Goal: Task Accomplishment & Management: Manage account settings

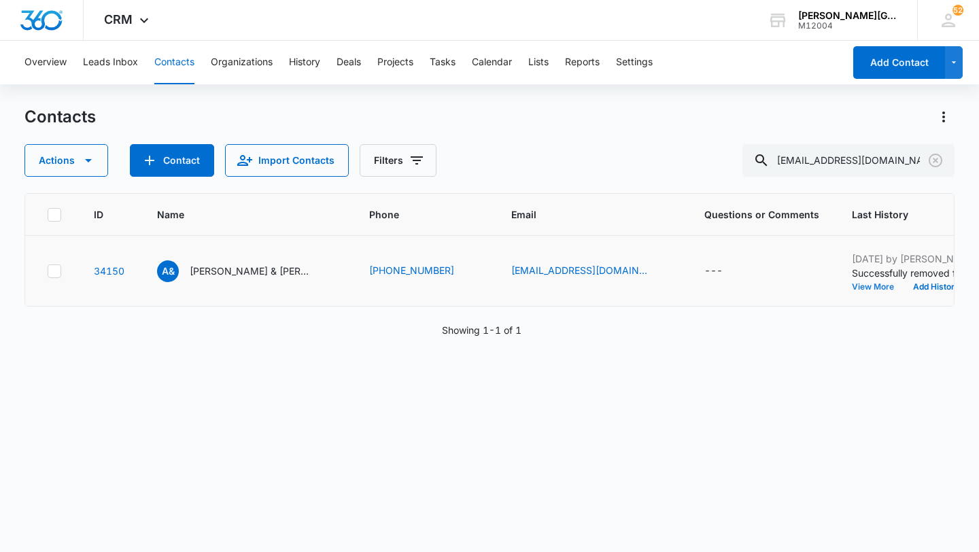
click at [852, 291] on button "View More" at bounding box center [878, 287] width 52 height 8
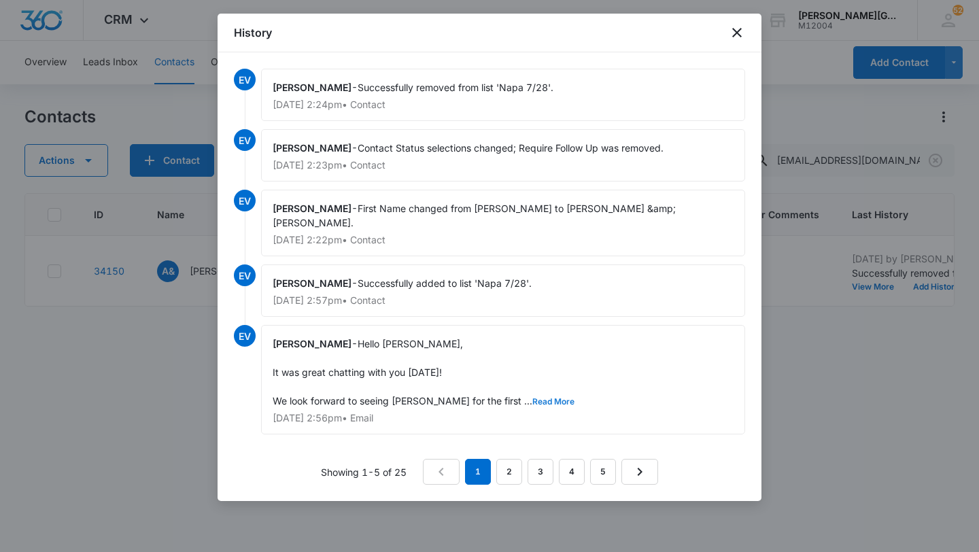
click at [532, 398] on button "Read More" at bounding box center [553, 402] width 42 height 8
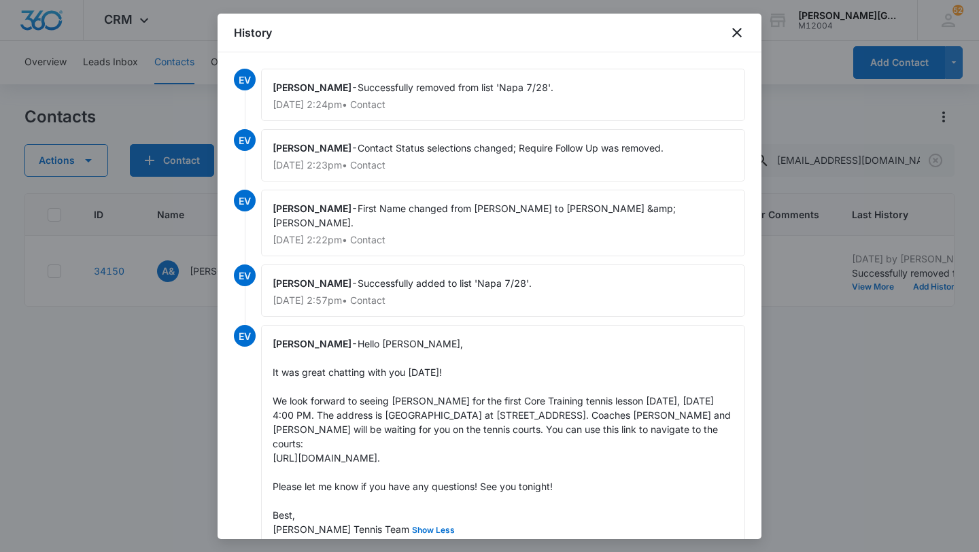
click at [845, 351] on div at bounding box center [489, 276] width 979 height 552
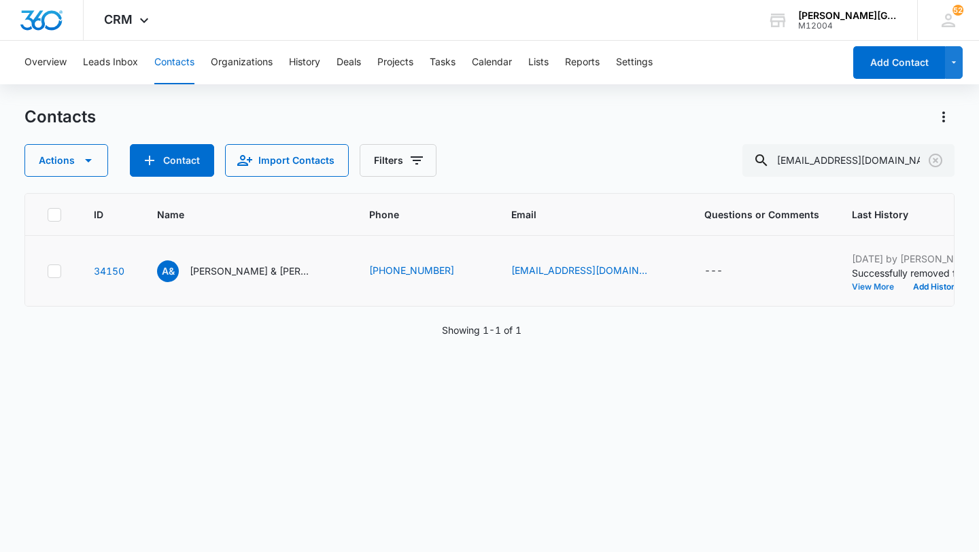
click at [852, 291] on button "View More" at bounding box center [878, 287] width 52 height 8
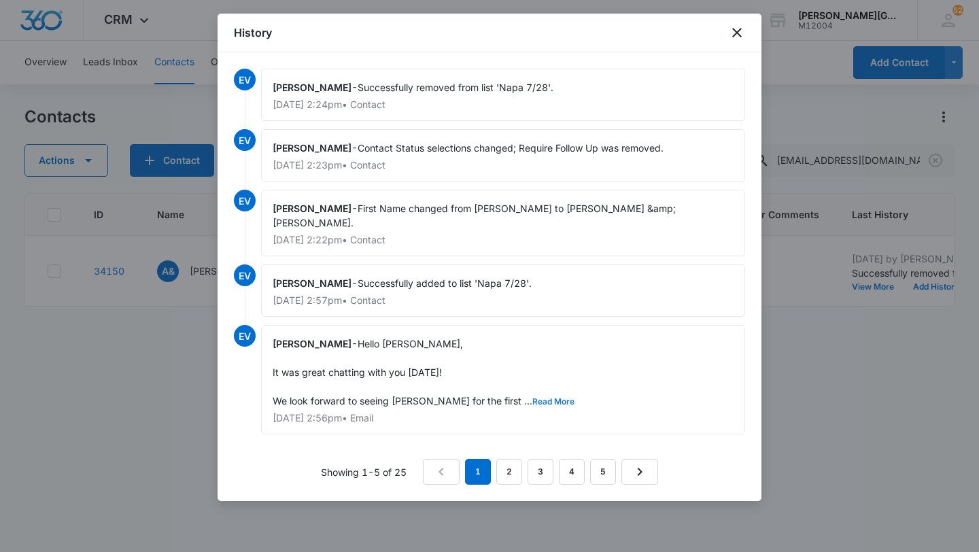
click at [532, 398] on button "Read More" at bounding box center [553, 402] width 42 height 8
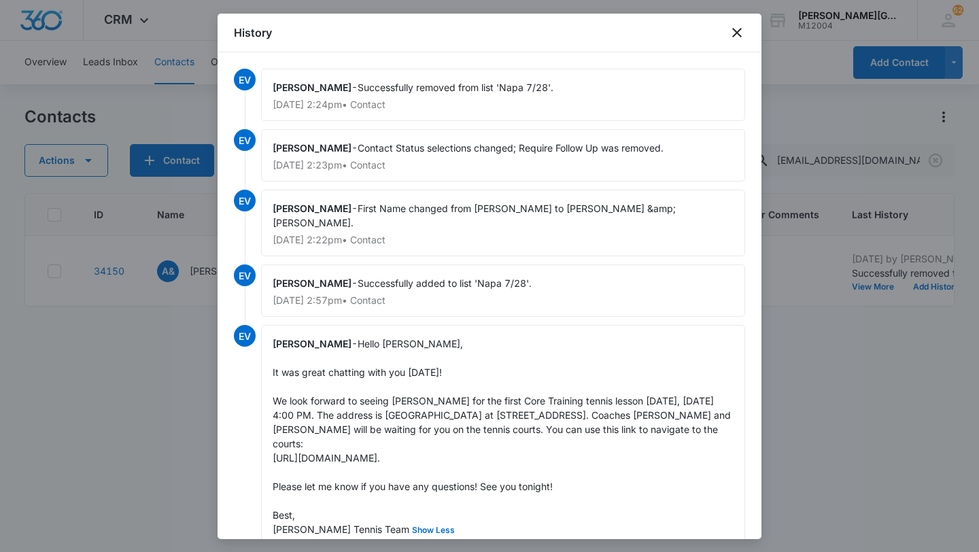
click at [748, 366] on div "EV Elizabeth Vankova - Successfully removed from list 'Napa 7/28'. May 20, 2025…" at bounding box center [490, 295] width 544 height 487
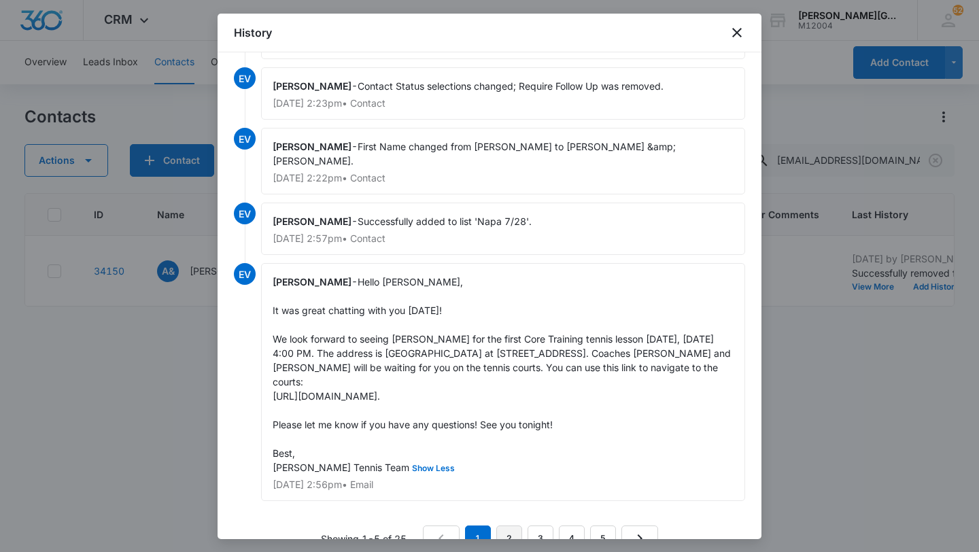
click at [513, 525] on link "2" at bounding box center [509, 538] width 26 height 26
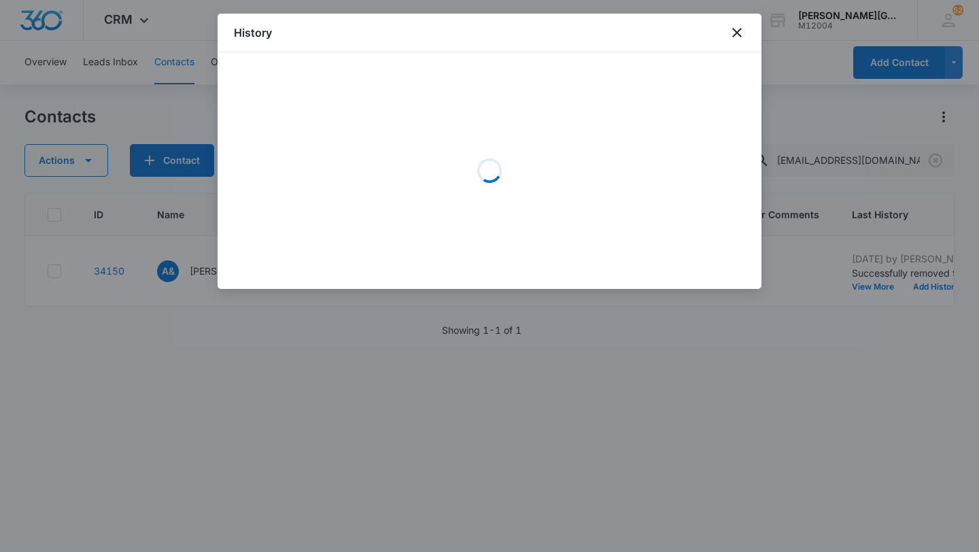
scroll to position [0, 0]
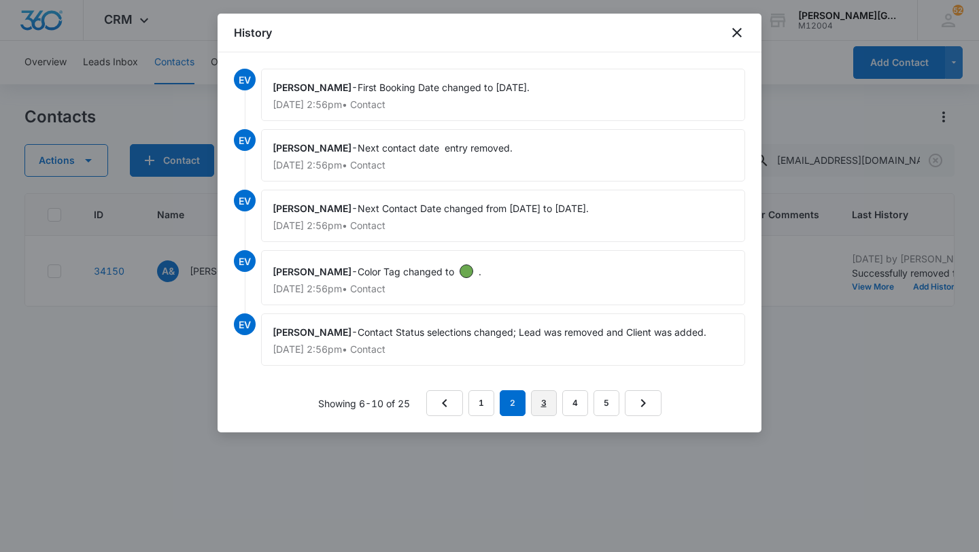
click at [540, 412] on link "3" at bounding box center [544, 403] width 26 height 26
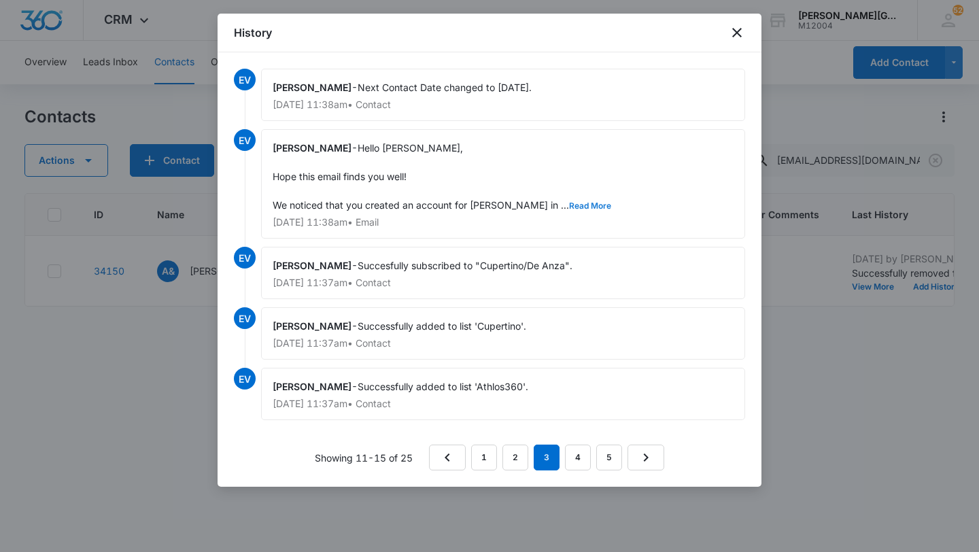
click at [569, 203] on button "Read More" at bounding box center [590, 206] width 42 height 8
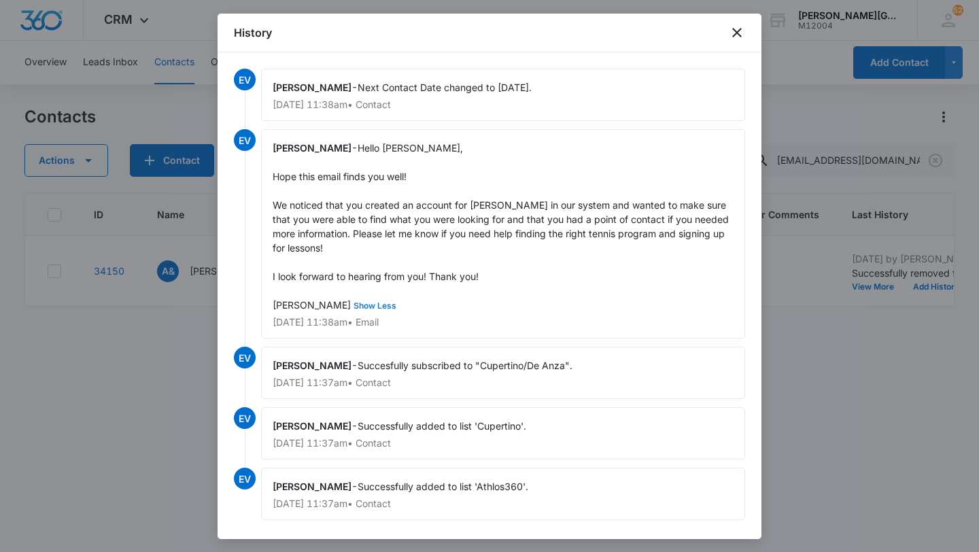
scroll to position [62, 0]
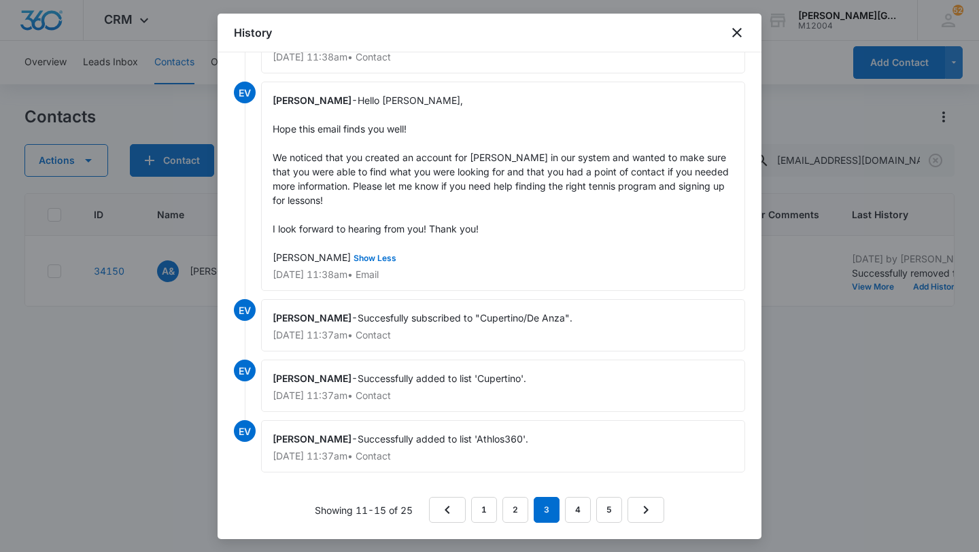
click at [797, 362] on div at bounding box center [489, 276] width 979 height 552
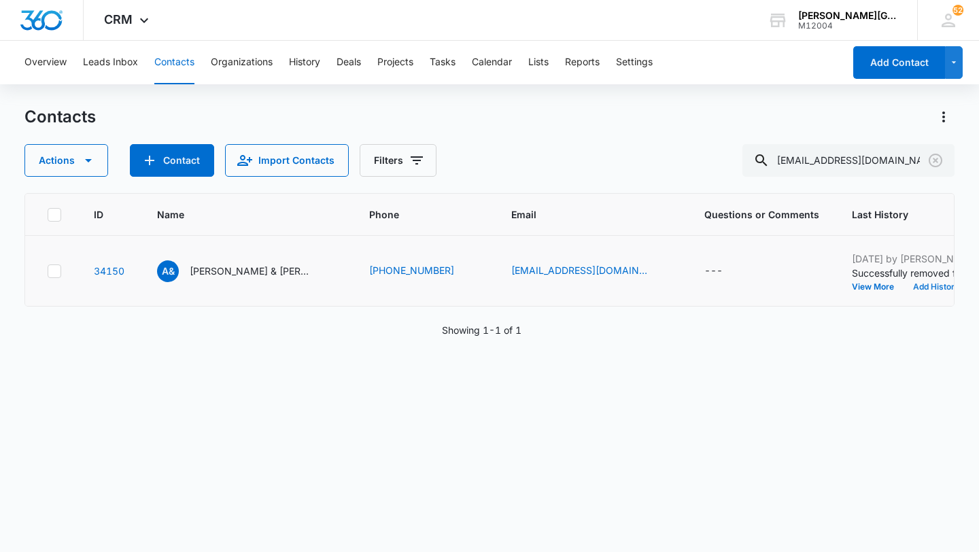
click at [903, 291] on button "Add History" at bounding box center [935, 287] width 65 height 8
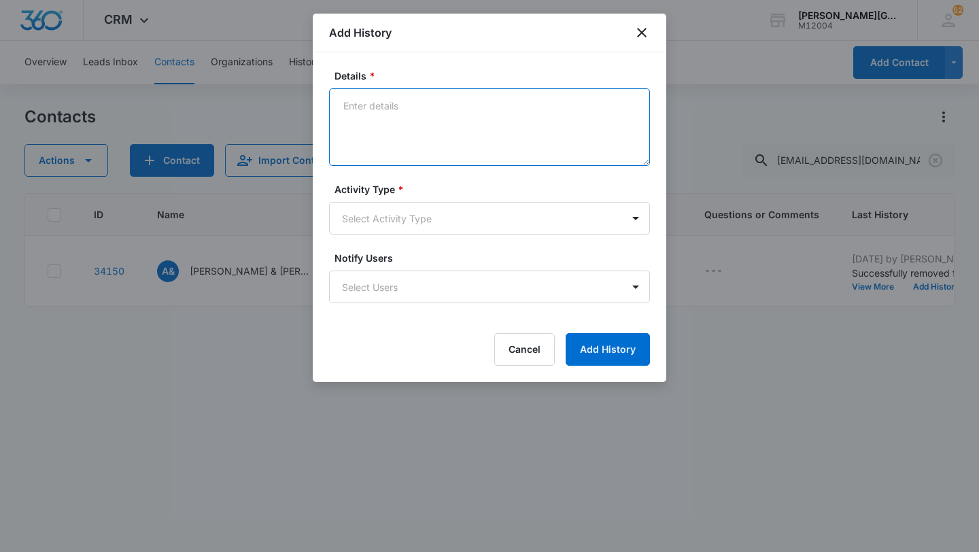
click at [449, 128] on textarea "Details *" at bounding box center [489, 126] width 321 height 77
paste textarea "Hello Rahul, Hope this email finds you well! It’s been a while since Kanav and …"
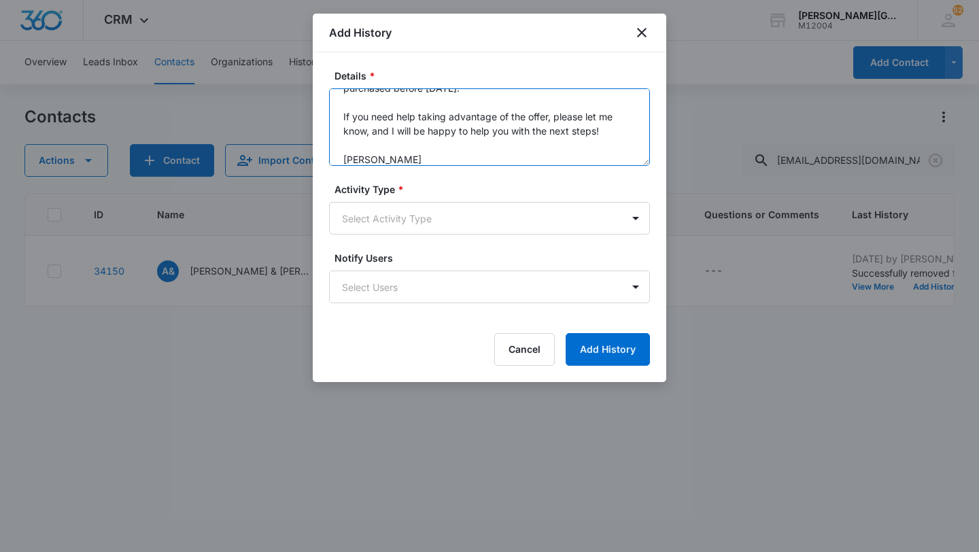
scroll to position [0, 0]
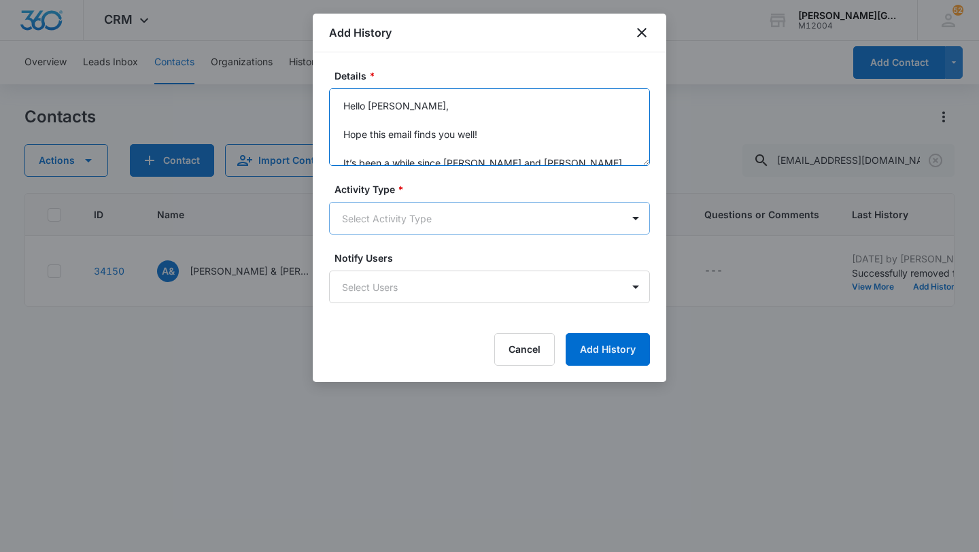
type textarea "Hello Rahul, Hope this email finds you well! It’s been a while since Kanav and …"
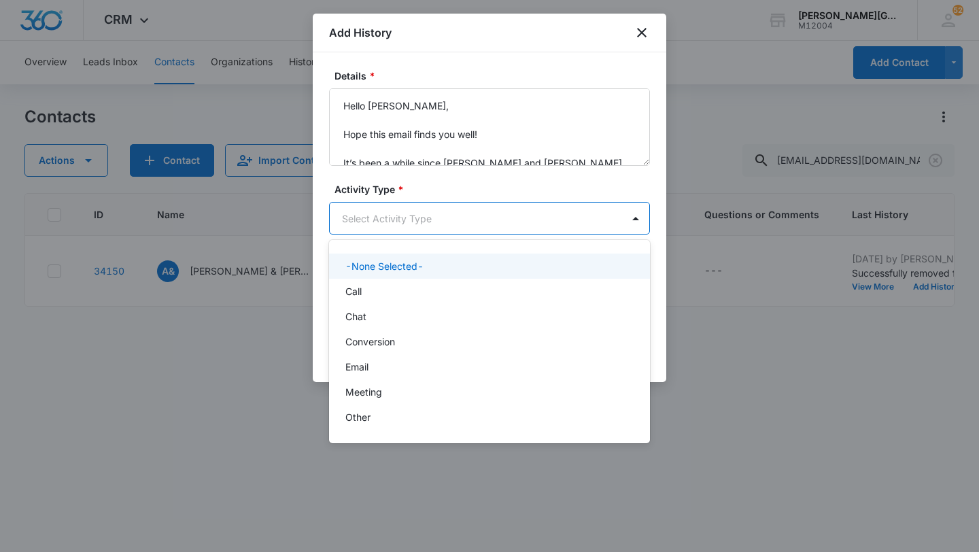
click at [394, 224] on body "CRM Apps Reputation Websites Forms CRM Email Social Shop Payments POS Content A…" at bounding box center [489, 276] width 979 height 552
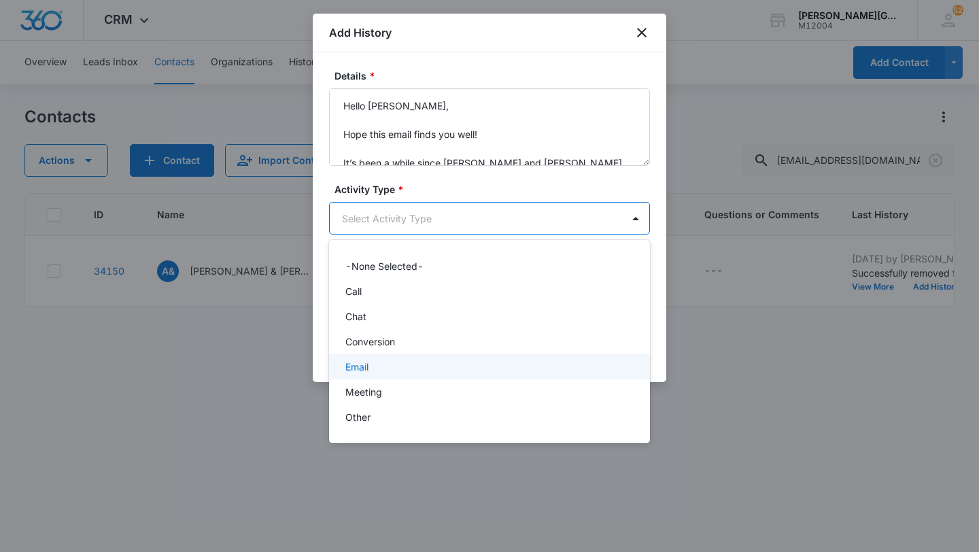
click at [366, 366] on p "Email" at bounding box center [356, 367] width 23 height 14
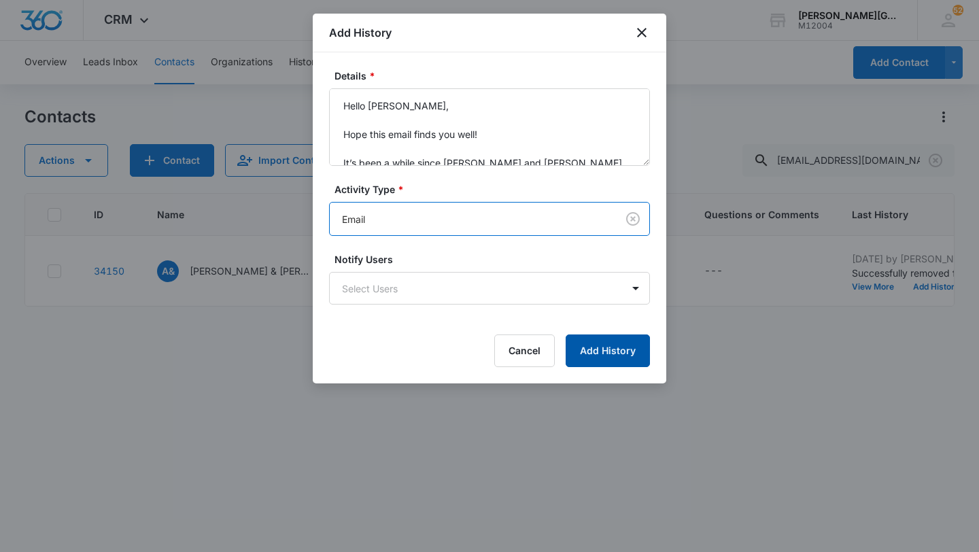
click at [576, 346] on button "Add History" at bounding box center [608, 350] width 84 height 33
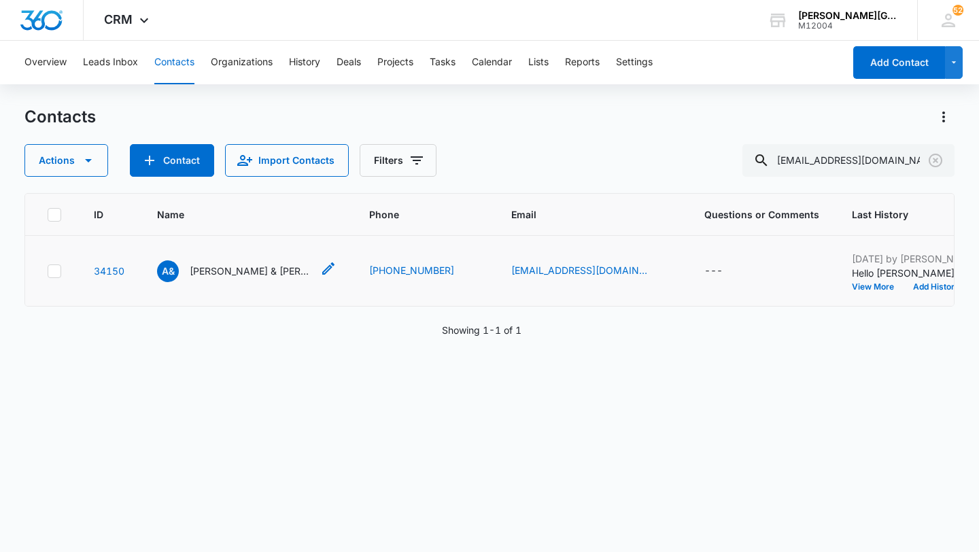
click at [230, 278] on p "Aadya & Kanav Garg" at bounding box center [251, 271] width 122 height 14
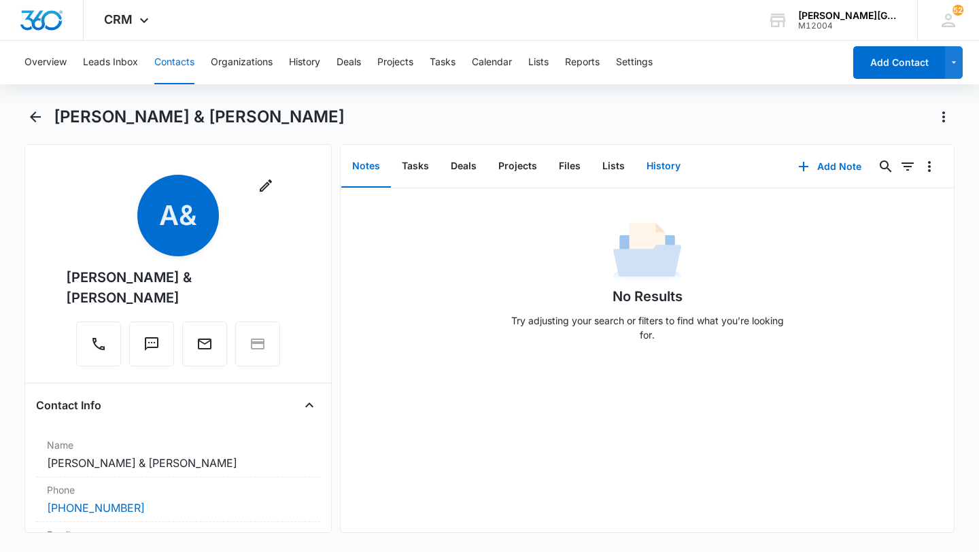
click at [655, 181] on button "History" at bounding box center [664, 166] width 56 height 42
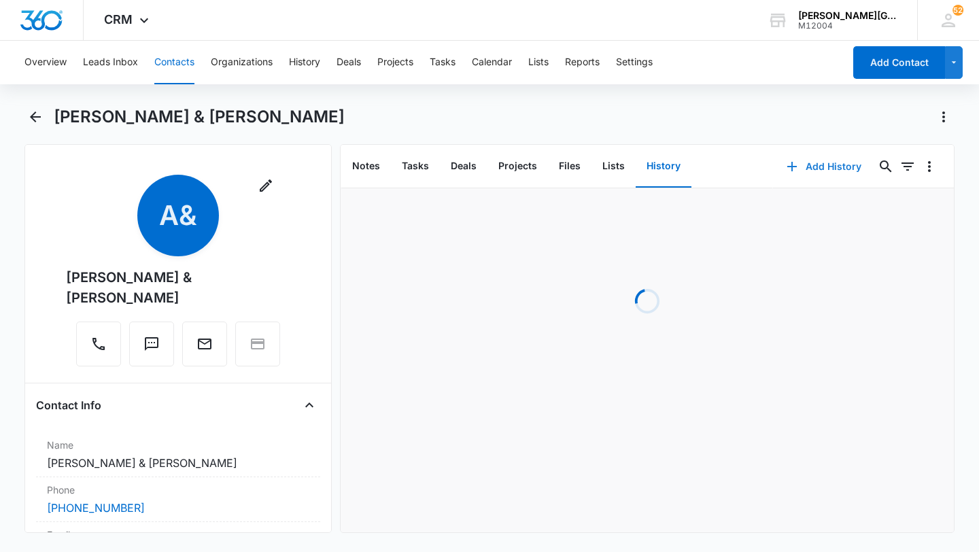
click at [795, 178] on button "Add History" at bounding box center [824, 166] width 102 height 33
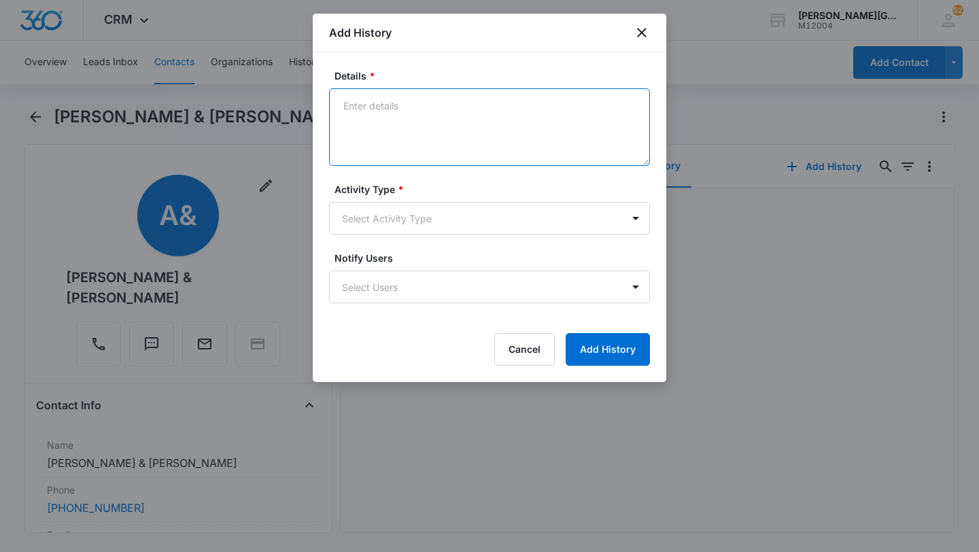
click at [476, 137] on textarea "Details *" at bounding box center [489, 126] width 321 height 77
paste textarea "Hello Rahul, Hope this email finds you well! It’s been a while since Kanav and …"
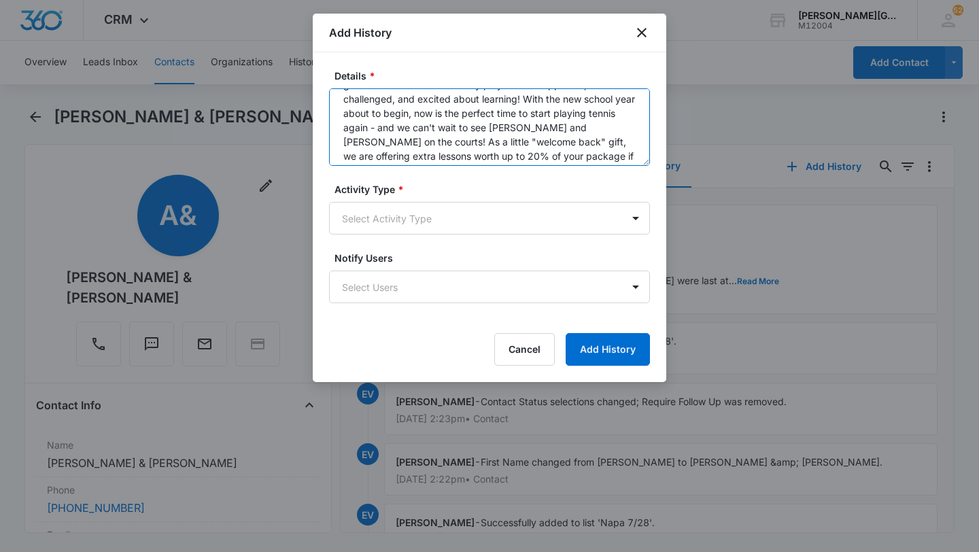
scroll to position [129, 0]
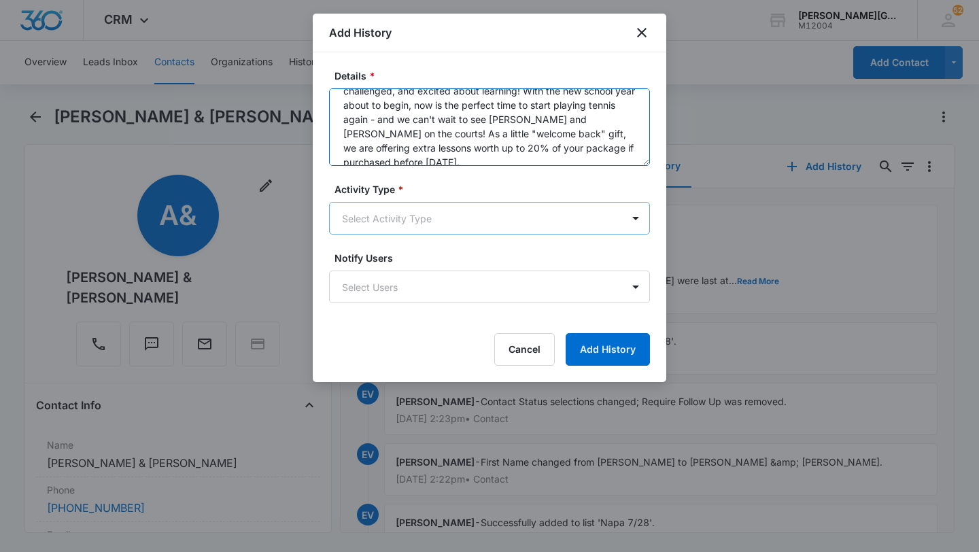
type textarea "Hello Rahul, Hope this email finds you well! It’s been a while since Kanav and …"
click at [425, 216] on body "CRM Apps Reputation Websites Forms CRM Email Social Shop Payments POS Content A…" at bounding box center [489, 276] width 979 height 552
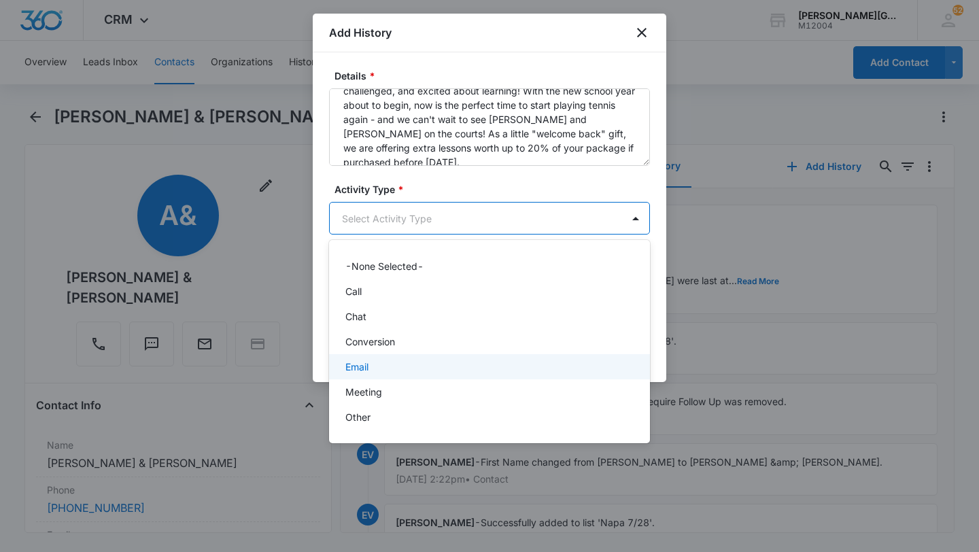
click at [378, 370] on div "Email" at bounding box center [488, 367] width 286 height 14
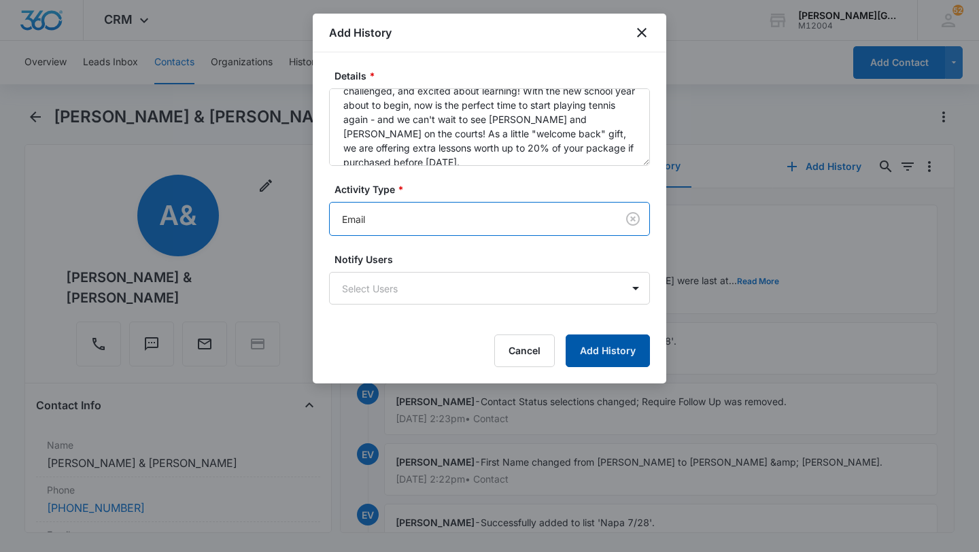
click at [597, 354] on button "Add History" at bounding box center [608, 350] width 84 height 33
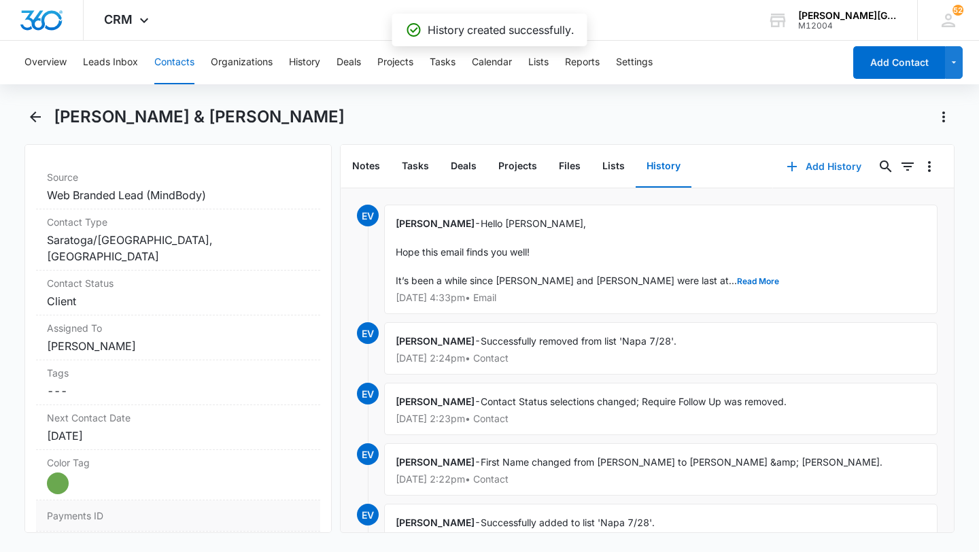
scroll to position [551, 0]
click at [122, 428] on div "May 20, 2025" at bounding box center [178, 436] width 262 height 16
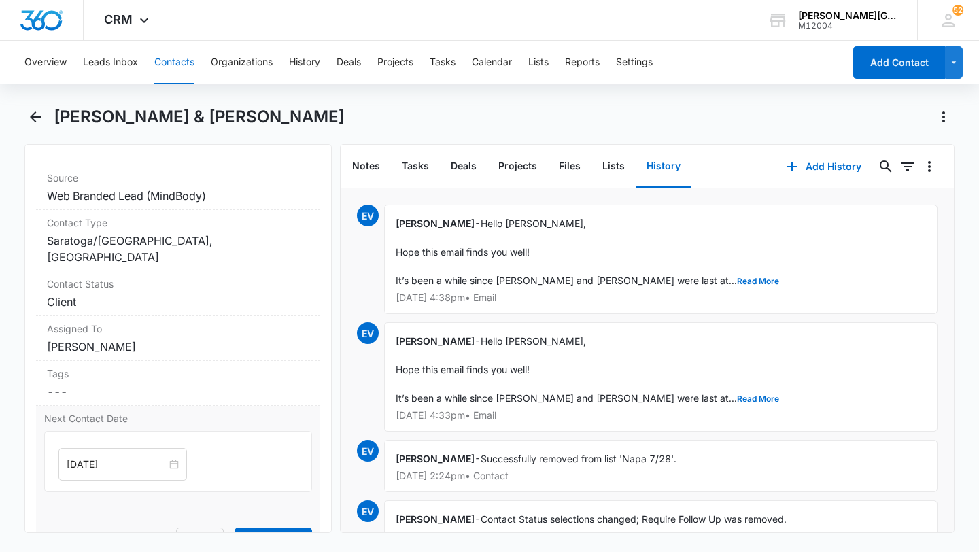
click at [111, 448] on div "May 20, 2025" at bounding box center [122, 464] width 128 height 33
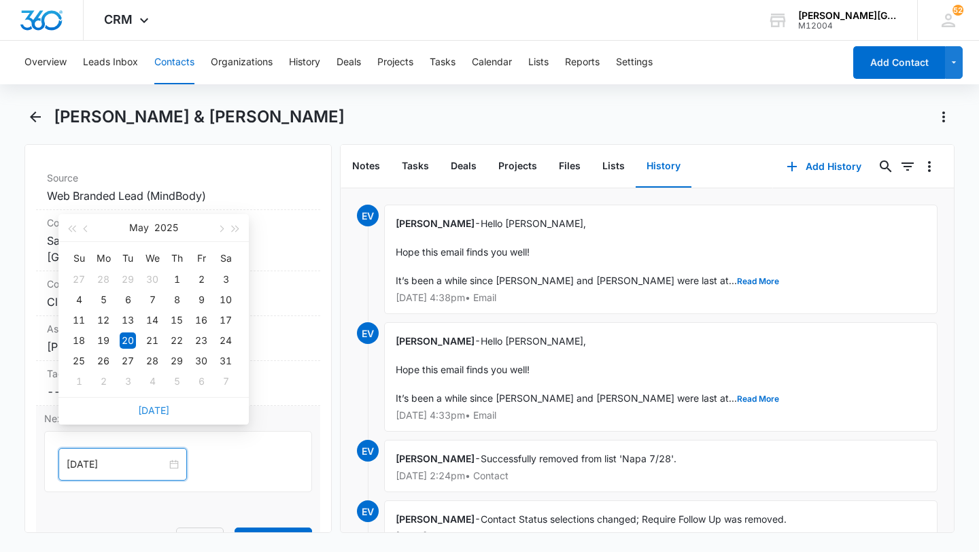
click at [152, 404] on link "Today" at bounding box center [153, 410] width 31 height 12
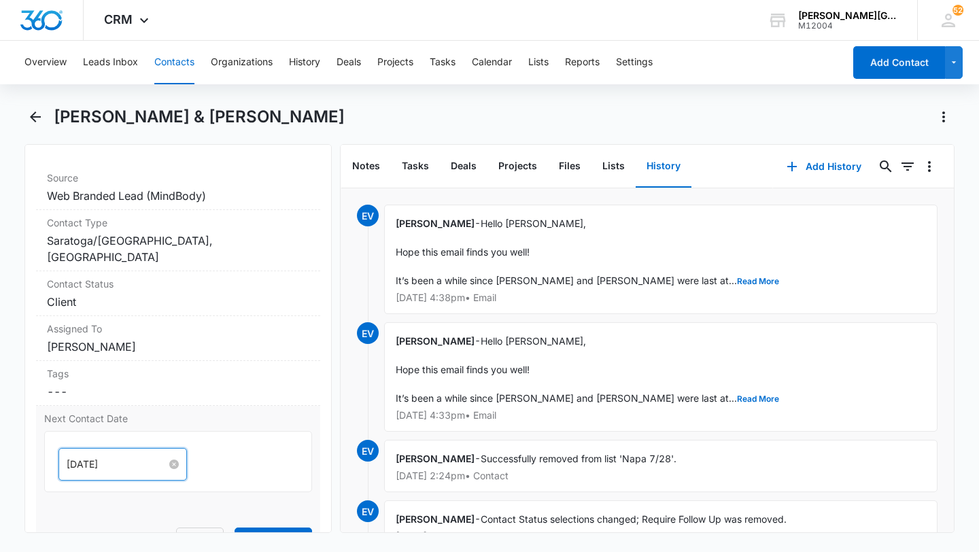
click at [120, 457] on input "Aug 14, 2025" at bounding box center [117, 464] width 100 height 15
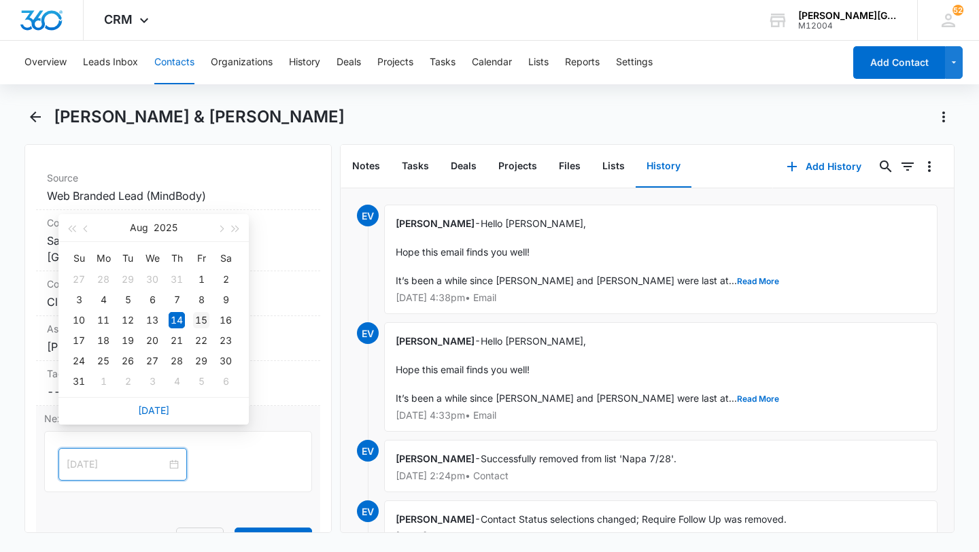
click at [198, 320] on div "15" at bounding box center [201, 320] width 16 height 16
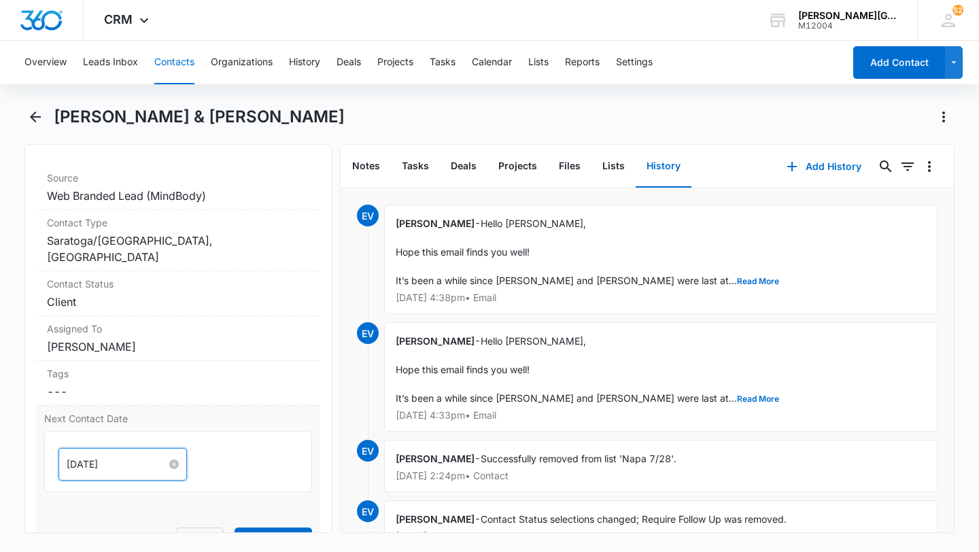
click at [100, 457] on input "Aug 15, 2025" at bounding box center [117, 464] width 100 height 15
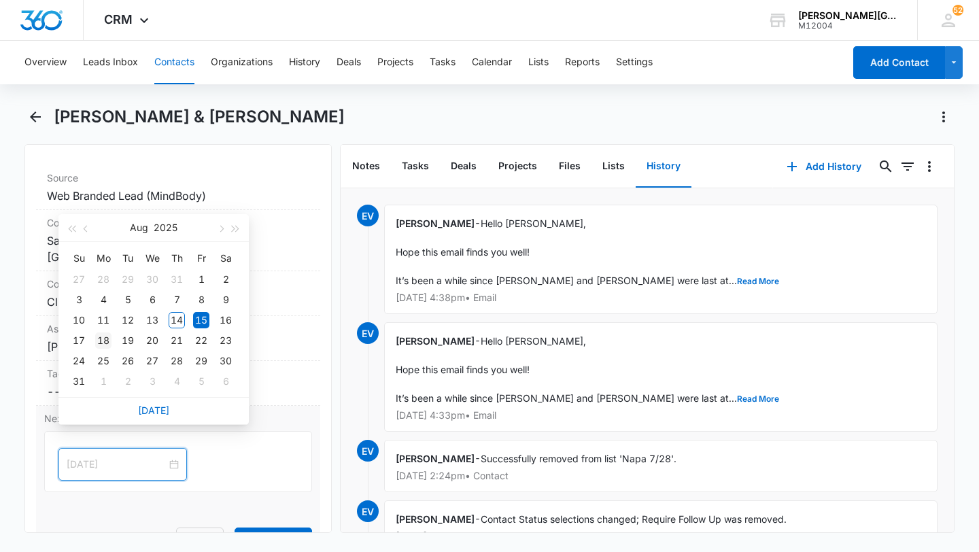
type input "Aug 18, 2025"
click at [101, 334] on div "18" at bounding box center [103, 340] width 16 height 16
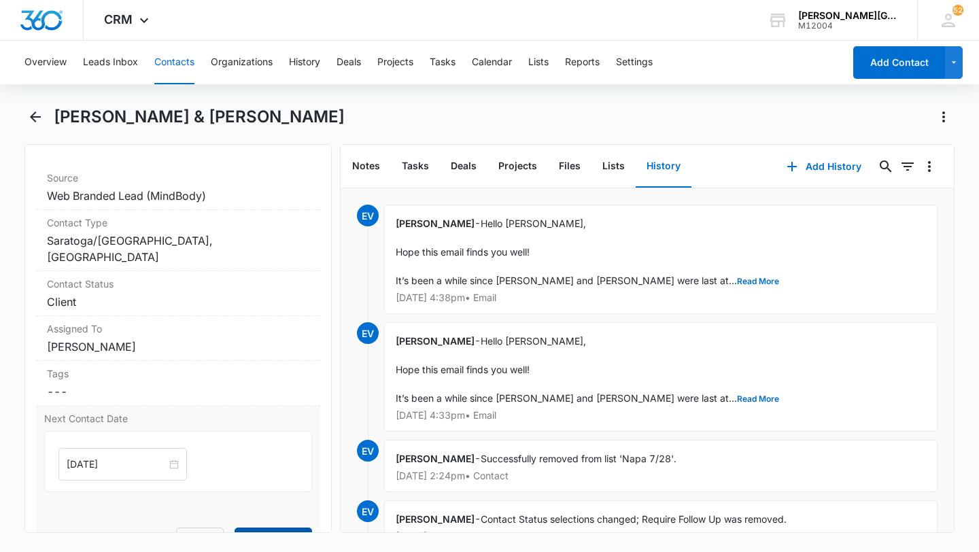
click at [262, 527] on button "Save Changes" at bounding box center [273, 540] width 77 height 26
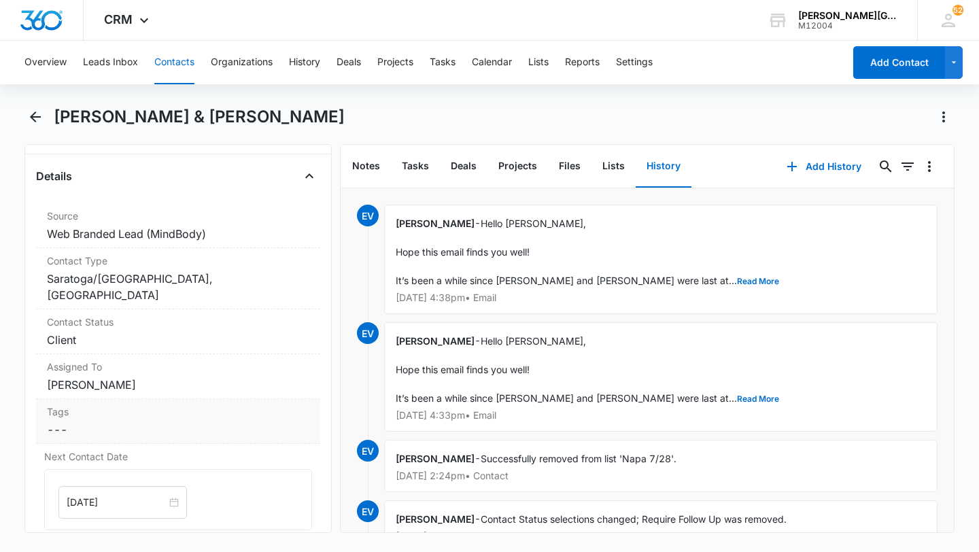
scroll to position [504, 0]
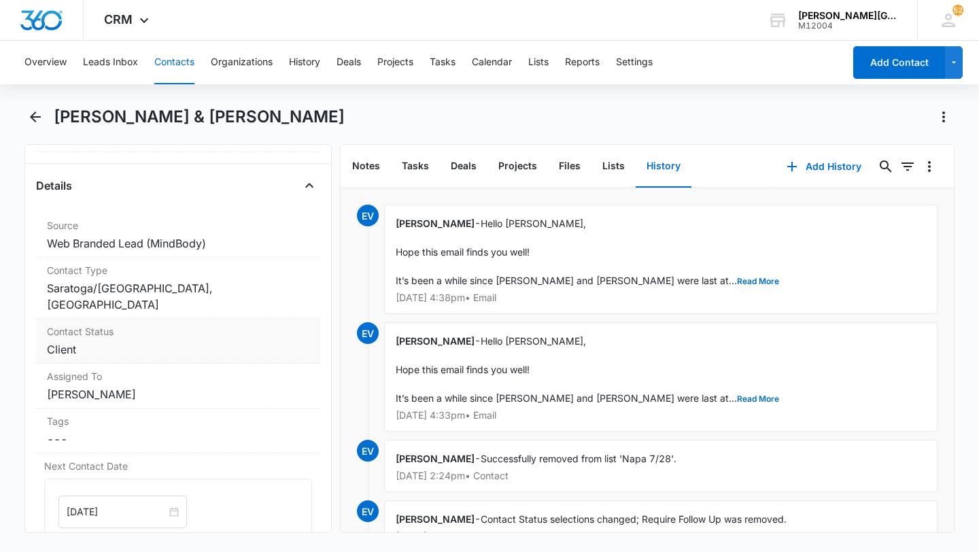
click at [173, 341] on dd "Cancel Save Changes Client" at bounding box center [178, 349] width 262 height 16
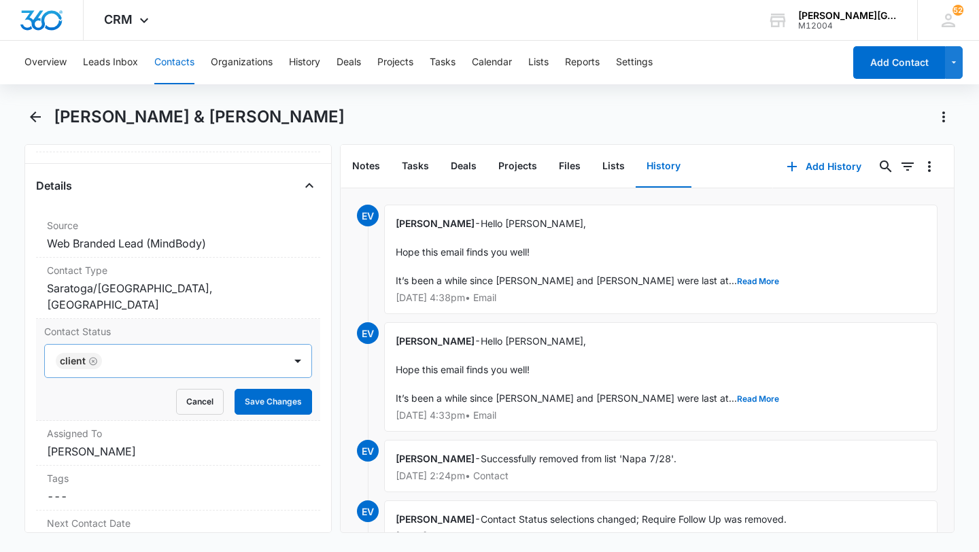
click at [171, 351] on div at bounding box center [186, 360] width 160 height 19
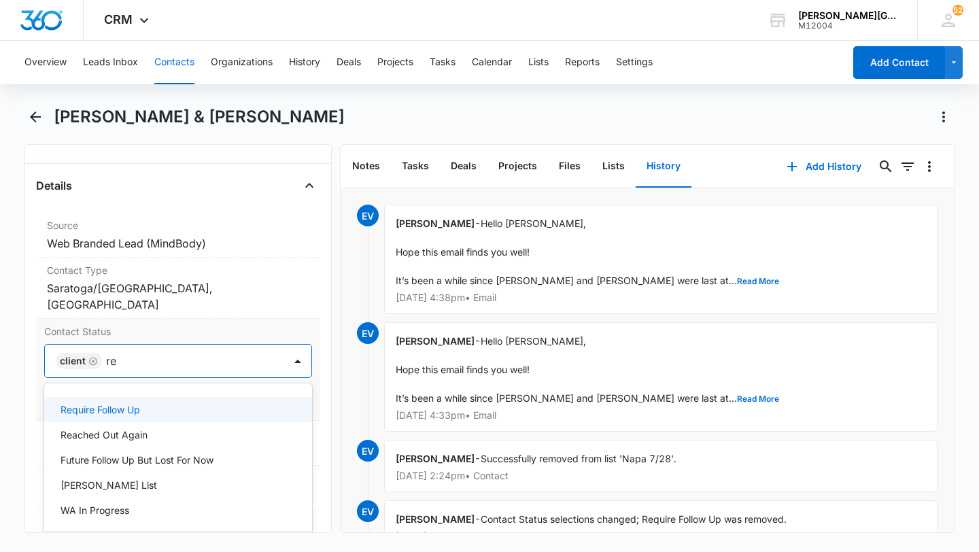
type input "rea"
click at [166, 402] on div "Reached Out Again" at bounding box center [176, 409] width 232 height 14
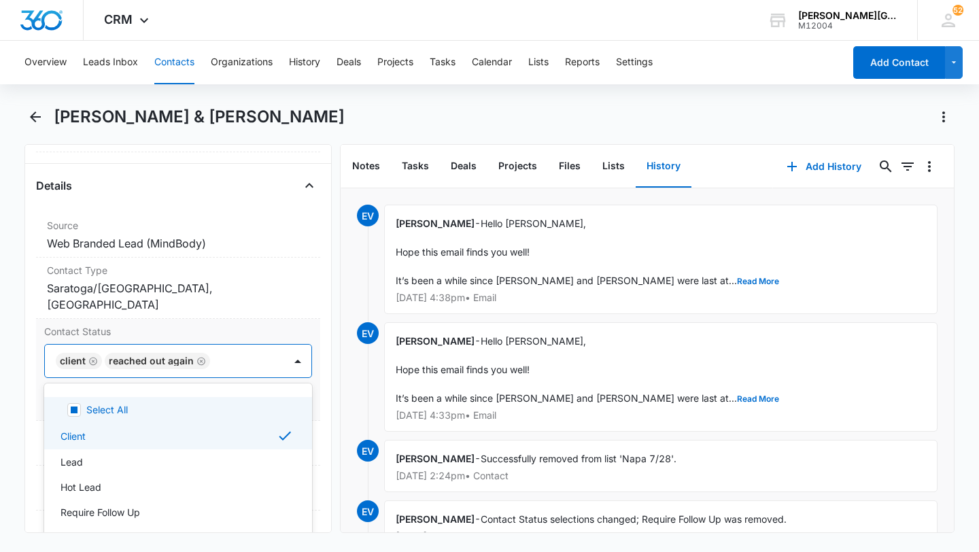
click at [260, 351] on div at bounding box center [240, 360] width 52 height 19
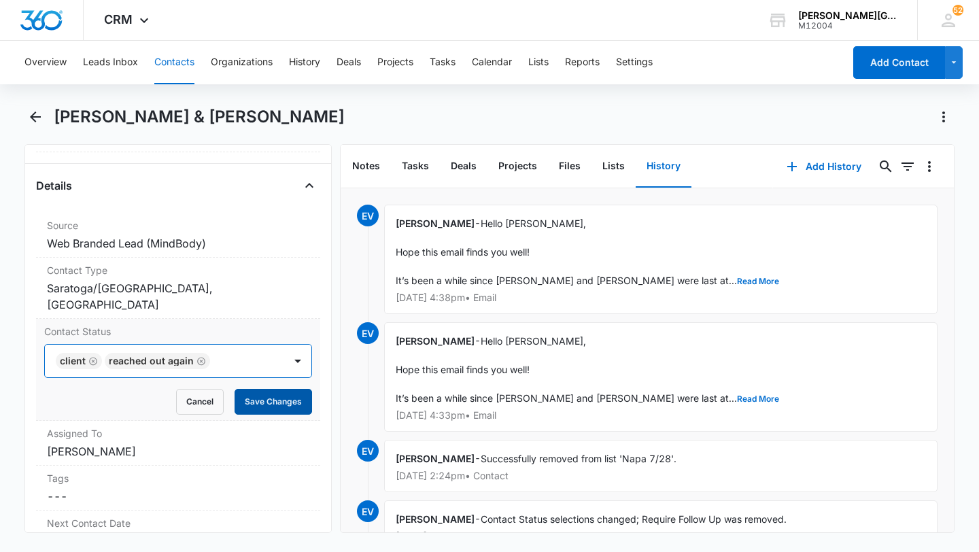
click at [267, 389] on button "Save Changes" at bounding box center [273, 402] width 77 height 26
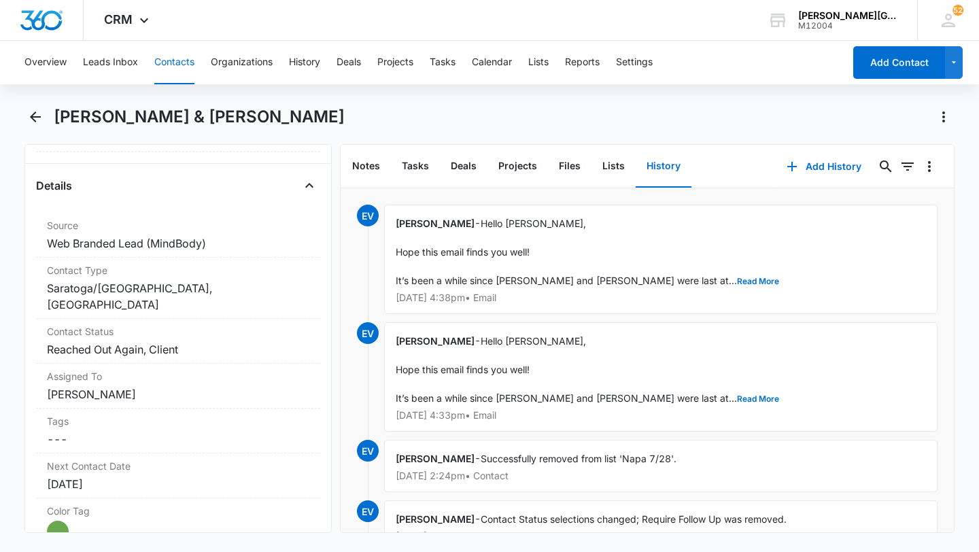
click at [173, 68] on button "Contacts" at bounding box center [174, 63] width 40 height 44
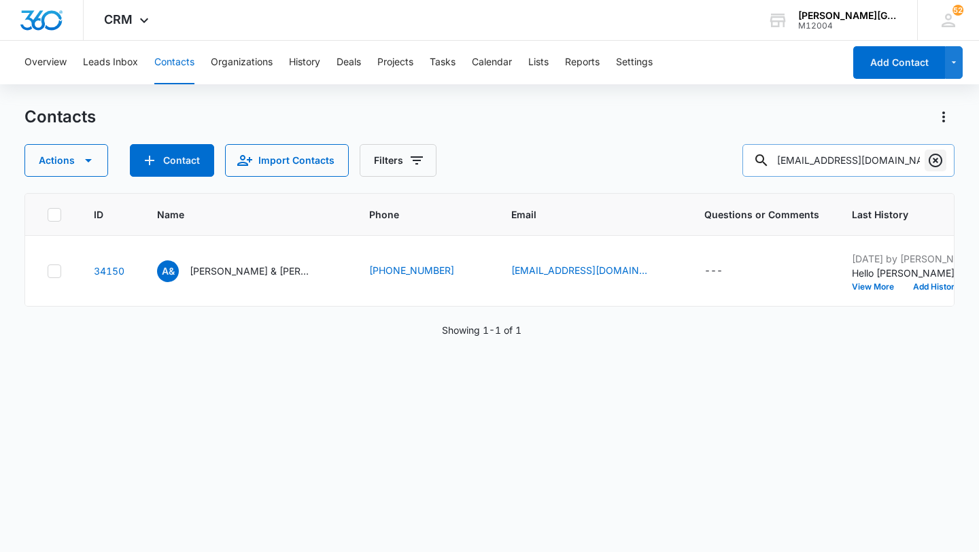
click at [936, 151] on button "Clear" at bounding box center [935, 161] width 22 height 22
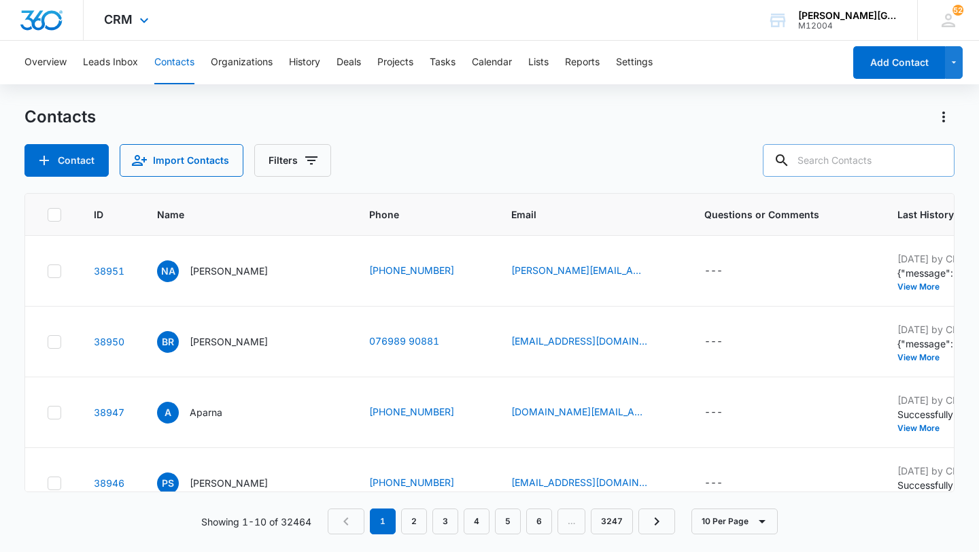
paste input "panfeng66@gmail.com"
type input "panfeng66@gmail.com"
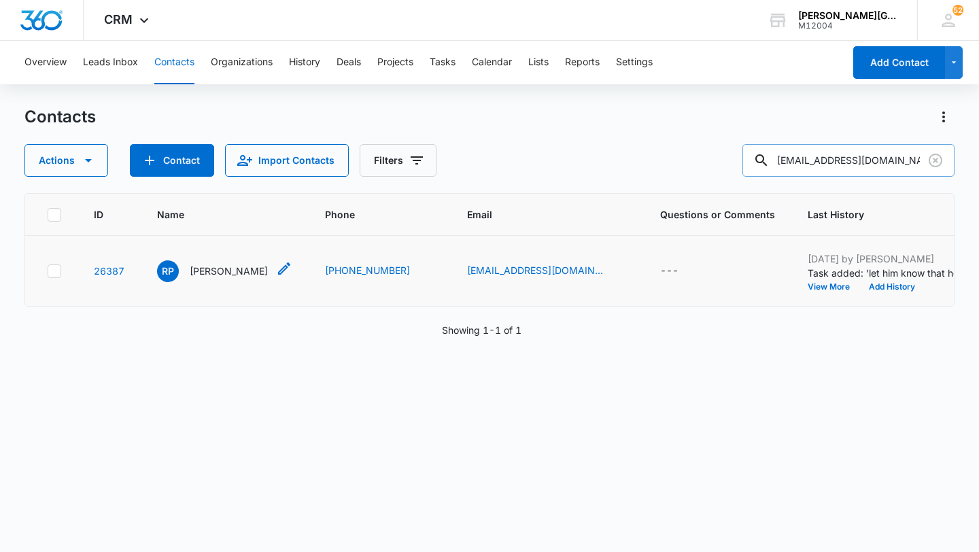
click at [216, 278] on p "Roger Pan" at bounding box center [229, 271] width 78 height 14
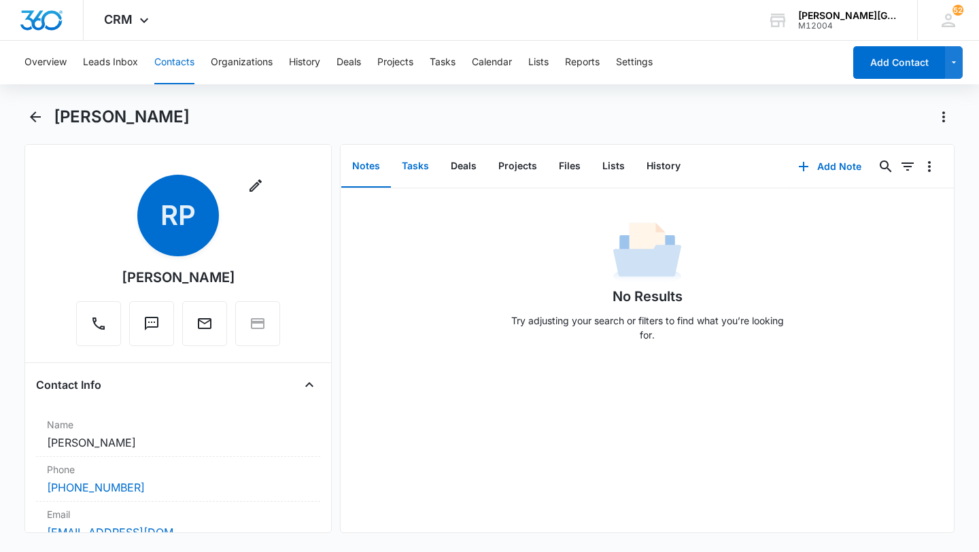
click at [417, 165] on button "Tasks" at bounding box center [415, 166] width 49 height 42
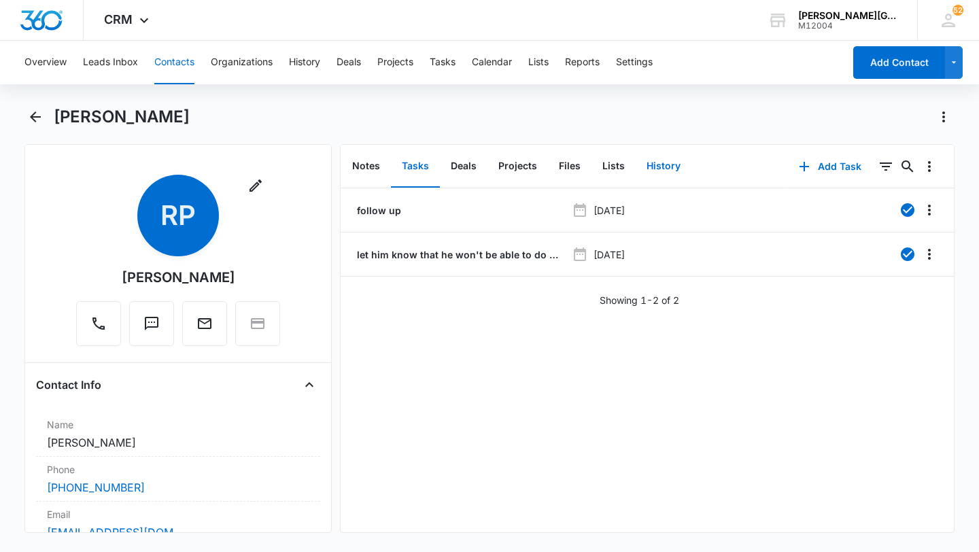
click at [668, 171] on button "History" at bounding box center [664, 166] width 56 height 42
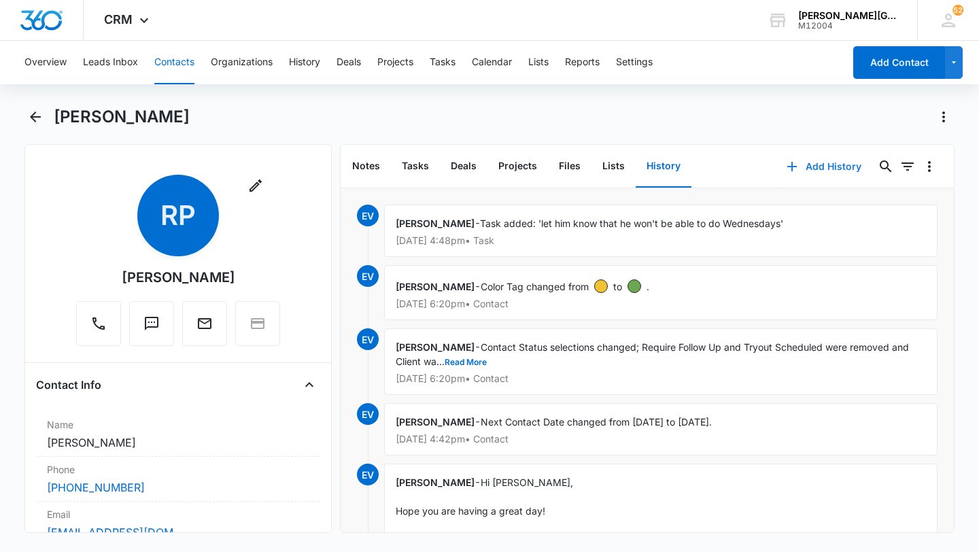
click at [806, 160] on button "Add History" at bounding box center [824, 166] width 102 height 33
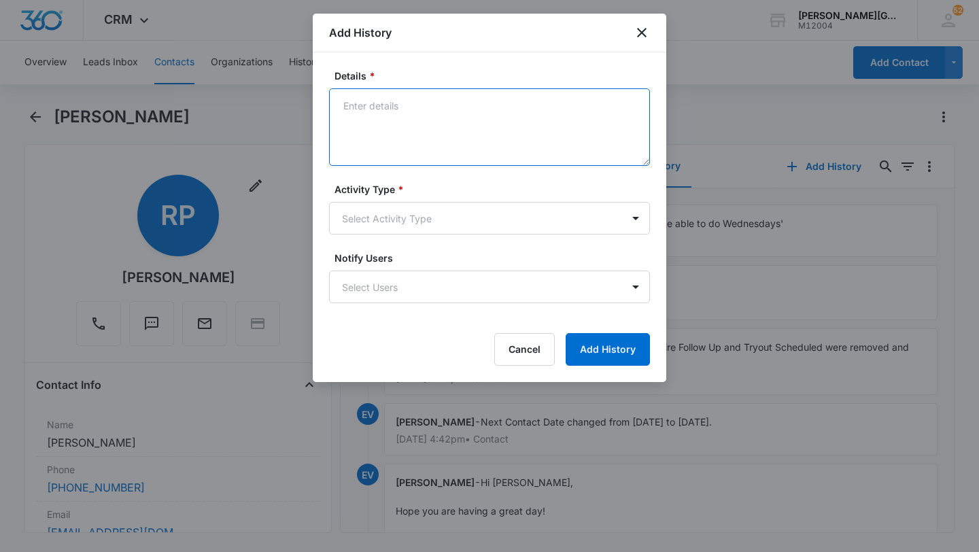
click at [417, 101] on textarea "Details *" at bounding box center [489, 126] width 321 height 77
paste textarea "Hi Feng, Hope this email finds you well! It’s been a while since Roger was last…"
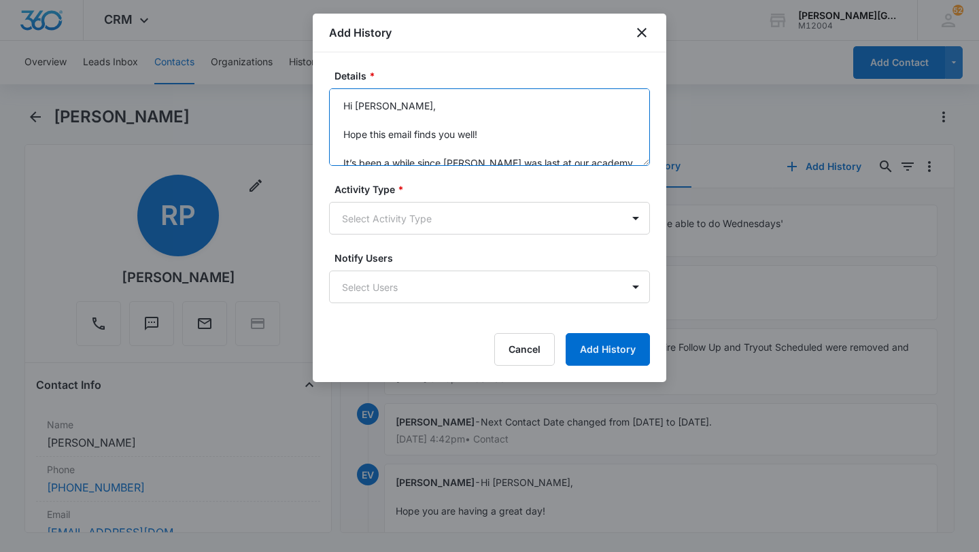
scroll to position [203, 0]
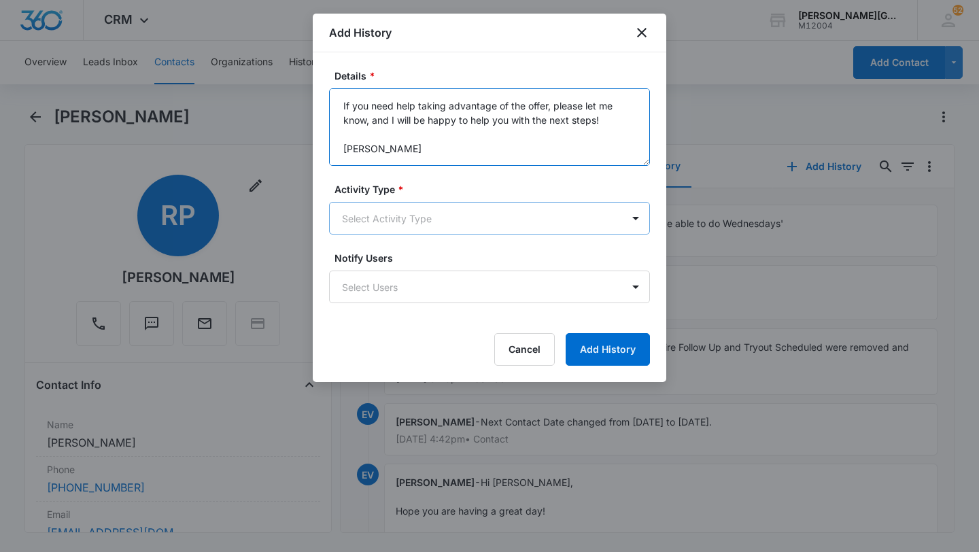
type textarea "Hi Feng, Hope this email finds you well! It’s been a while since Roger was last…"
click at [409, 209] on body "CRM Apps Reputation Websites Forms CRM Email Social Shop Payments POS Content A…" at bounding box center [489, 276] width 979 height 552
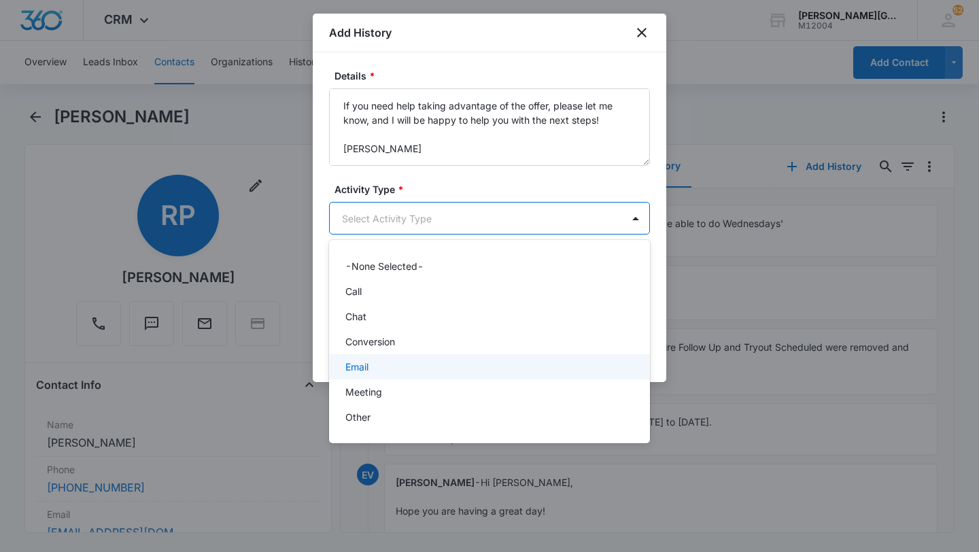
click at [375, 368] on div "Email" at bounding box center [488, 367] width 286 height 14
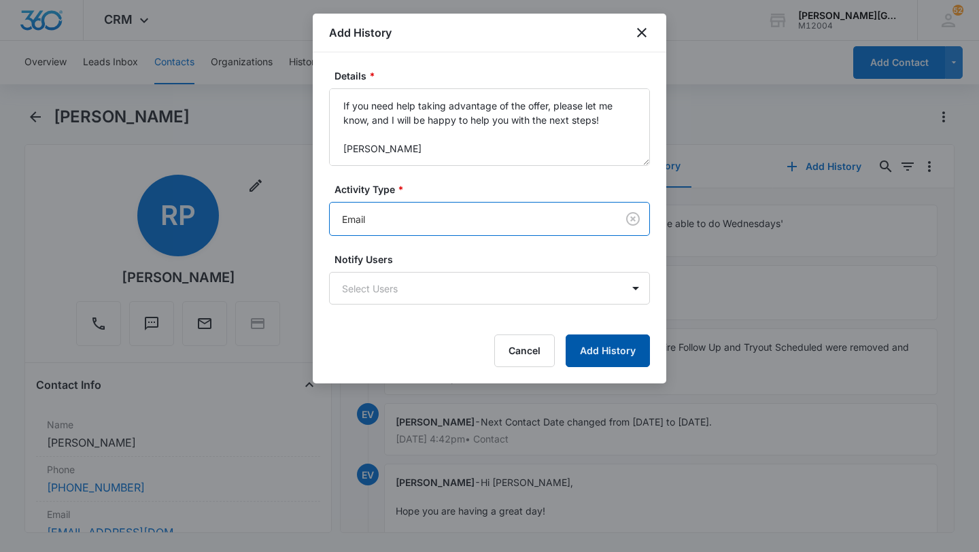
click at [639, 358] on button "Add History" at bounding box center [608, 350] width 84 height 33
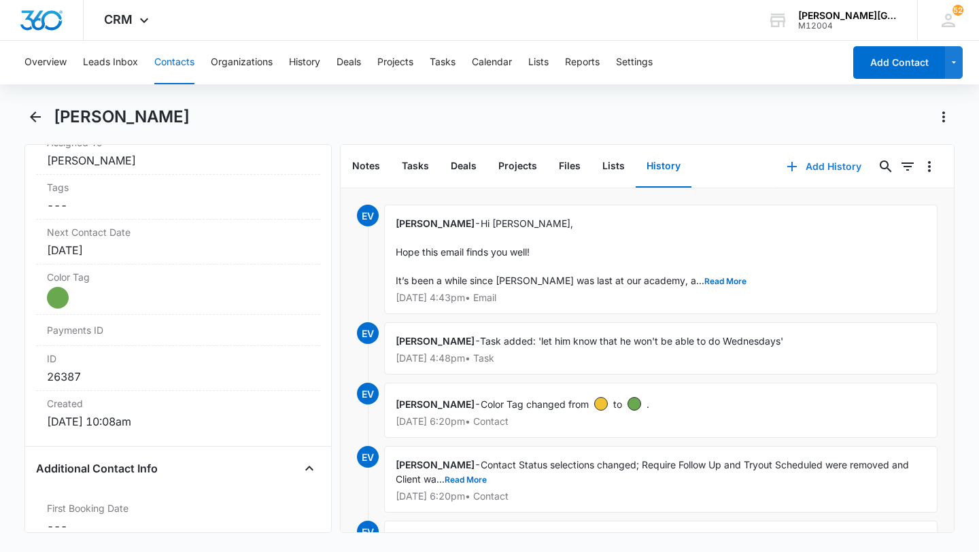
scroll to position [719, 0]
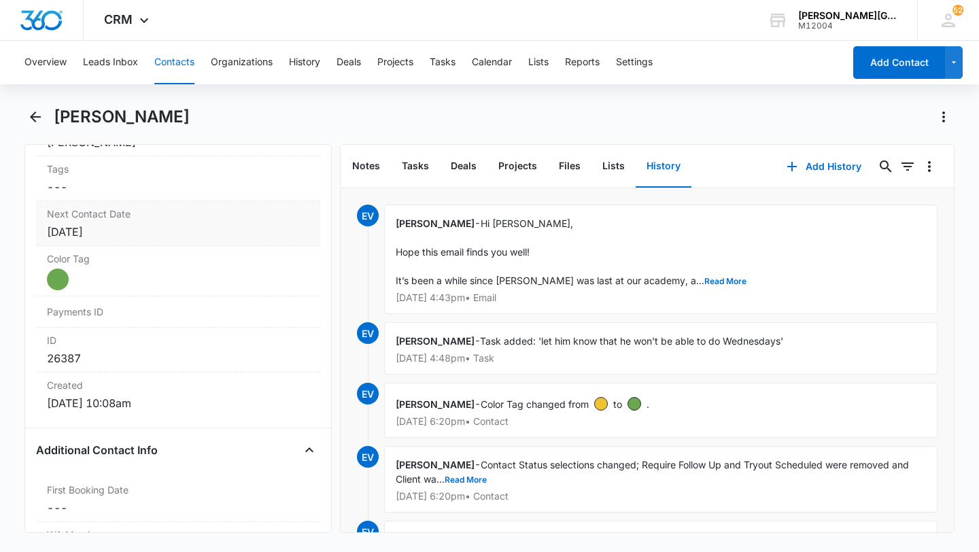
click at [146, 239] on div "Feb 2, 2024" at bounding box center [178, 232] width 262 height 16
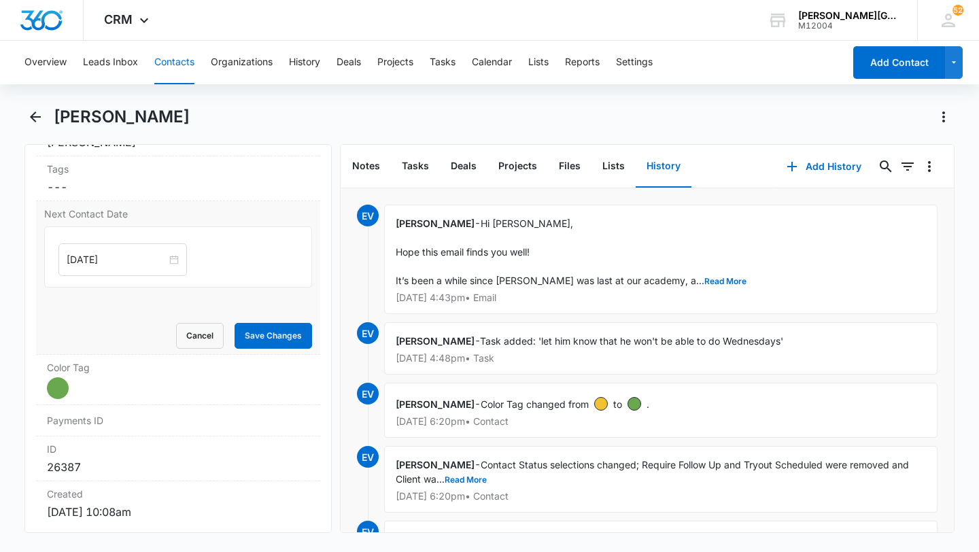
click at [99, 241] on div "Feb 2, 2024" at bounding box center [178, 256] width 268 height 61
click at [100, 255] on input "Feb 2, 2024" at bounding box center [117, 259] width 100 height 15
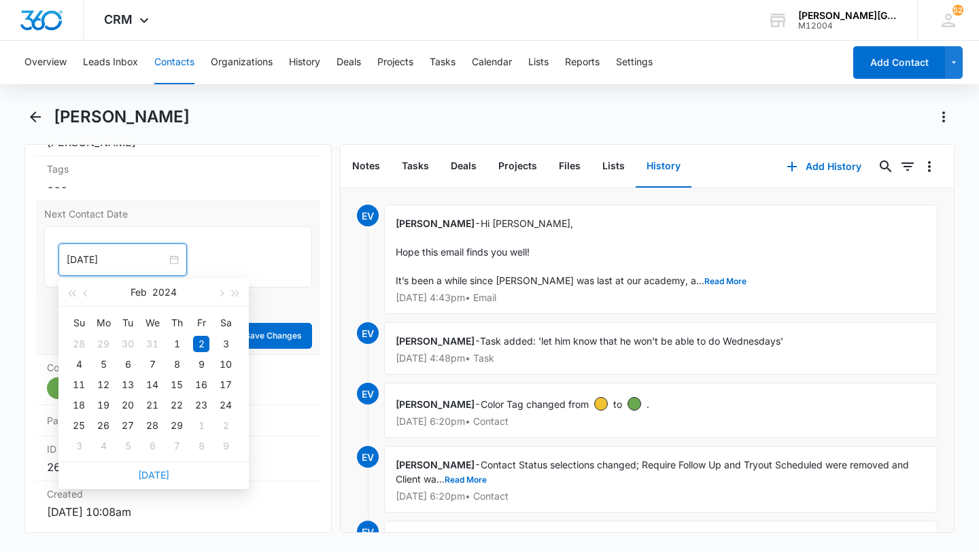
click at [158, 472] on link "Today" at bounding box center [153, 475] width 31 height 12
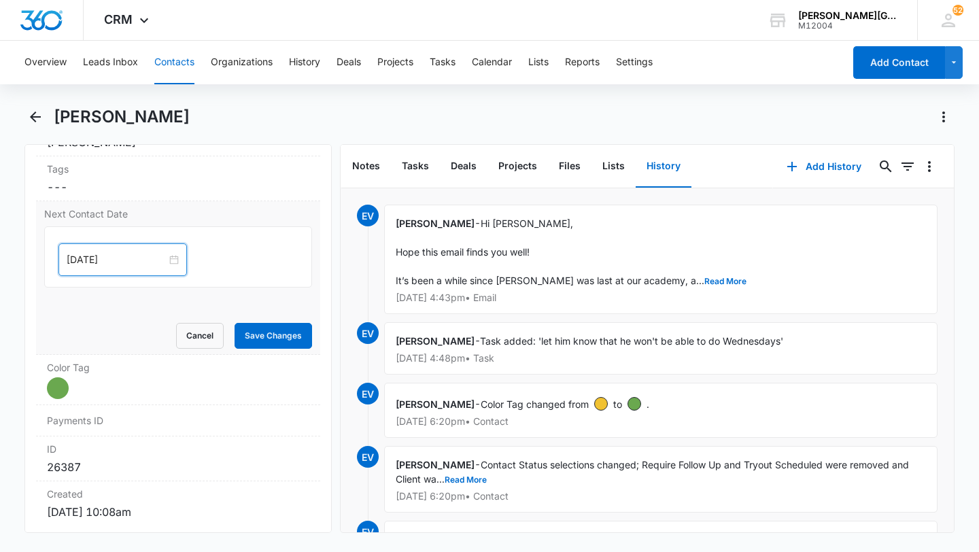
click at [115, 252] on div "Aug 14, 2025" at bounding box center [122, 259] width 128 height 33
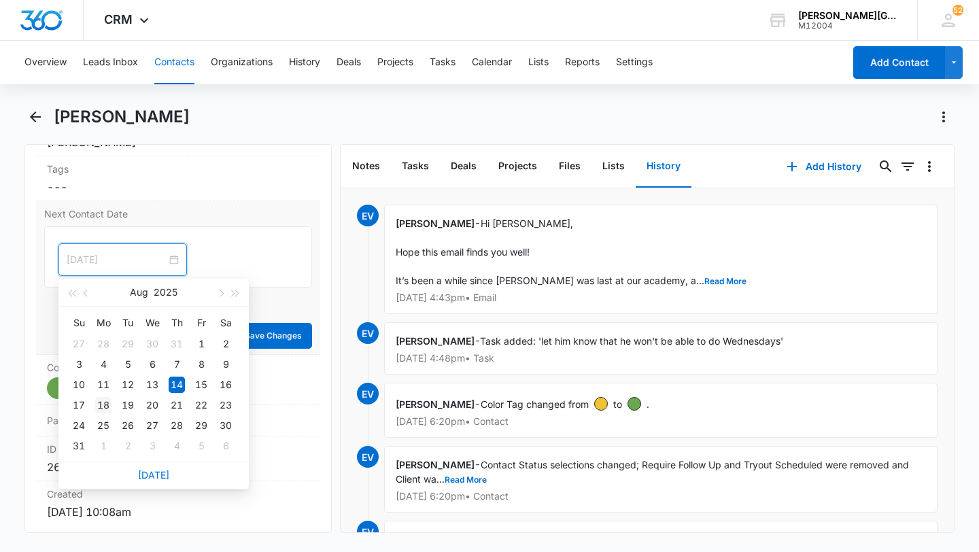
type input "Aug 18, 2025"
click at [107, 411] on div "18" at bounding box center [103, 405] width 16 height 16
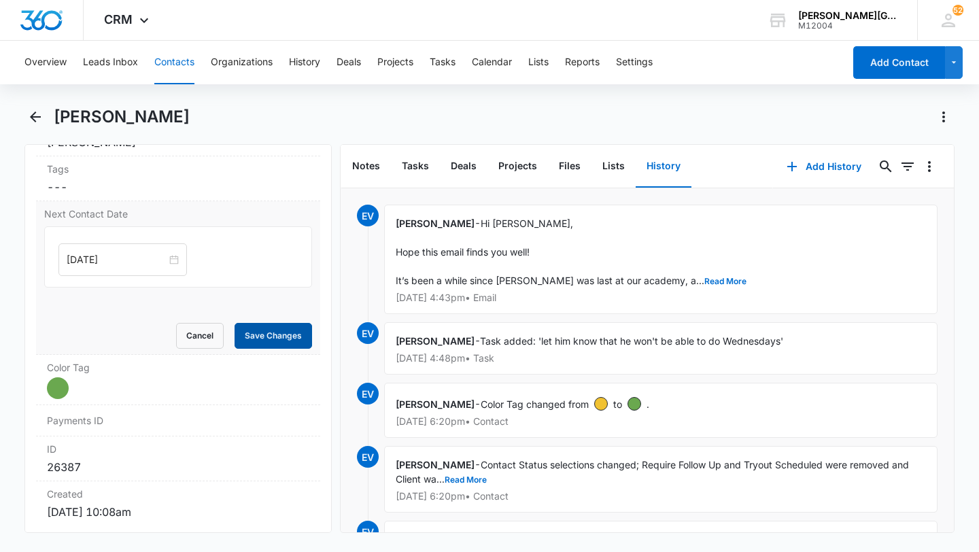
click at [268, 335] on button "Save Changes" at bounding box center [273, 336] width 77 height 26
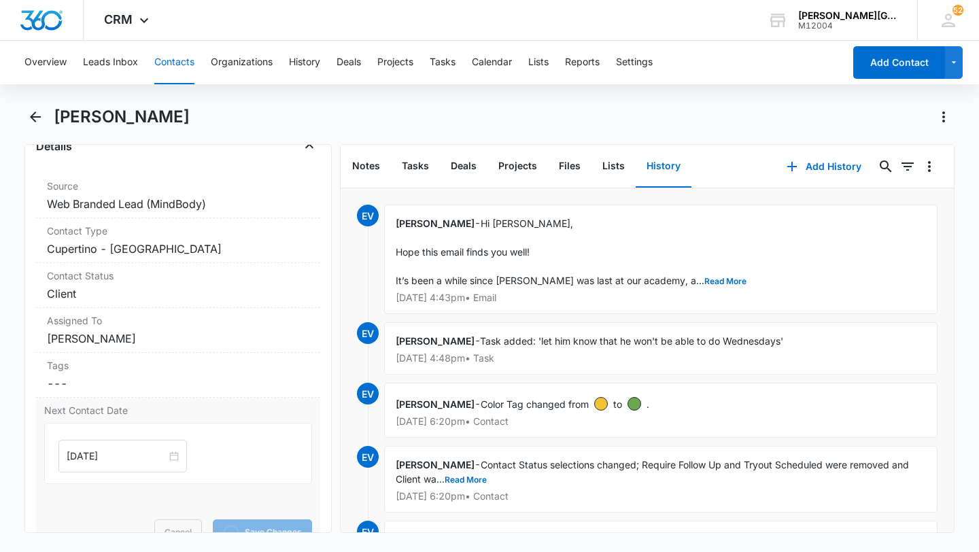
scroll to position [522, 0]
click at [228, 241] on dd "Cancel Save Changes Cupertino - De Anza College" at bounding box center [178, 249] width 262 height 16
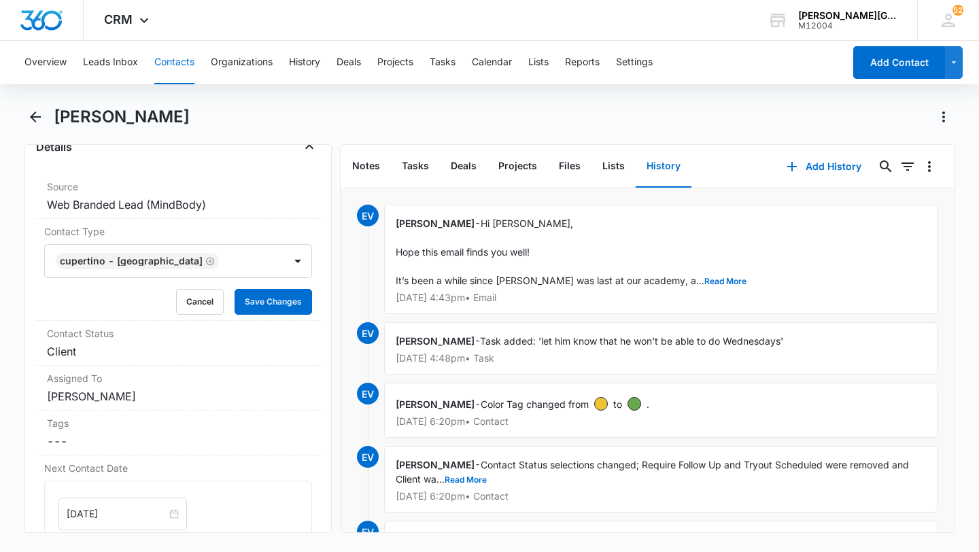
click at [254, 260] on div at bounding box center [245, 261] width 44 height 19
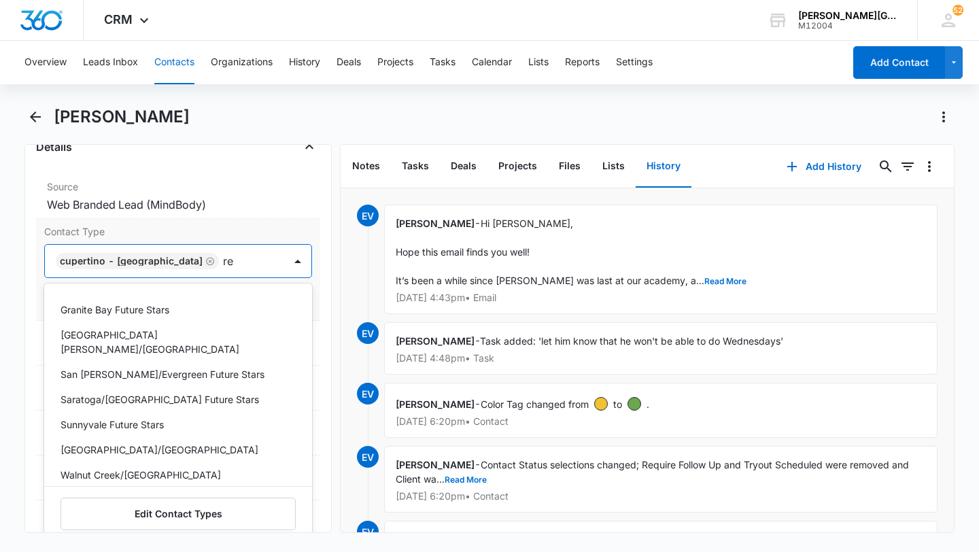
type input "r"
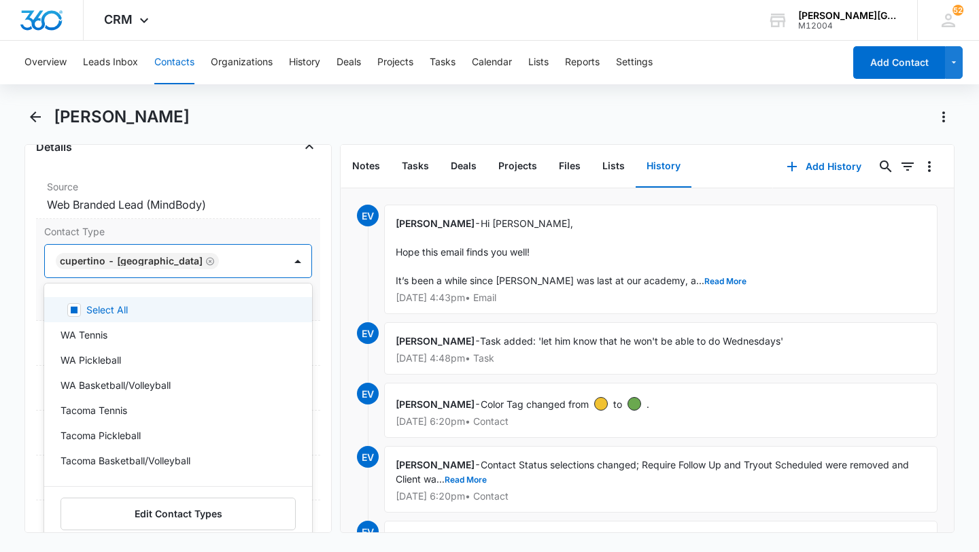
click at [246, 271] on div "Cupertino - De Anza College" at bounding box center [164, 261] width 239 height 33
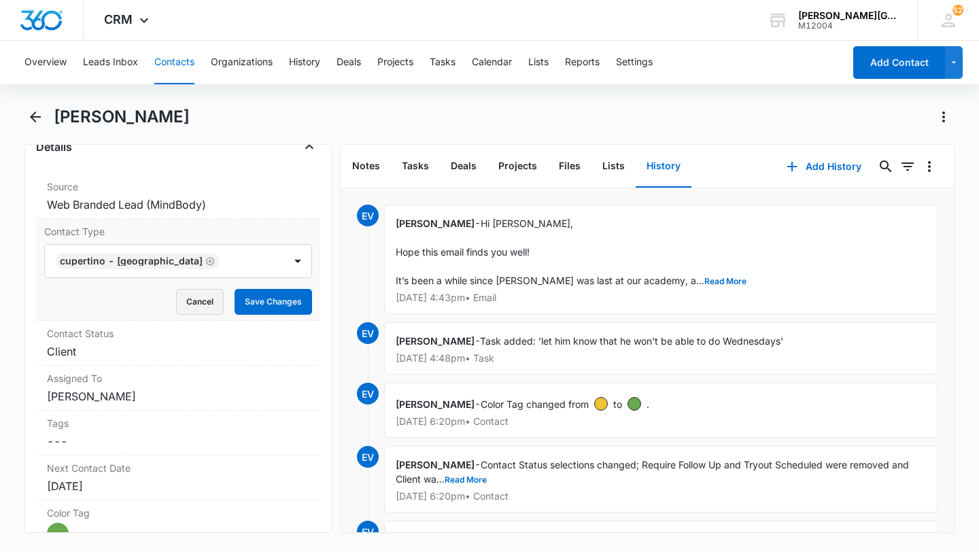
click at [209, 307] on button "Cancel" at bounding box center [200, 302] width 48 height 26
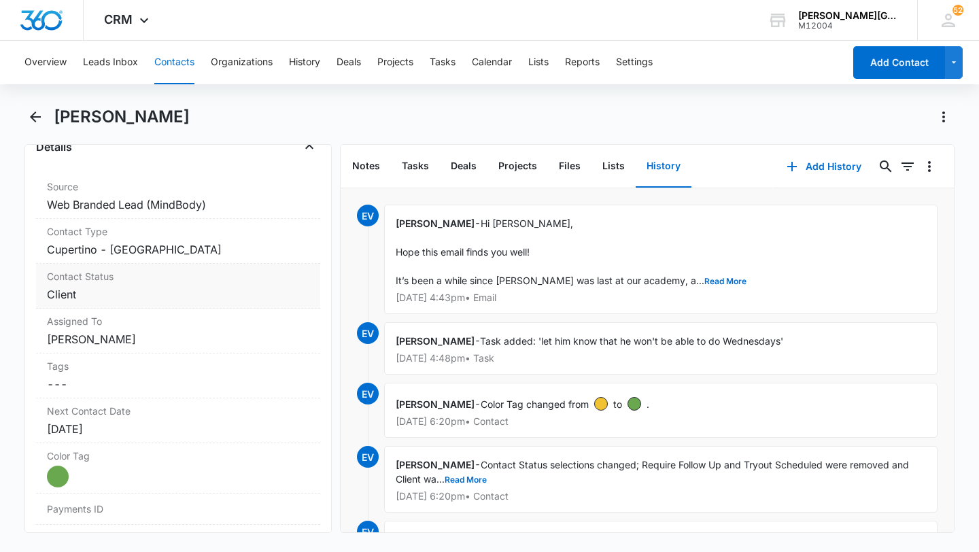
click at [184, 286] on div "Contact Status Cancel Save Changes Client" at bounding box center [178, 286] width 284 height 45
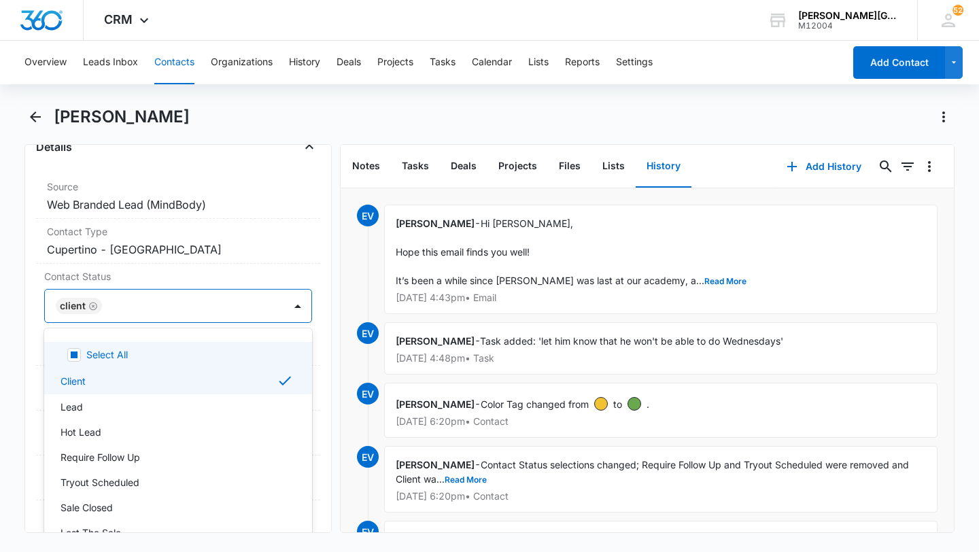
click at [172, 306] on div at bounding box center [186, 305] width 160 height 19
type input "rea"
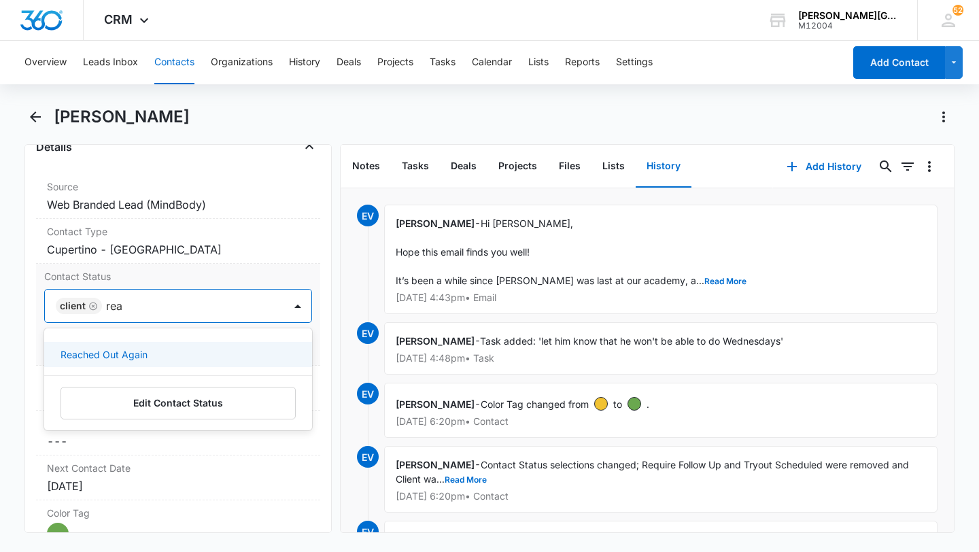
click at [154, 347] on div "Reached Out Again" at bounding box center [178, 354] width 268 height 25
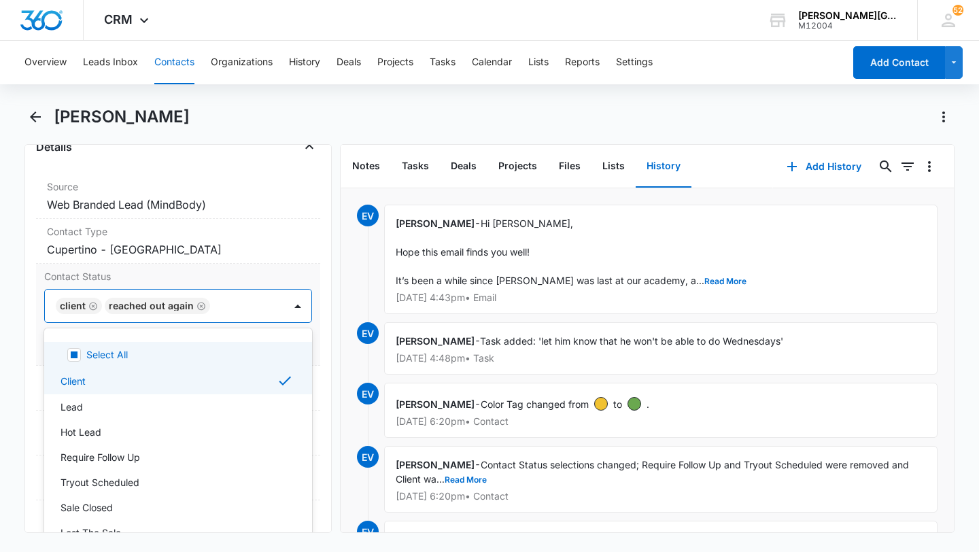
click at [239, 324] on form "option Reached Out Again, selected. Select All, 1 of 38. 38 results available. …" at bounding box center [178, 324] width 268 height 71
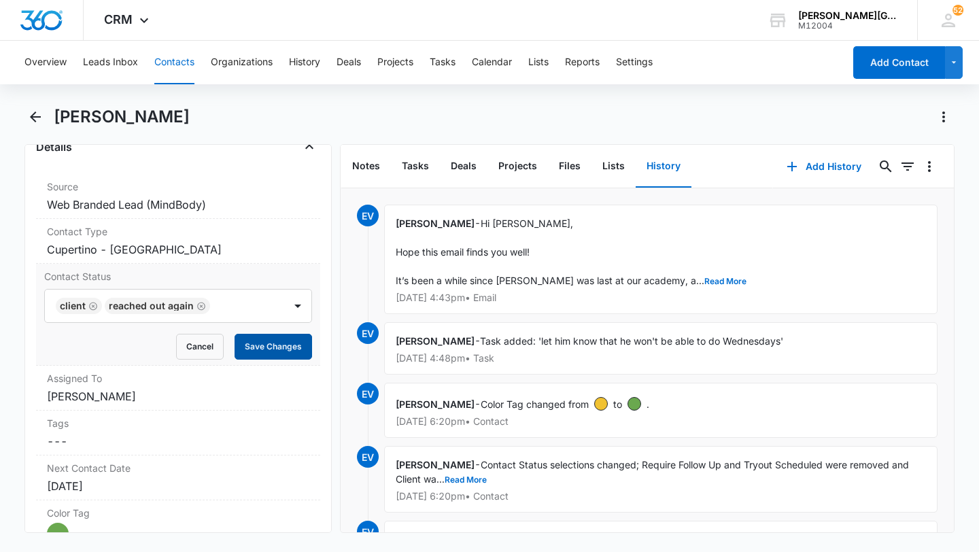
click at [270, 353] on button "Save Changes" at bounding box center [273, 347] width 77 height 26
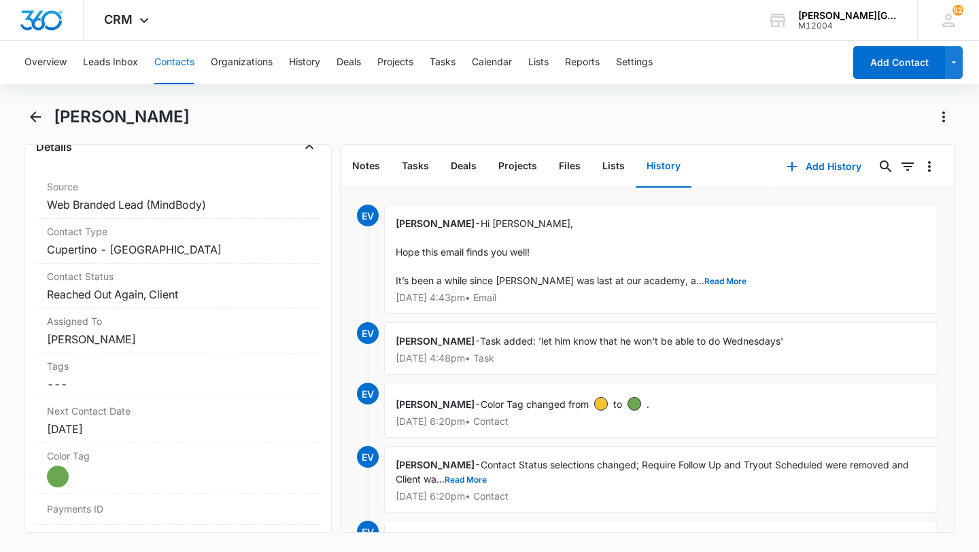
click at [168, 46] on button "Contacts" at bounding box center [174, 63] width 40 height 44
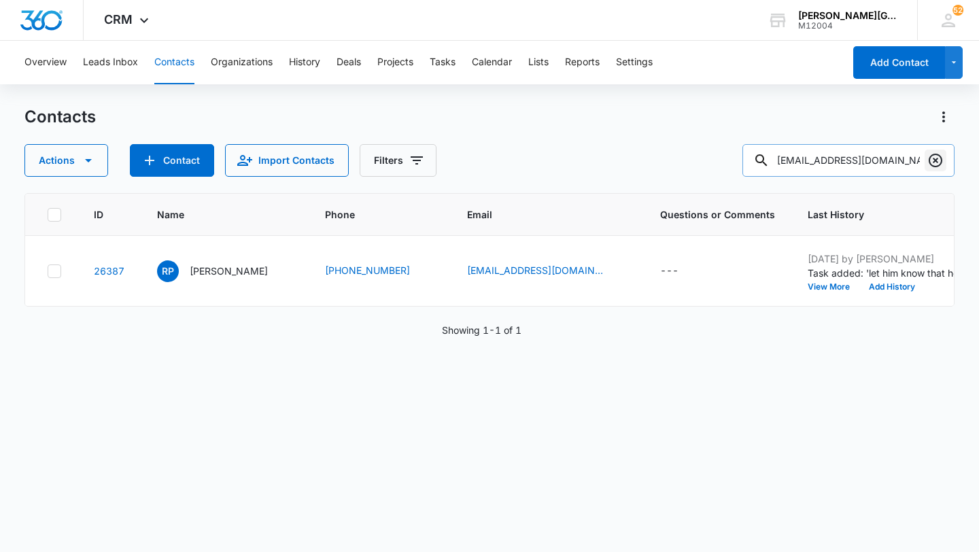
click at [936, 167] on icon "Clear" at bounding box center [935, 160] width 16 height 16
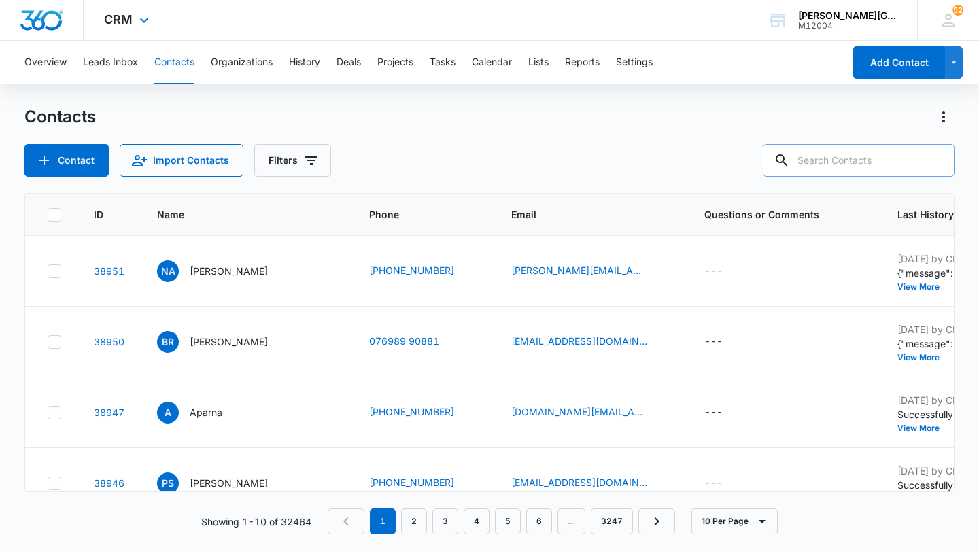
paste input "Katieheins@hotmail.com"
type input "Katieheins@hotmail.com"
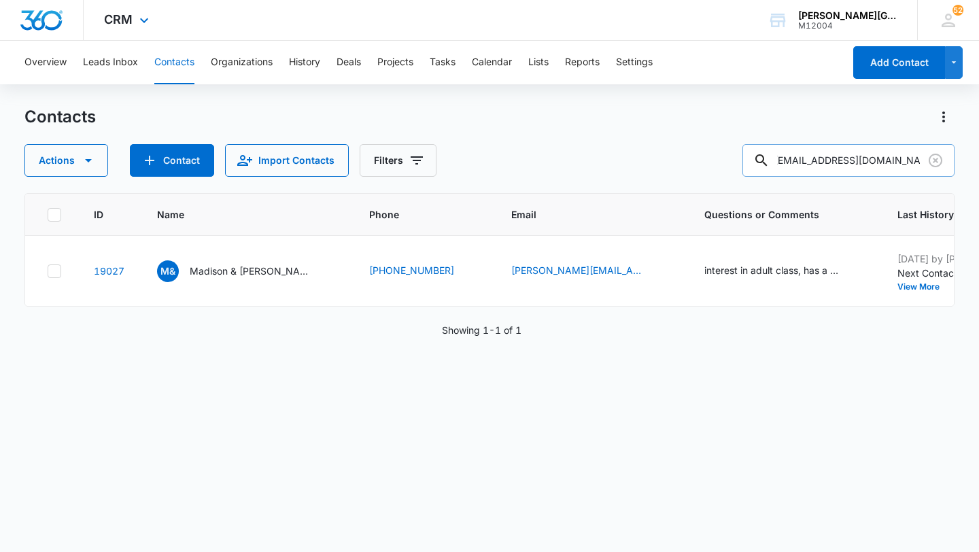
scroll to position [0, 0]
click at [897, 286] on button "View More" at bounding box center [923, 287] width 52 height 8
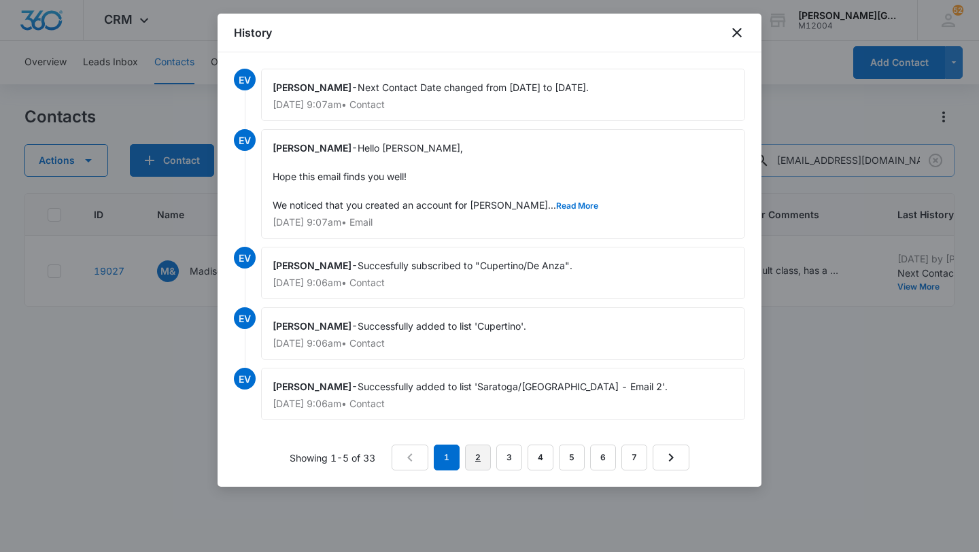
click at [475, 451] on link "2" at bounding box center [478, 458] width 26 height 26
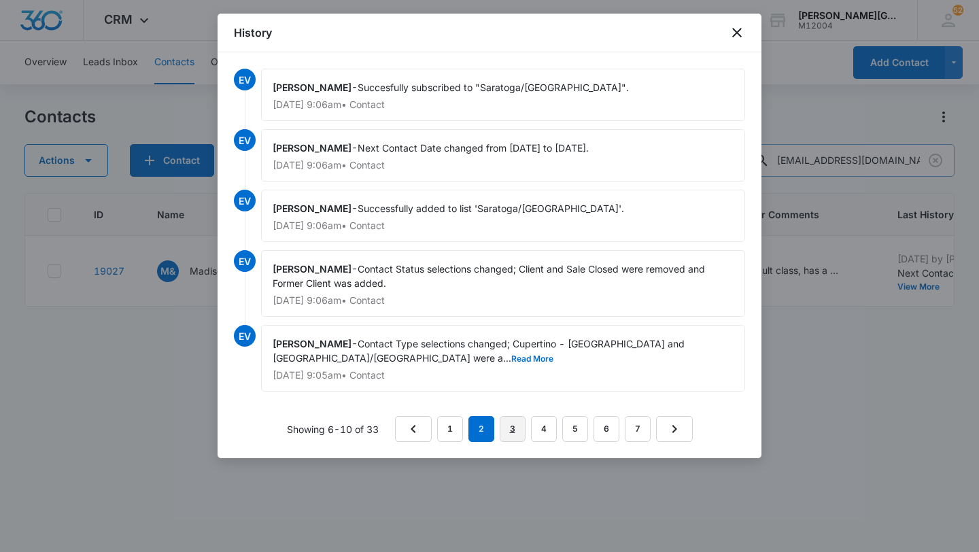
click at [517, 436] on link "3" at bounding box center [513, 429] width 26 height 26
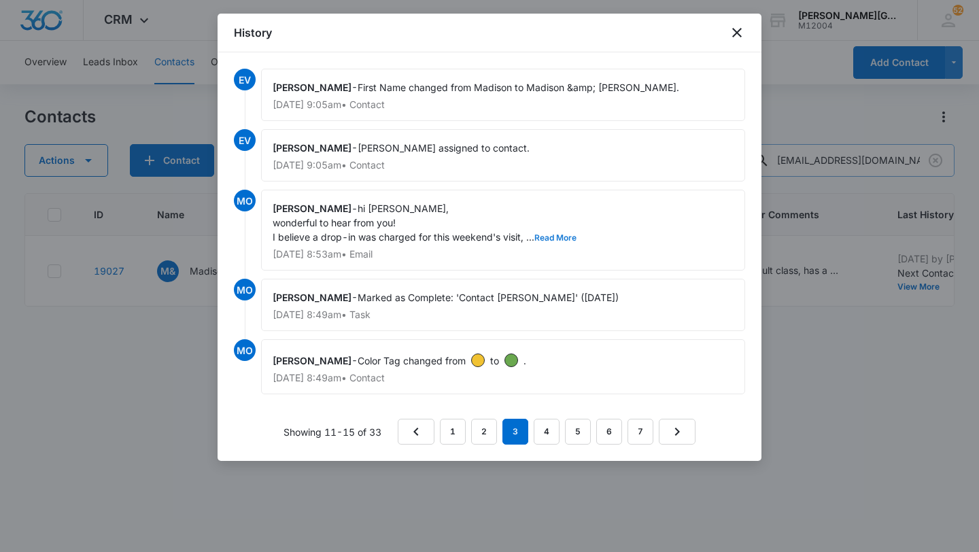
click at [564, 235] on button "Read More" at bounding box center [555, 238] width 42 height 8
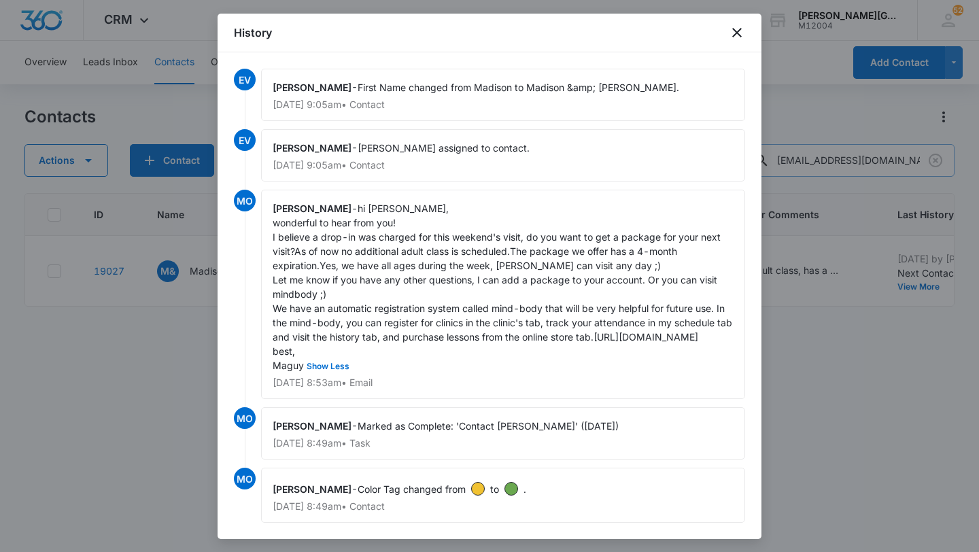
click at [872, 366] on div at bounding box center [489, 276] width 979 height 552
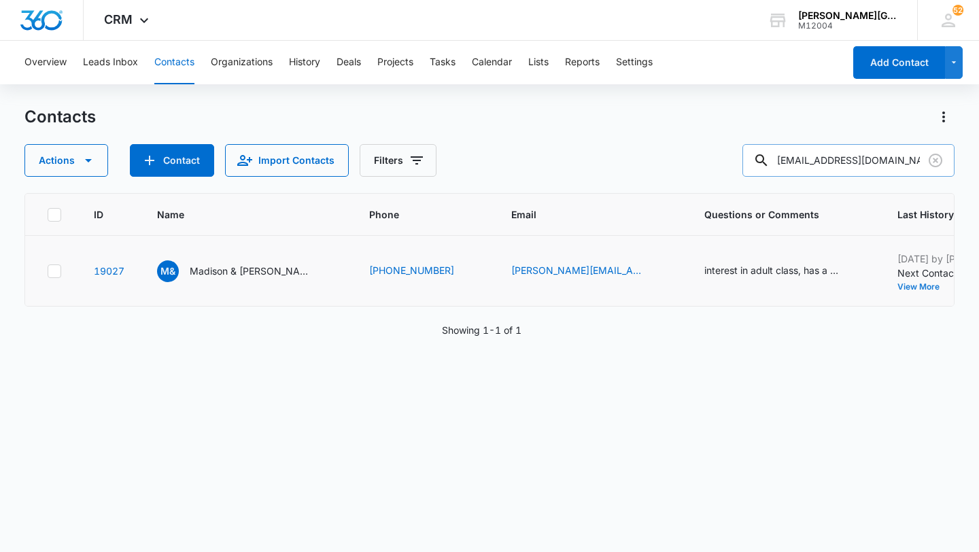
click at [897, 287] on button "View More" at bounding box center [923, 287] width 52 height 8
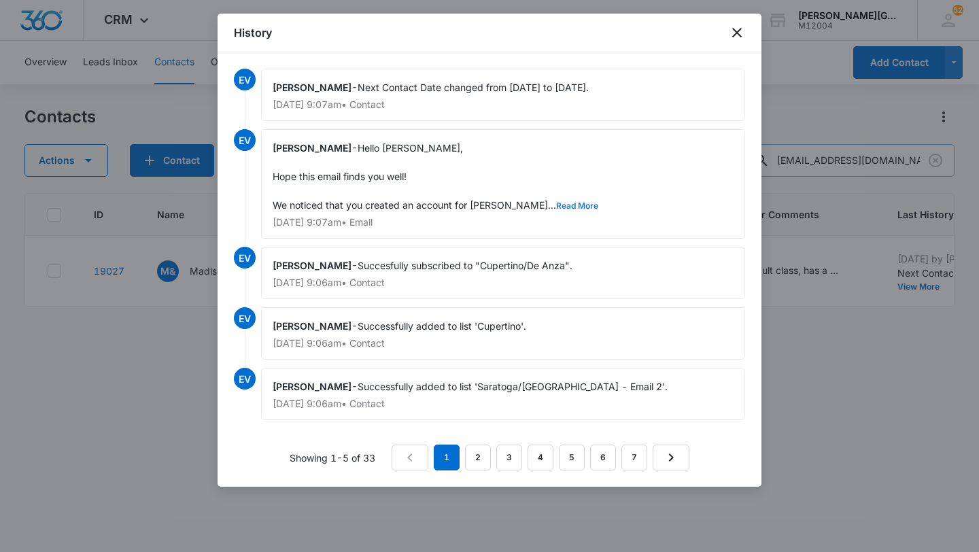
click at [556, 202] on button "Read More" at bounding box center [577, 206] width 42 height 8
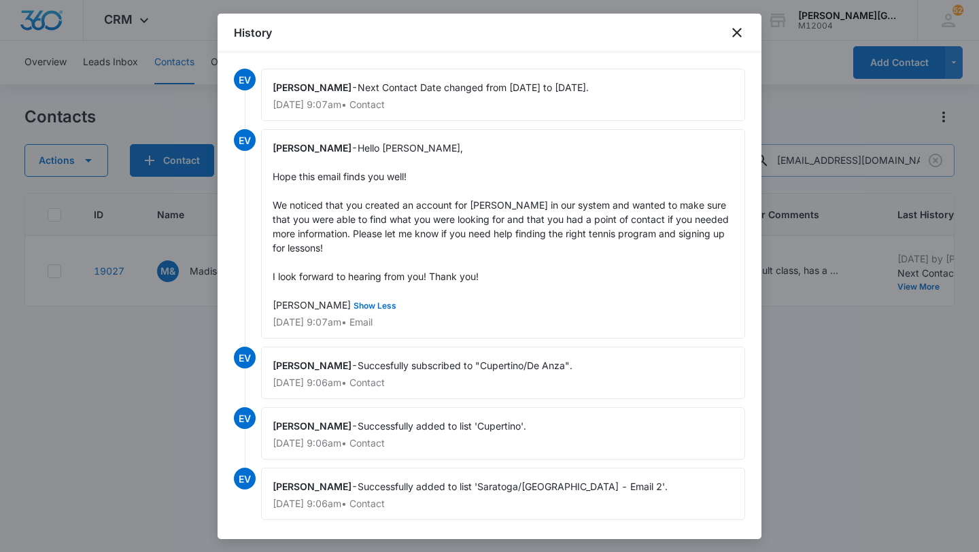
click at [814, 347] on div at bounding box center [489, 276] width 979 height 552
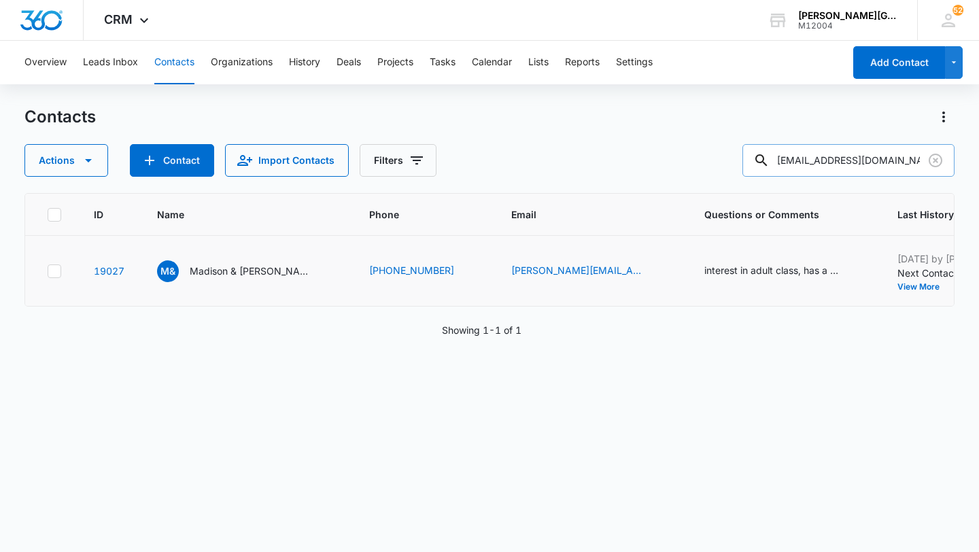
click at [949, 286] on button "Add History" at bounding box center [981, 287] width 65 height 8
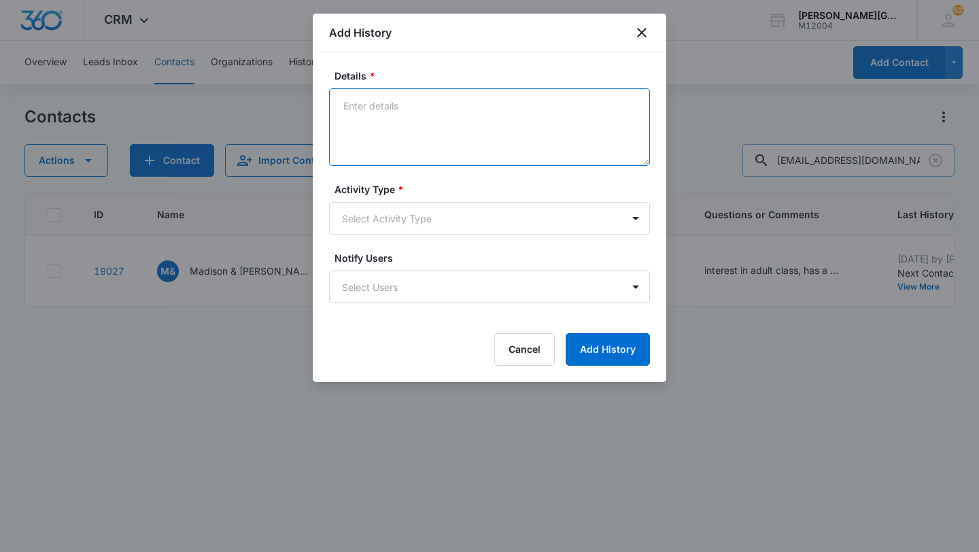
click at [446, 136] on textarea "Details *" at bounding box center [489, 126] width 321 height 77
paste textarea "Hello Katherine, Hope this email finds you well! It’s been a while since Madiso…"
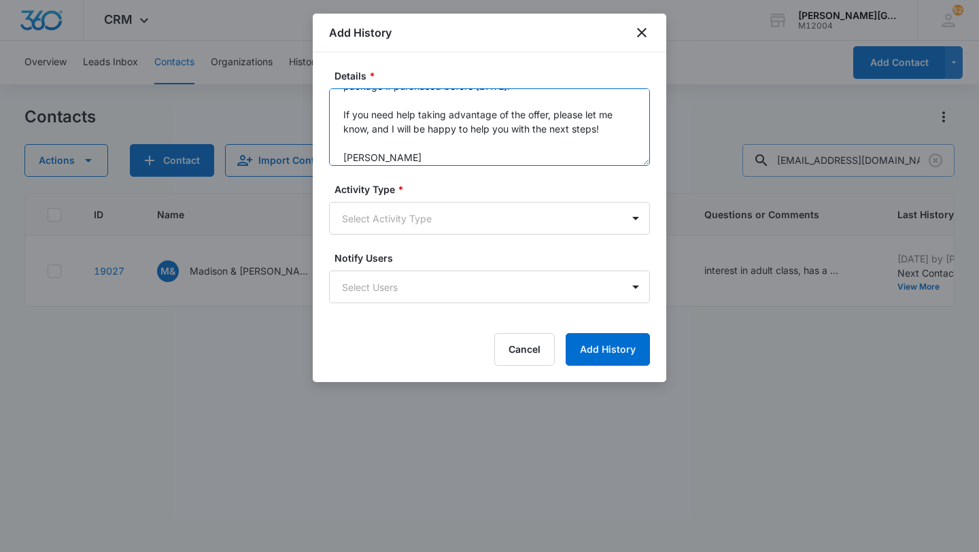
scroll to position [214, 0]
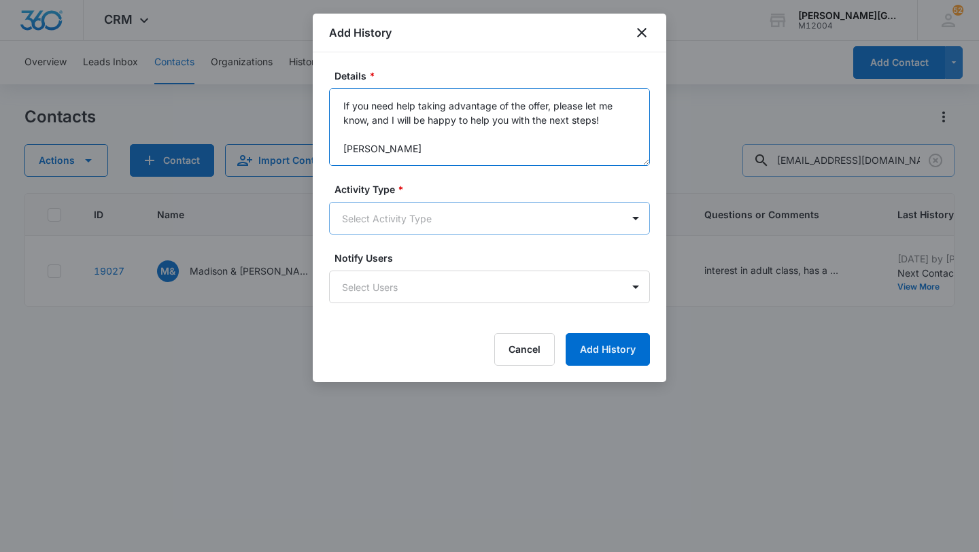
type textarea "Hello Katherine, Hope this email finds you well! It’s been a while since Madiso…"
click at [411, 215] on body "CRM Apps Reputation Websites Forms CRM Email Social Shop Payments POS Content A…" at bounding box center [489, 276] width 979 height 552
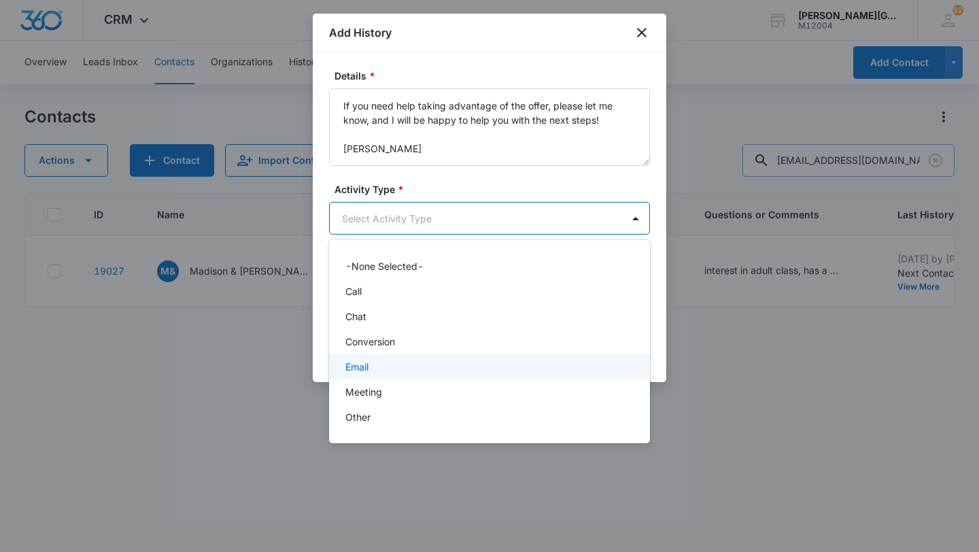
click at [379, 359] on div "Email" at bounding box center [489, 366] width 321 height 25
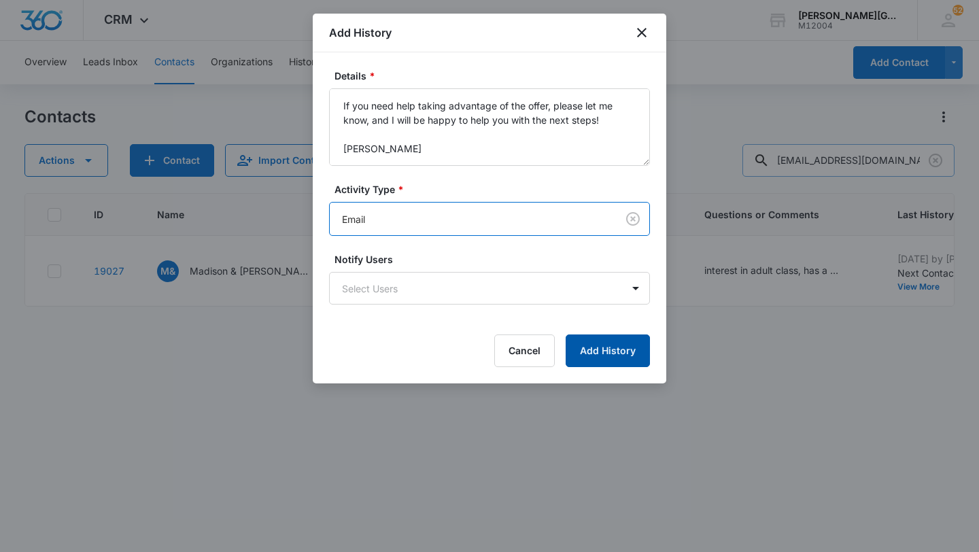
click at [585, 344] on button "Add History" at bounding box center [608, 350] width 84 height 33
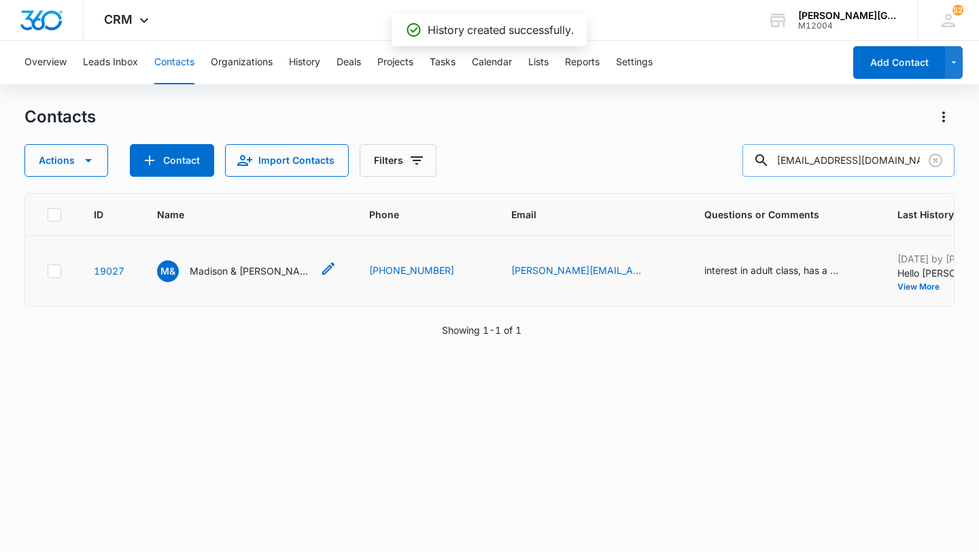
click at [242, 272] on p "Madison & Parker Sandell" at bounding box center [251, 271] width 122 height 14
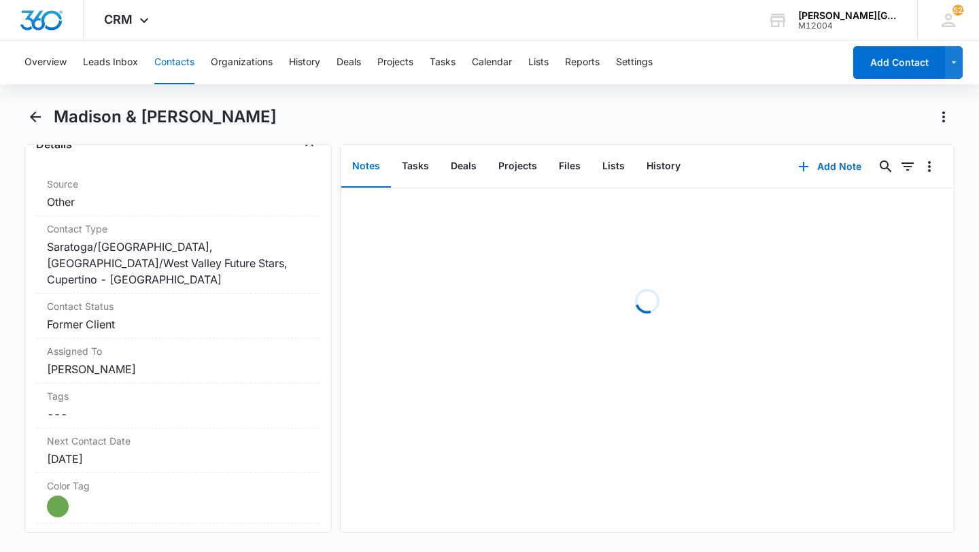
scroll to position [568, 0]
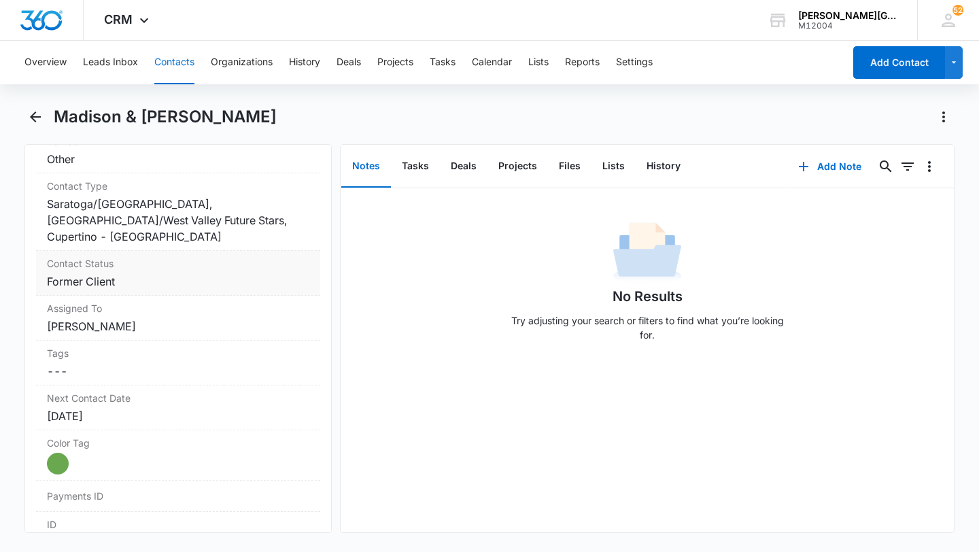
click at [190, 273] on dd "Cancel Save Changes Former Client" at bounding box center [178, 281] width 262 height 16
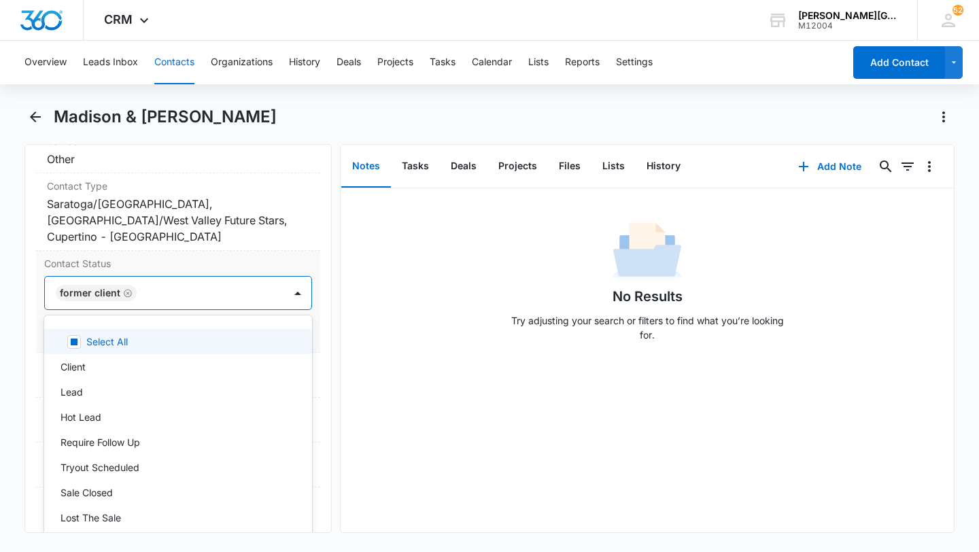
click at [181, 283] on div at bounding box center [204, 292] width 126 height 19
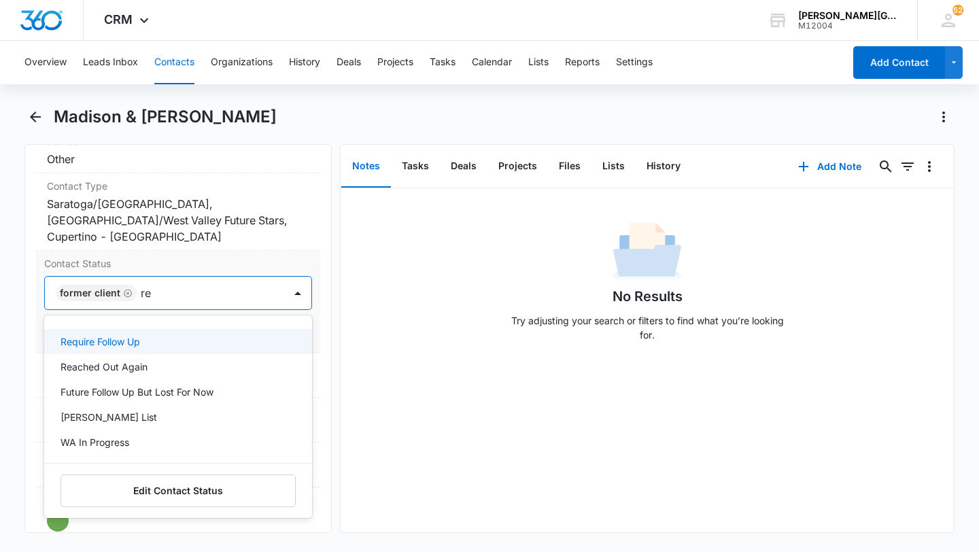
type input "rea"
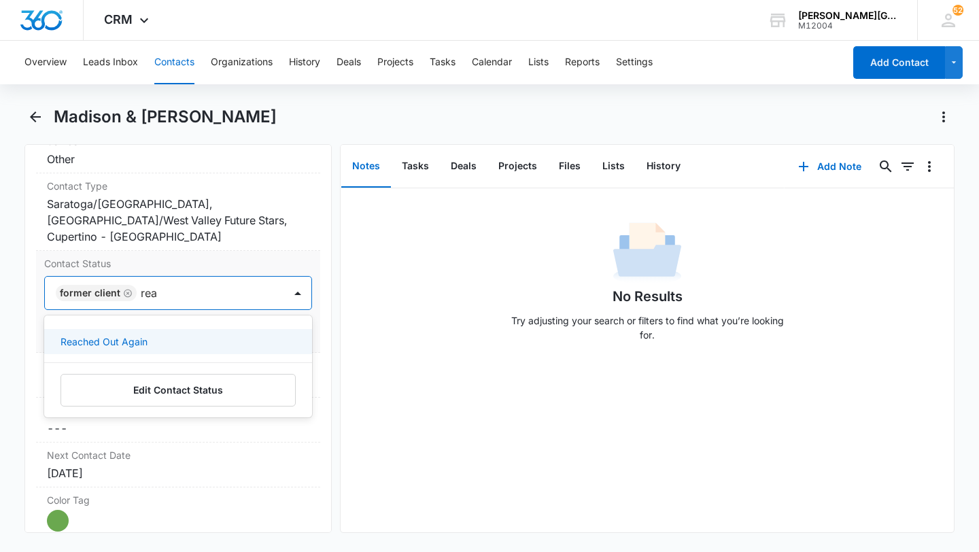
click at [156, 334] on div "Reached Out Again" at bounding box center [176, 341] width 232 height 14
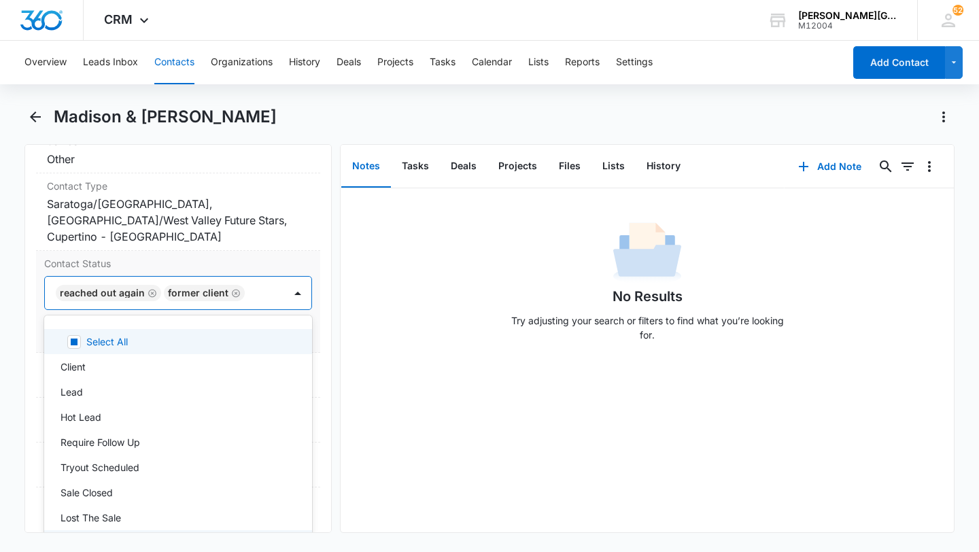
click at [264, 288] on div "Reached Out Again Former Client" at bounding box center [164, 293] width 239 height 33
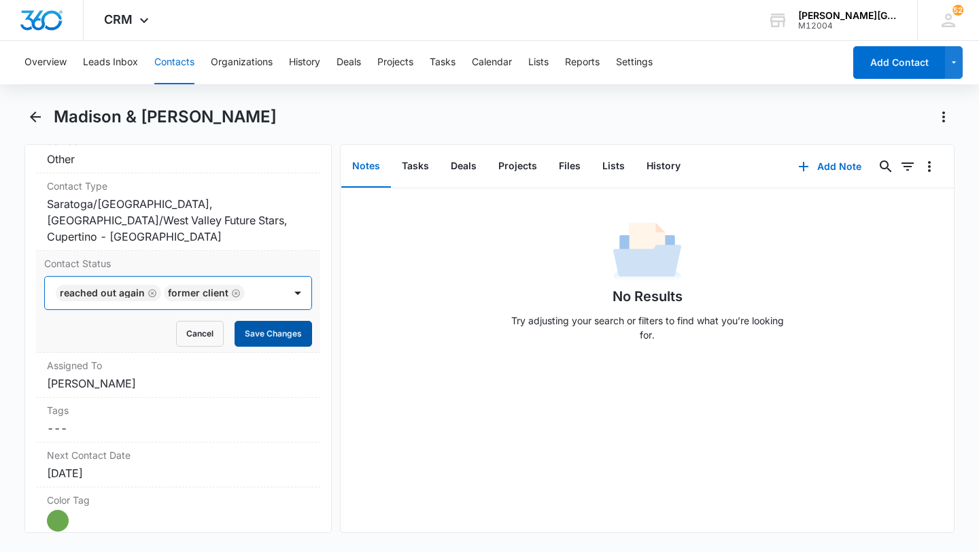
click at [266, 321] on button "Save Changes" at bounding box center [273, 334] width 77 height 26
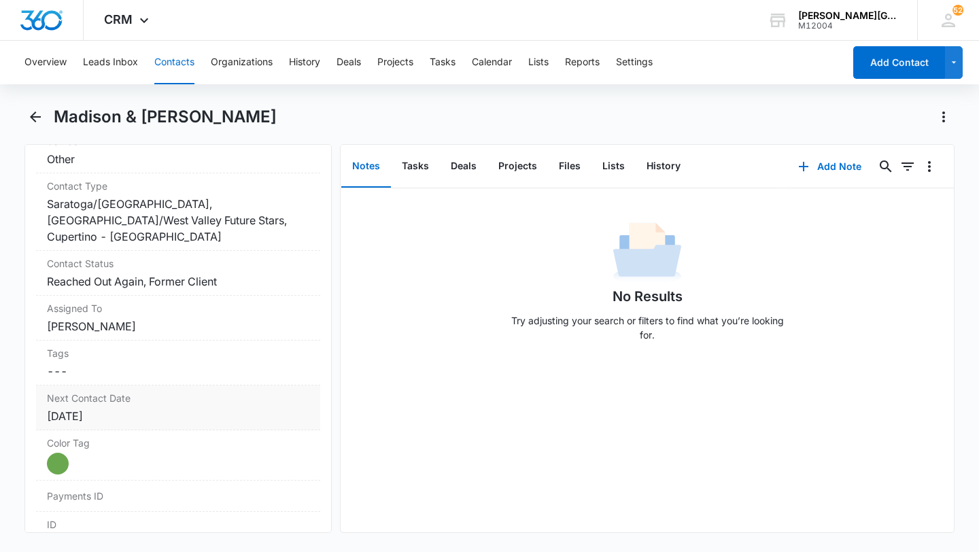
click at [117, 408] on div "Mar 14, 2025" at bounding box center [178, 416] width 262 height 16
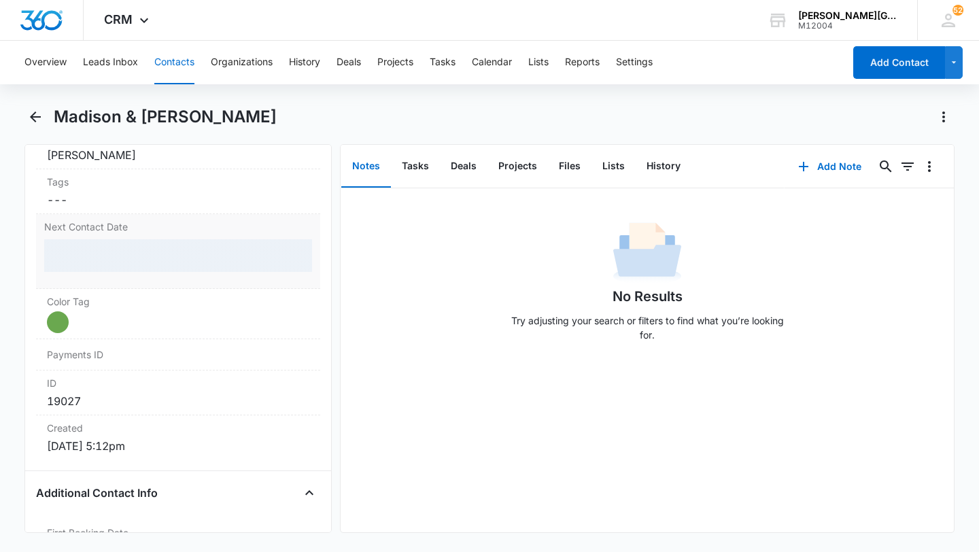
scroll to position [758, 0]
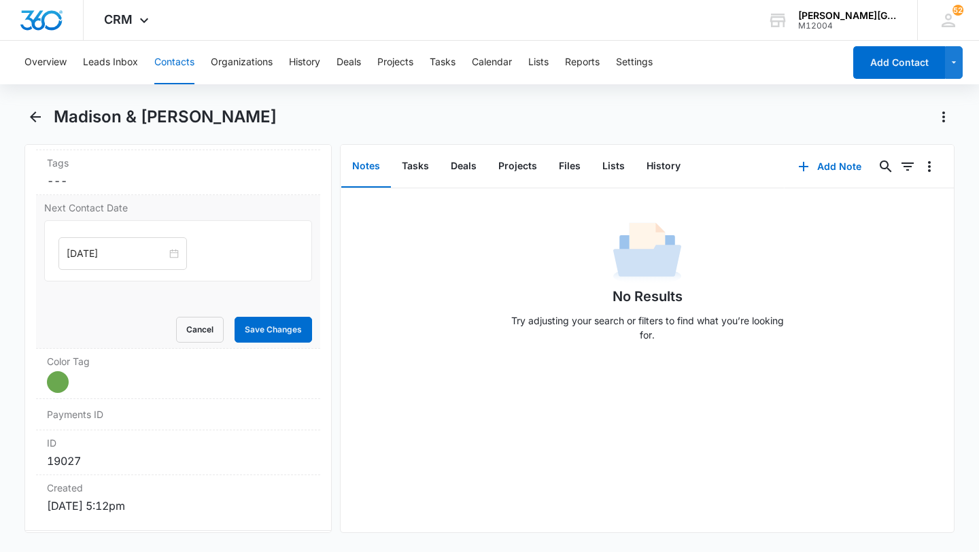
click at [99, 246] on input "Mar 14, 2025" at bounding box center [117, 253] width 100 height 15
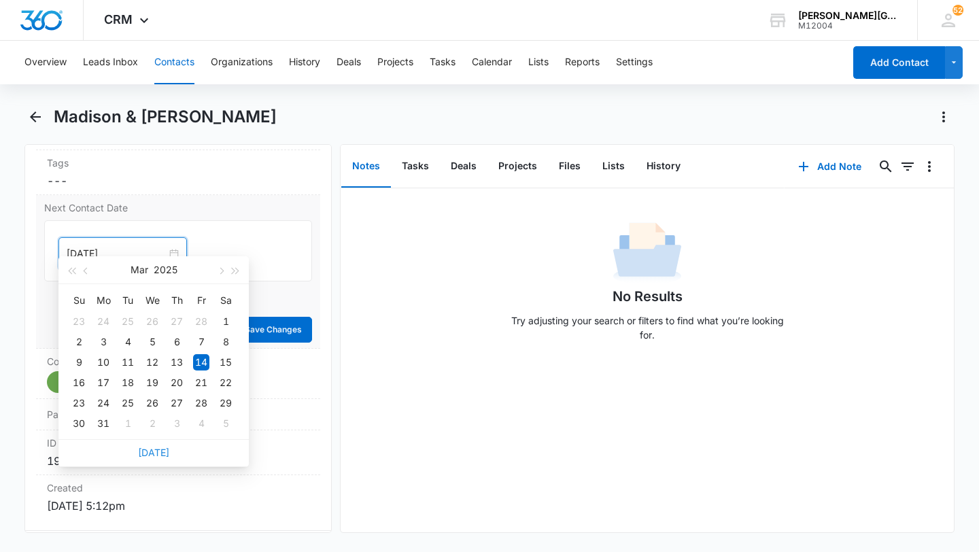
click at [154, 455] on link "Today" at bounding box center [153, 453] width 31 height 12
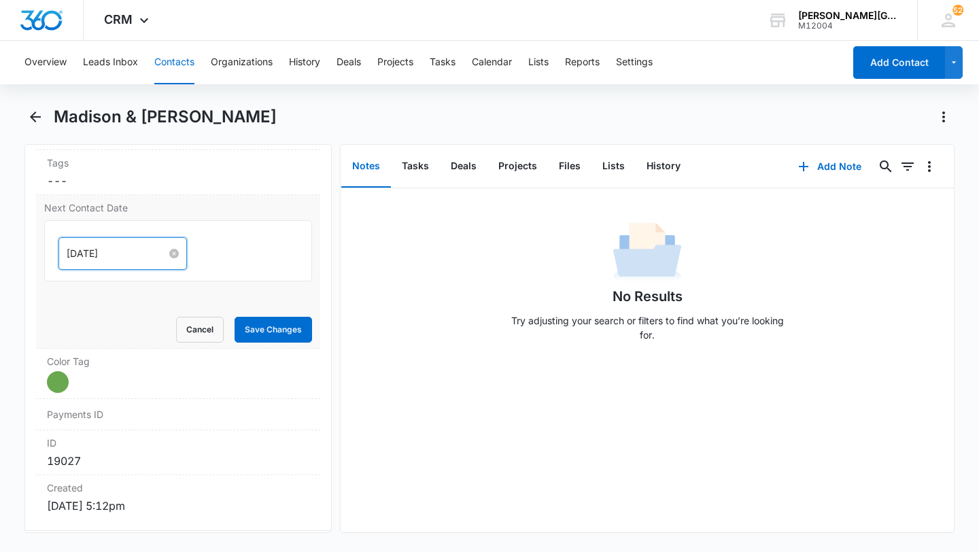
click at [120, 246] on input "Aug 15, 2025" at bounding box center [117, 253] width 100 height 15
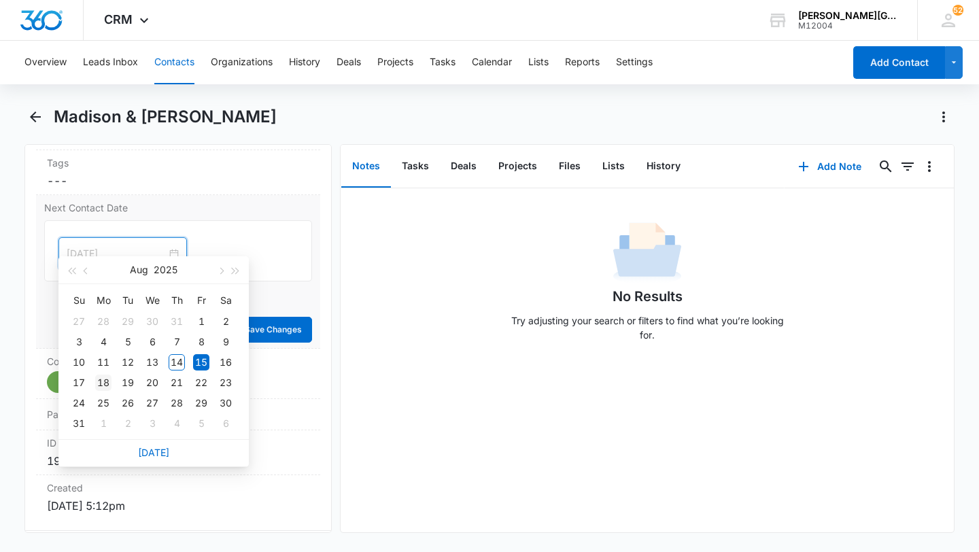
type input "Aug 18, 2025"
click at [105, 385] on div "18" at bounding box center [103, 383] width 16 height 16
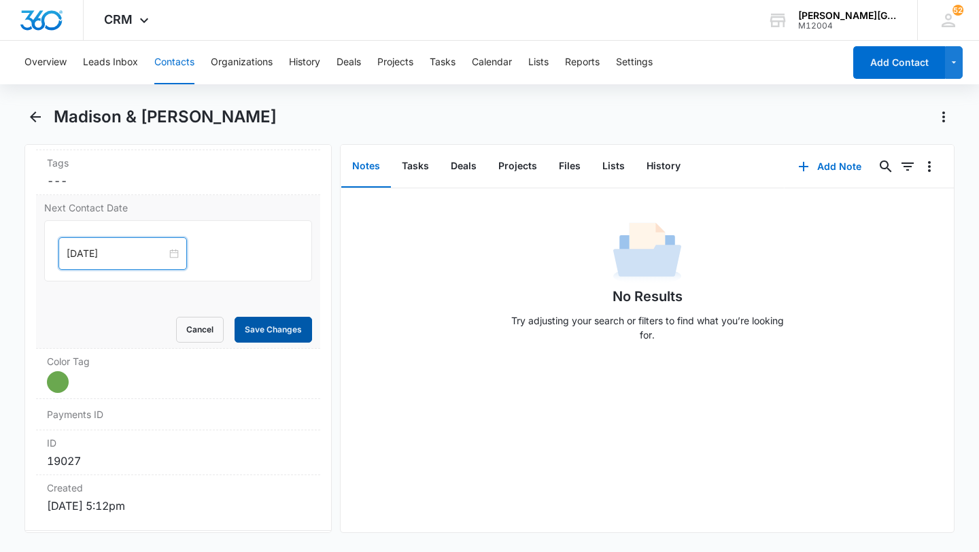
click at [269, 317] on button "Save Changes" at bounding box center [273, 330] width 77 height 26
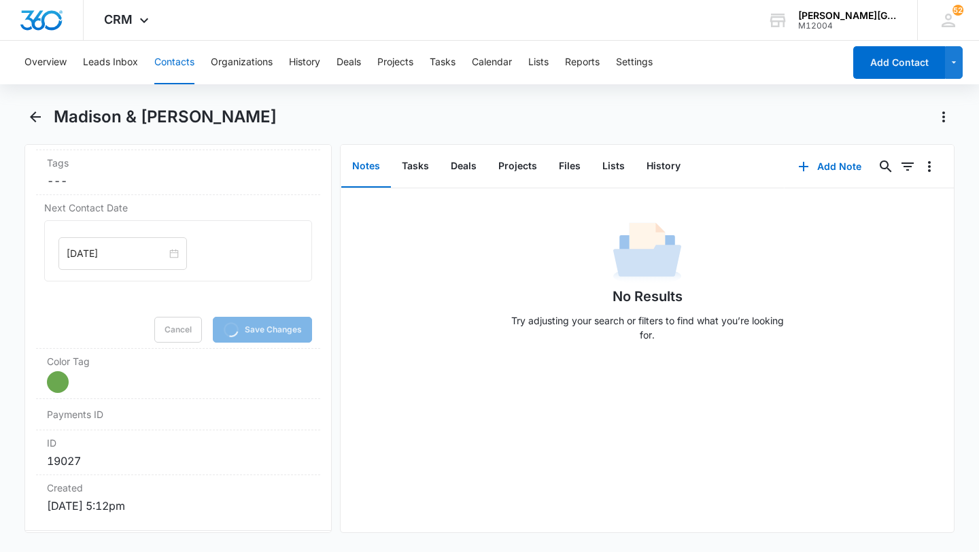
click at [172, 70] on button "Contacts" at bounding box center [174, 63] width 40 height 44
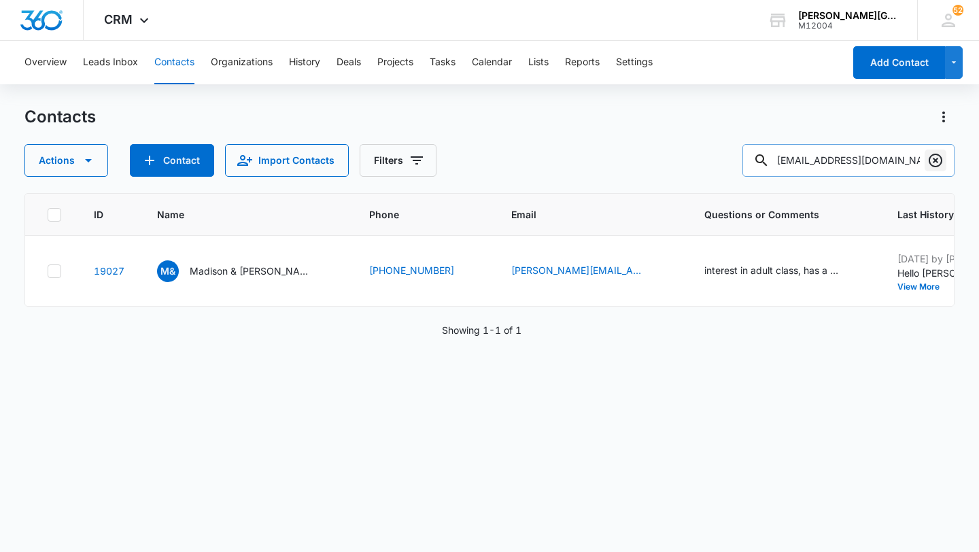
click at [935, 158] on icon "Clear" at bounding box center [935, 160] width 16 height 16
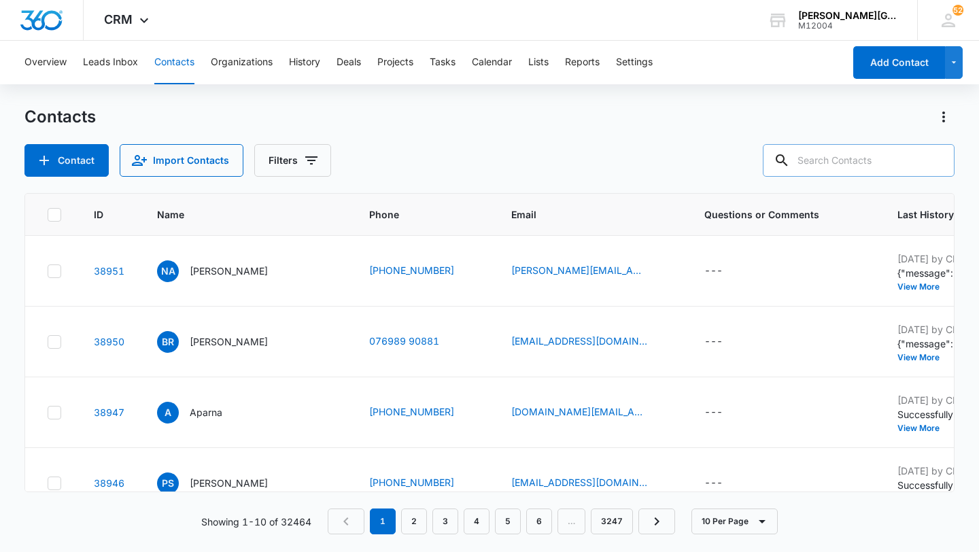
paste input "music7ak@gmail.com"
type input "music7ak@gmail.com"
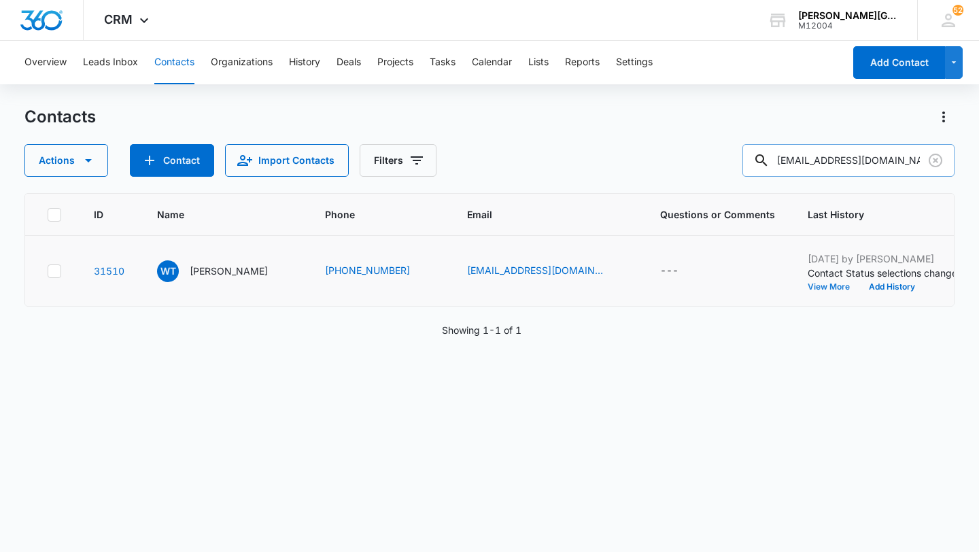
click at [808, 290] on button "View More" at bounding box center [834, 287] width 52 height 8
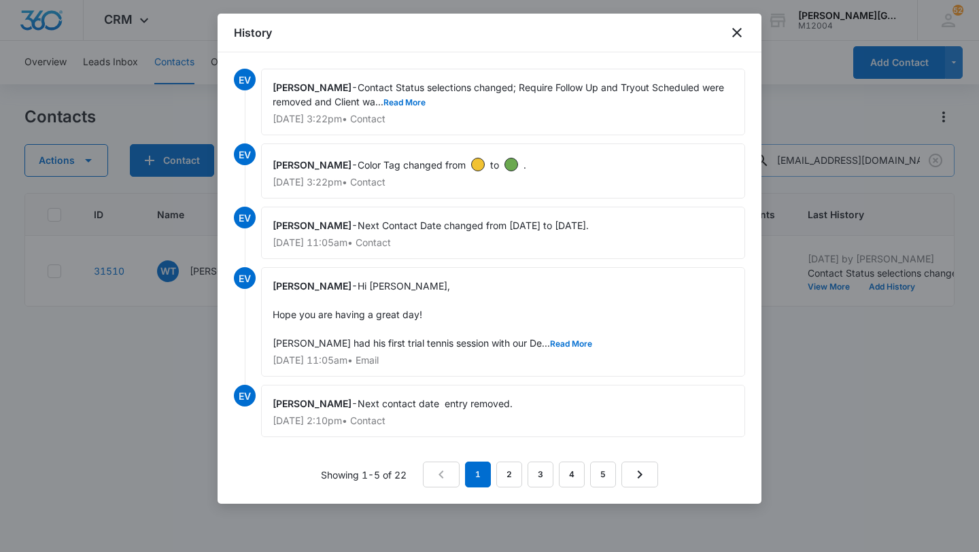
click at [827, 392] on div at bounding box center [489, 276] width 979 height 552
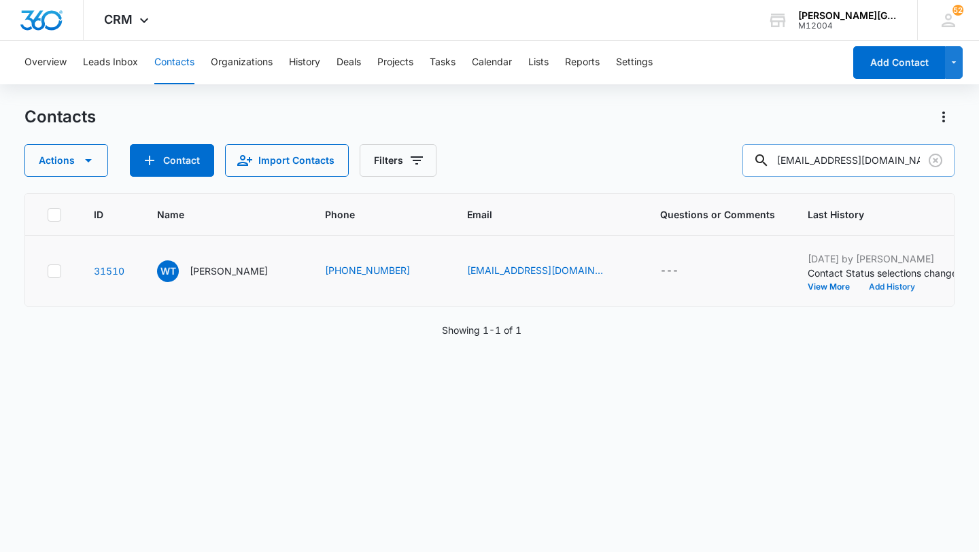
click at [859, 291] on button "Add History" at bounding box center [891, 287] width 65 height 8
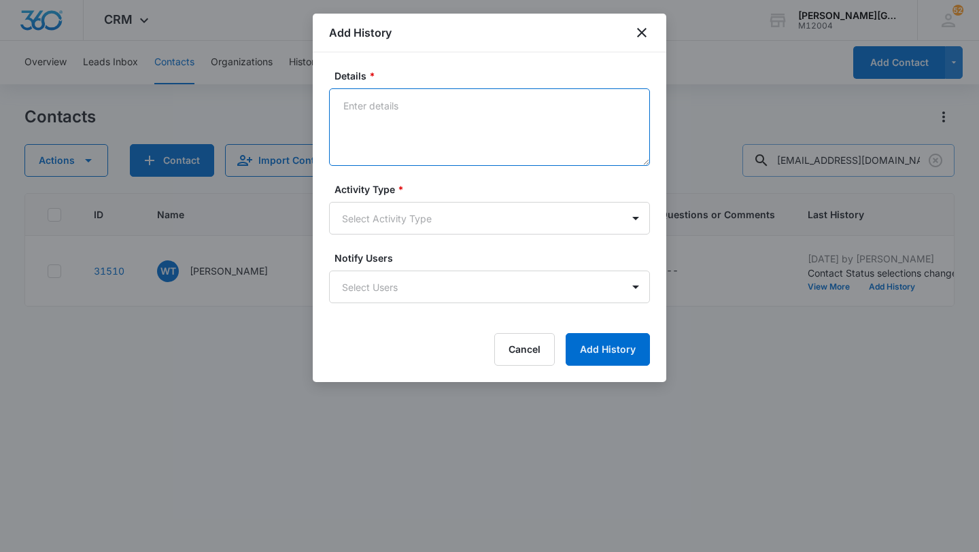
click at [377, 126] on textarea "Details *" at bounding box center [489, 126] width 321 height 77
paste textarea "Hi Annie, Hope this email finds you well! It’s been a while since William was l…"
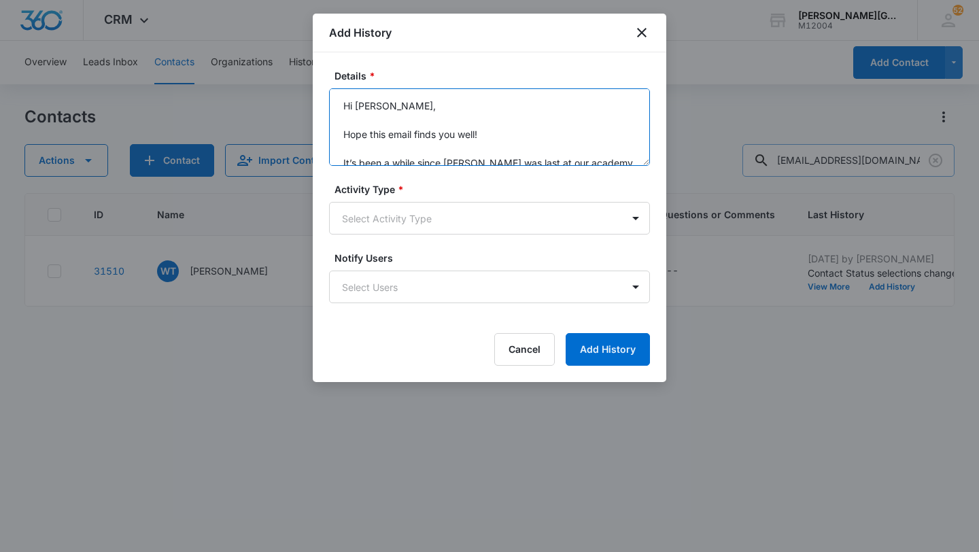
scroll to position [203, 0]
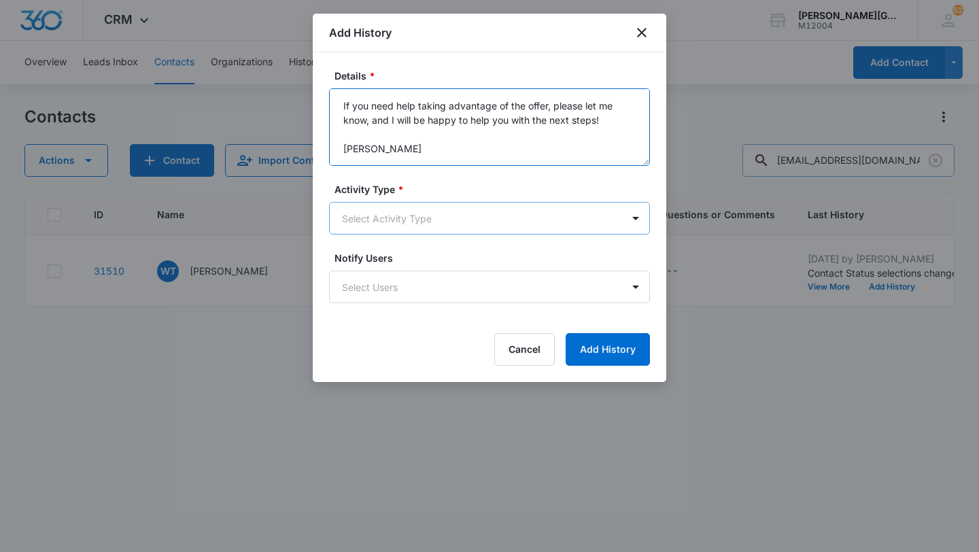
type textarea "Hi Annie, Hope this email finds you well! It’s been a while since William was l…"
click at [384, 205] on body "CRM Apps Reputation Websites Forms CRM Email Social Shop Payments POS Content A…" at bounding box center [489, 276] width 979 height 552
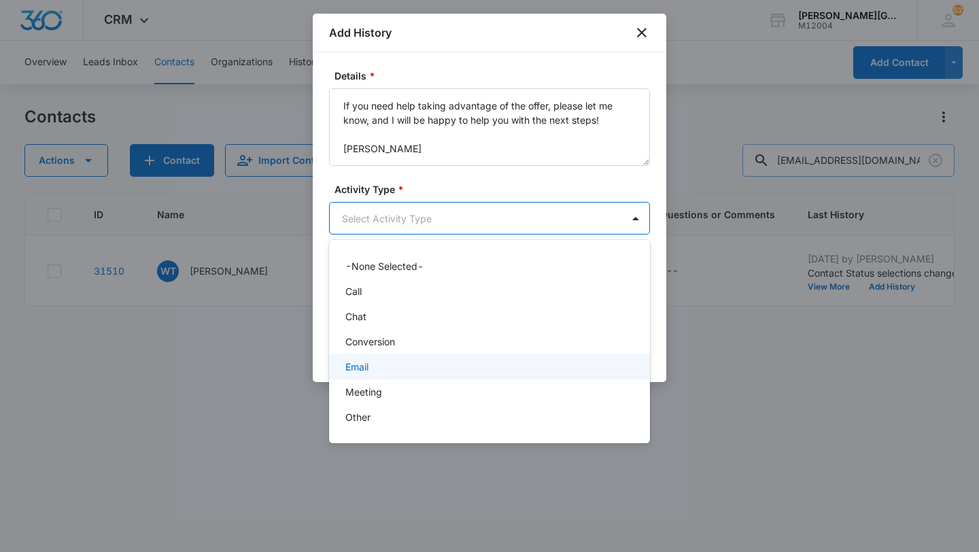
click at [369, 360] on div "Email" at bounding box center [488, 367] width 286 height 14
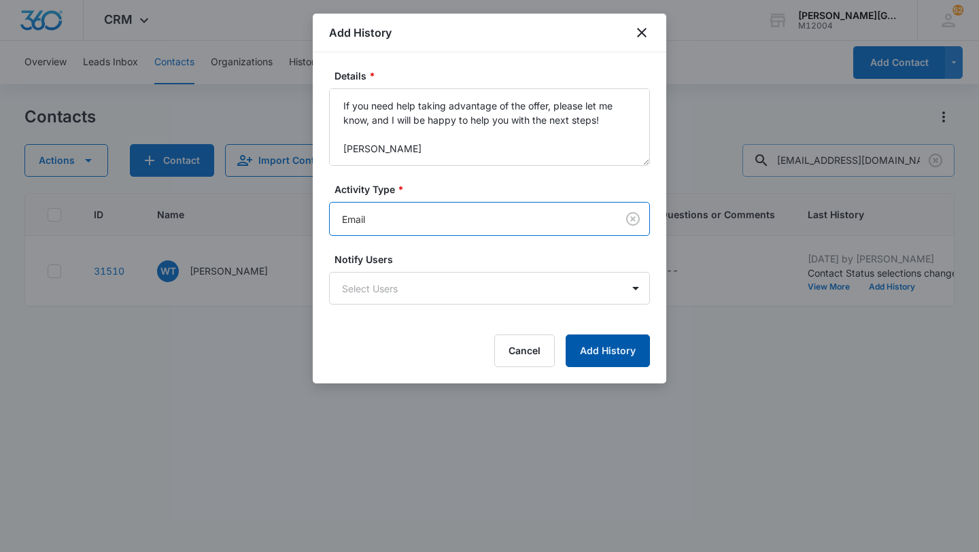
click at [590, 343] on button "Add History" at bounding box center [608, 350] width 84 height 33
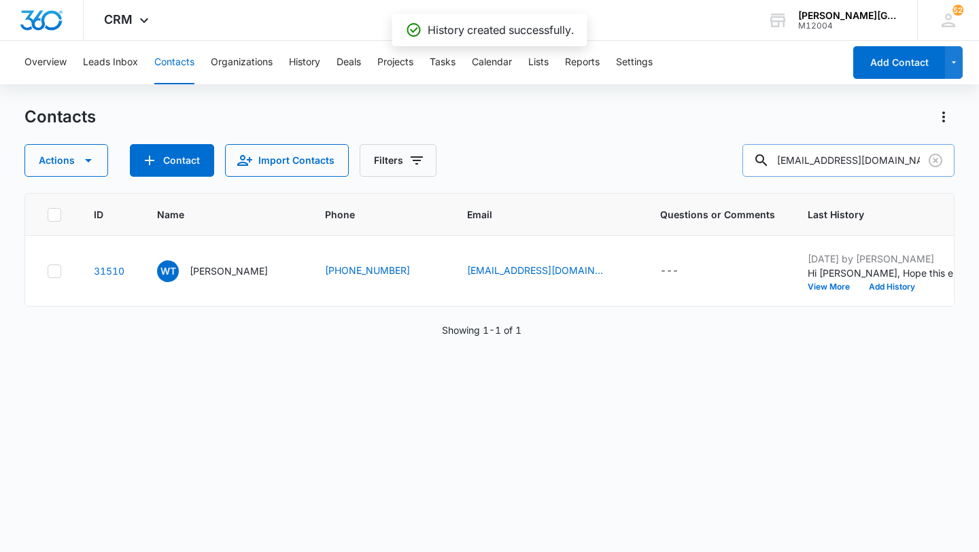
click at [216, 278] on p "William Tsai" at bounding box center [229, 271] width 78 height 14
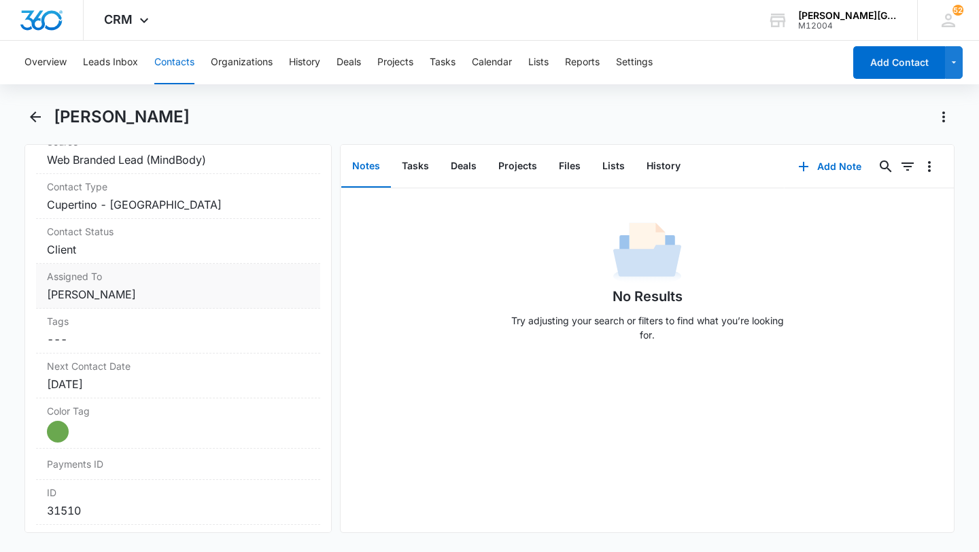
scroll to position [576, 0]
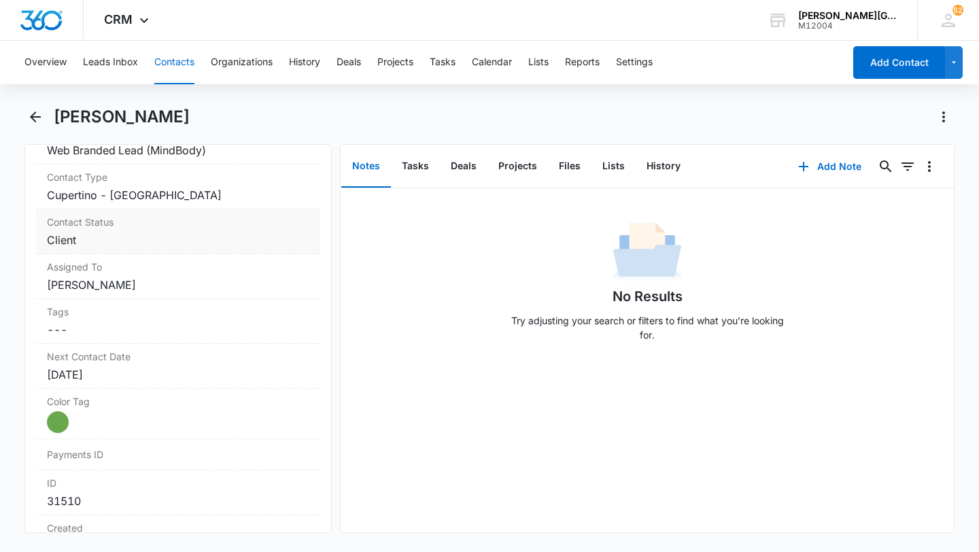
click at [148, 238] on dd "Cancel Save Changes Client" at bounding box center [178, 240] width 262 height 16
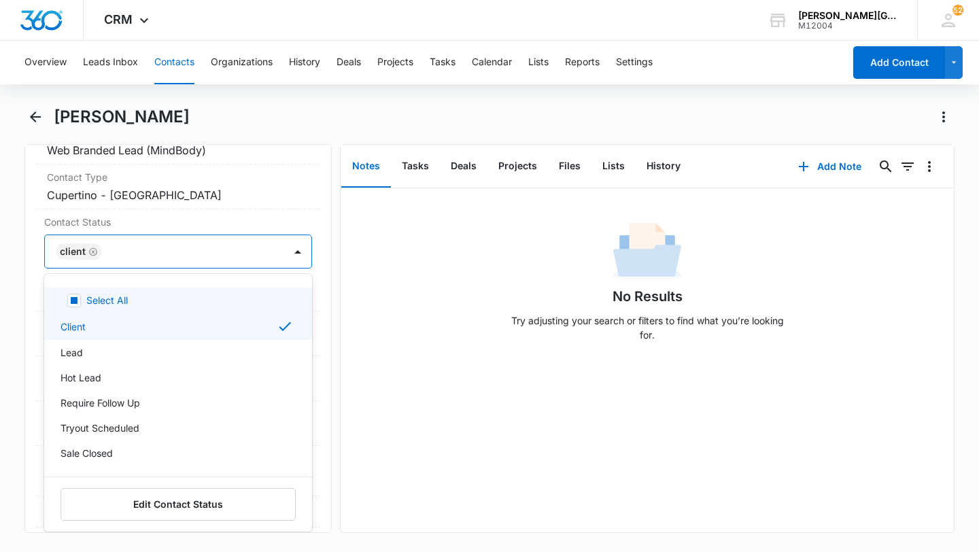
click at [141, 254] on div at bounding box center [186, 251] width 160 height 19
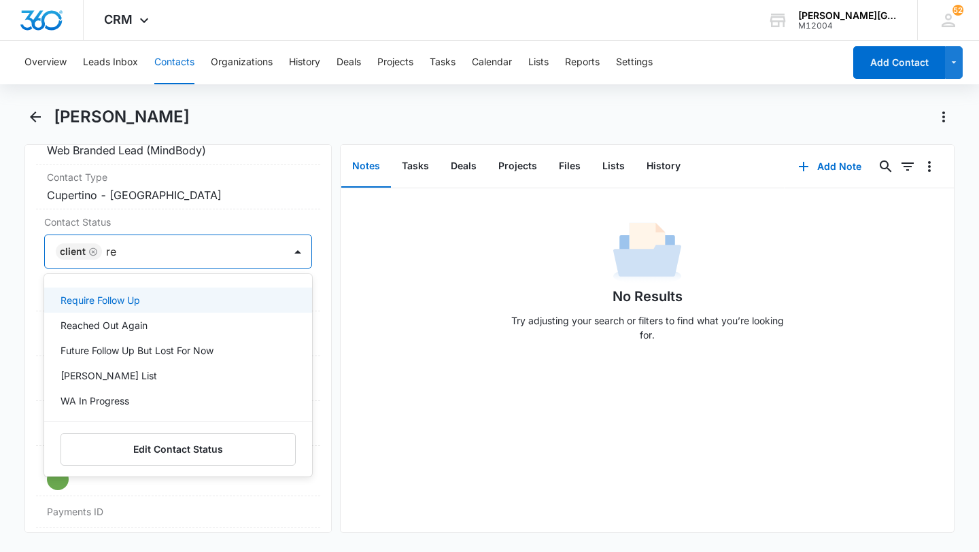
type input "rea"
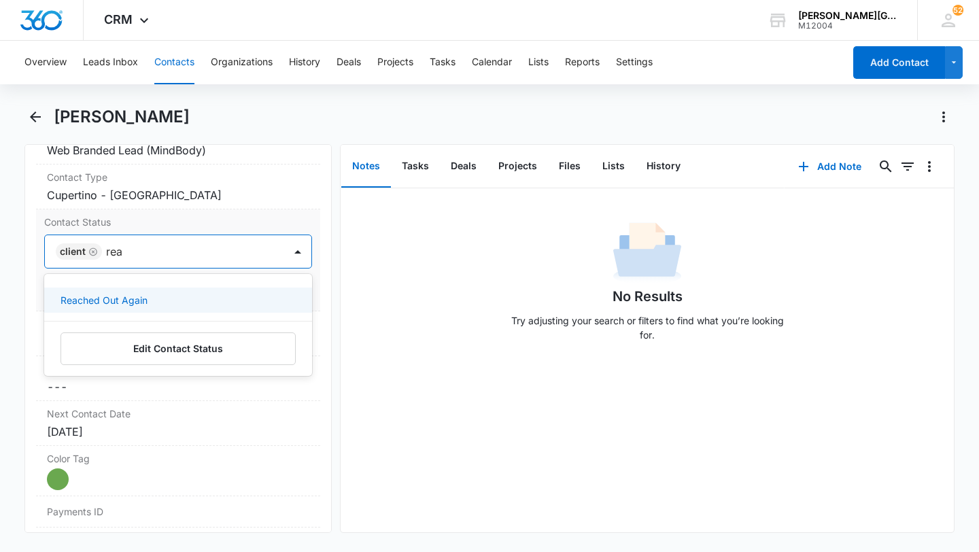
click at [135, 297] on p "Reached Out Again" at bounding box center [103, 300] width 87 height 14
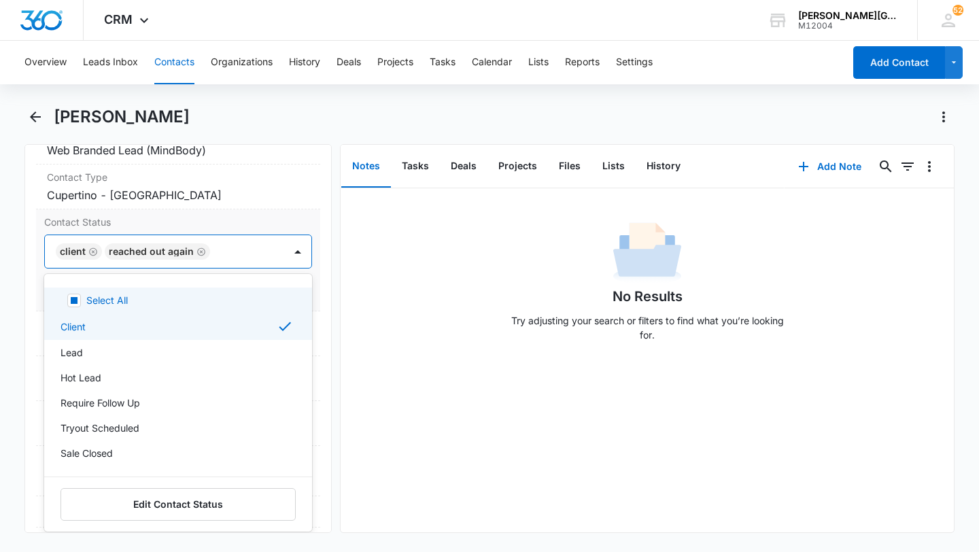
click at [280, 254] on div "Client Reached Out Again" at bounding box center [164, 251] width 239 height 33
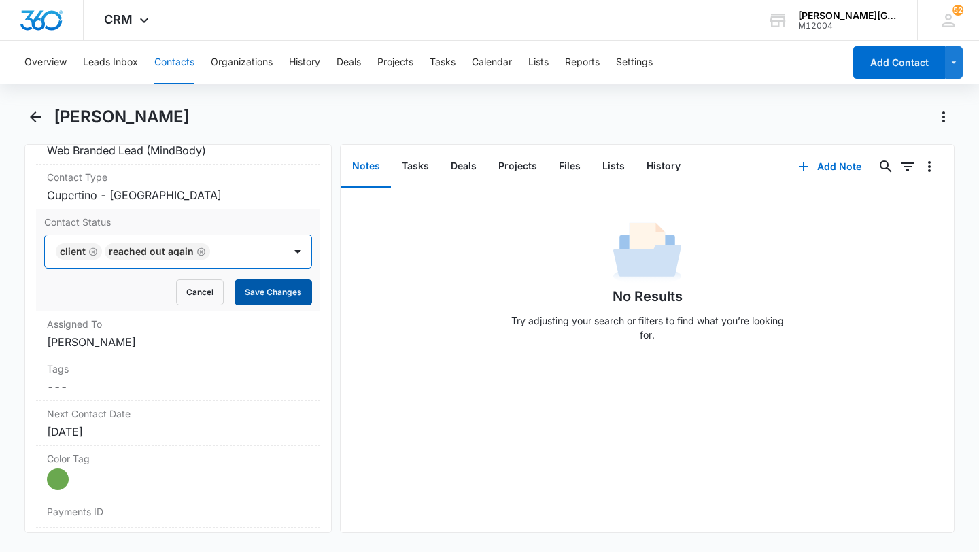
click at [262, 298] on button "Save Changes" at bounding box center [273, 292] width 77 height 26
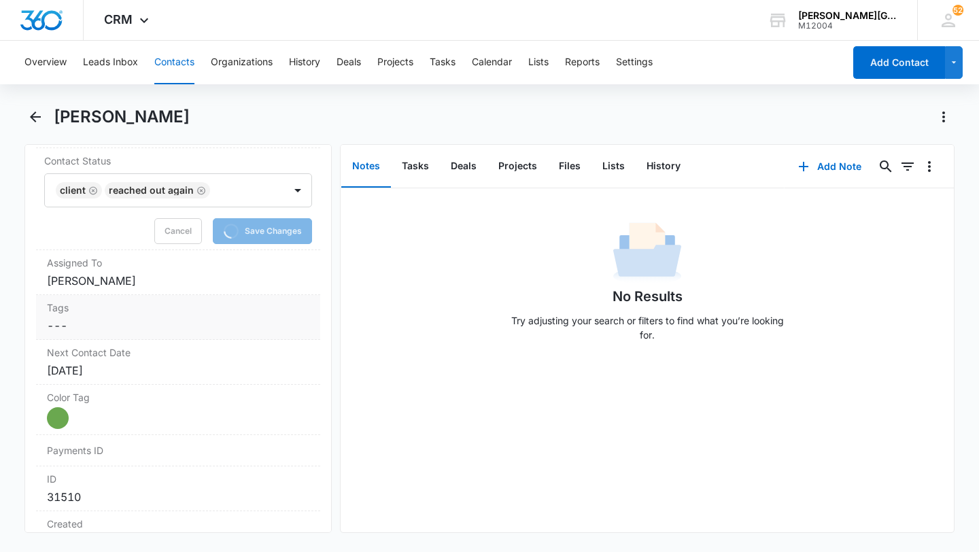
scroll to position [648, 0]
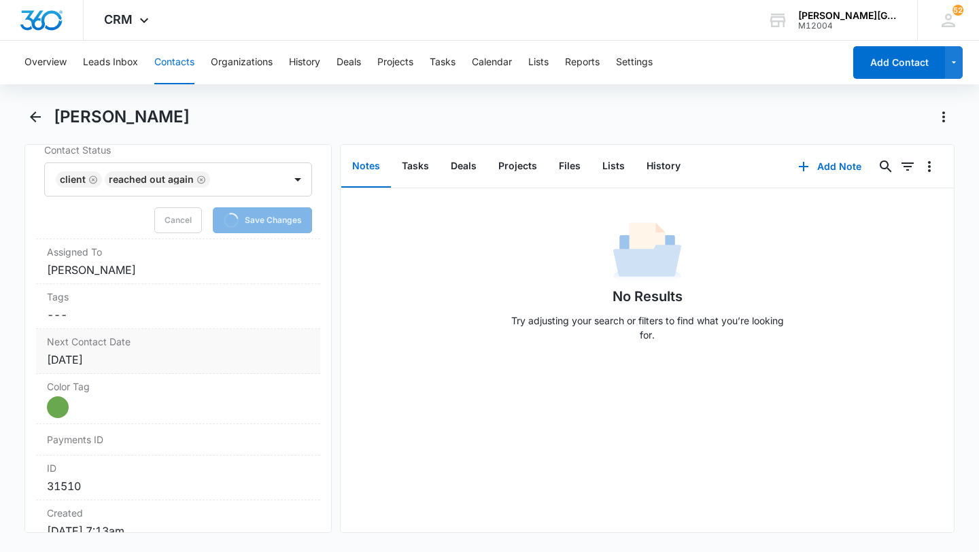
click at [122, 354] on div "Jan 9, 2025" at bounding box center [178, 359] width 262 height 16
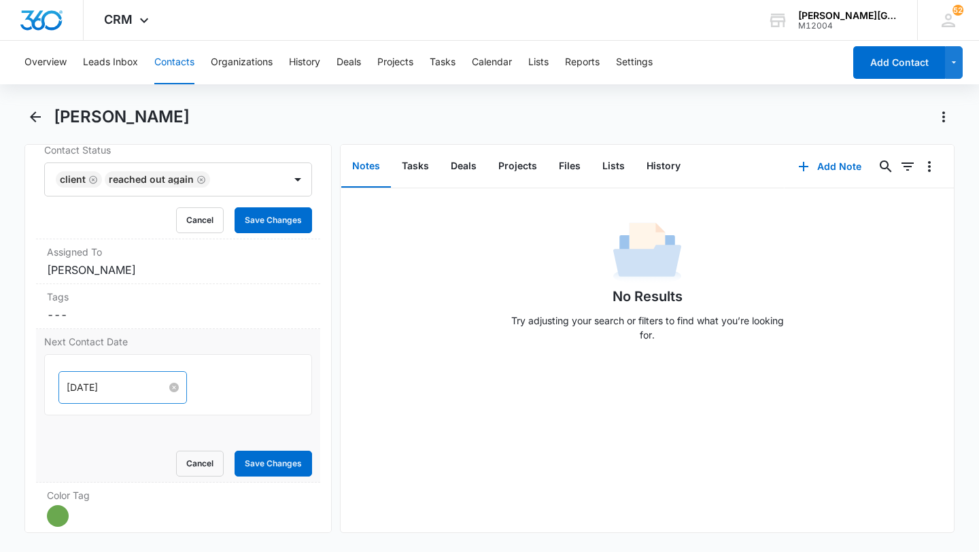
click at [94, 387] on input "Jan 9, 2025" at bounding box center [117, 387] width 100 height 15
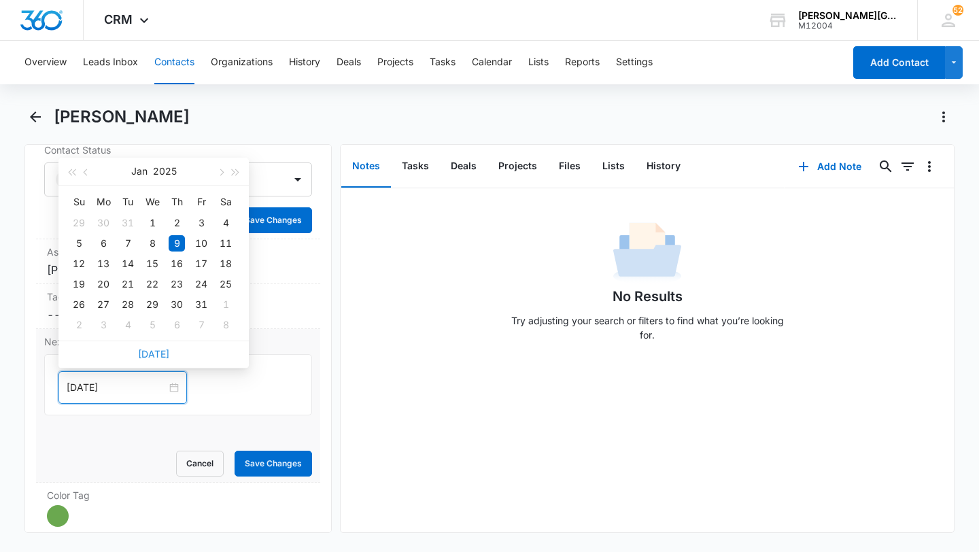
click at [156, 349] on link "Today" at bounding box center [153, 354] width 31 height 12
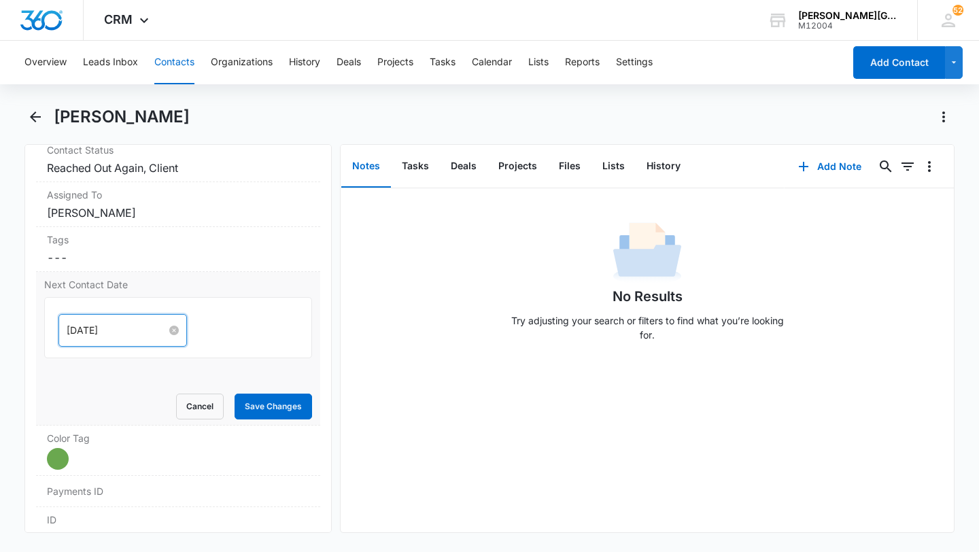
click at [115, 328] on input "Aug 15, 2025" at bounding box center [117, 330] width 100 height 15
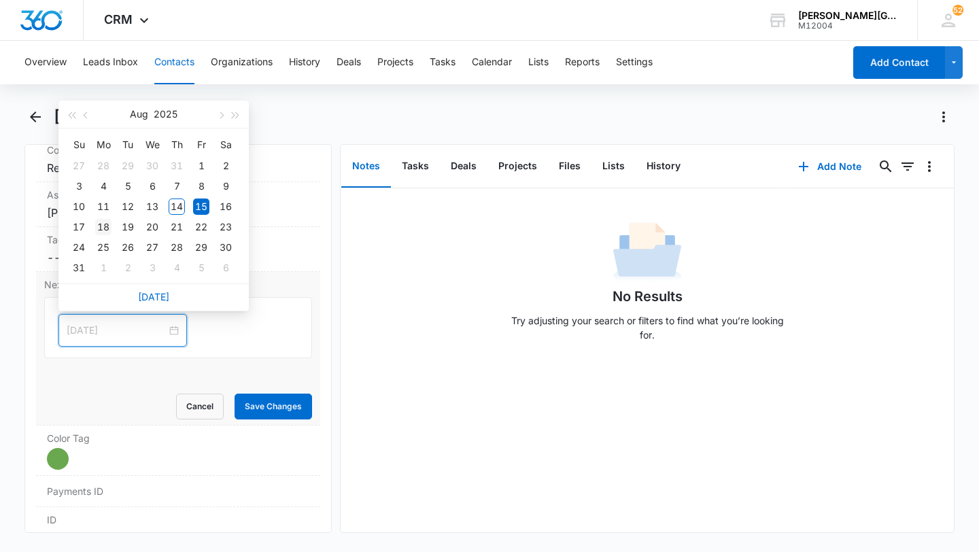
type input "Aug 18, 2025"
click at [102, 224] on div "18" at bounding box center [103, 227] width 16 height 16
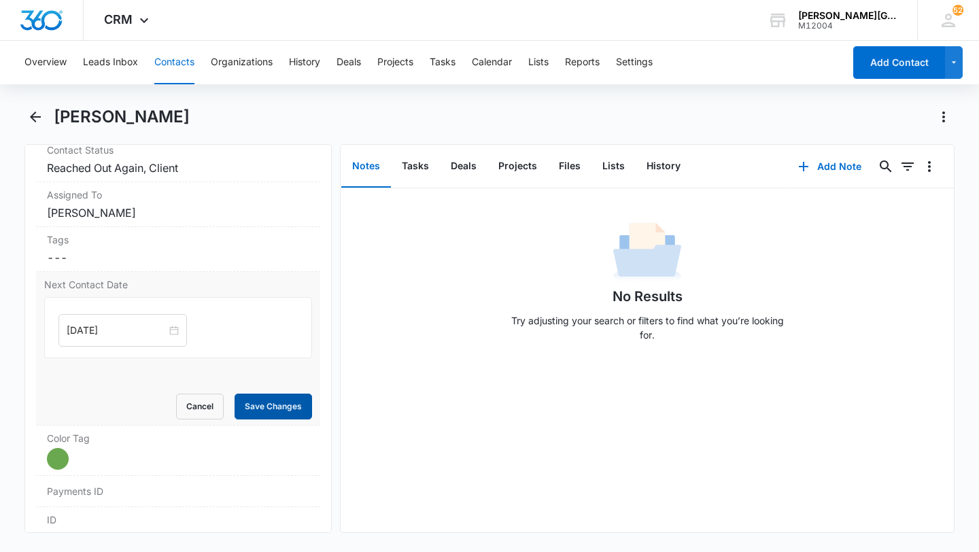
click at [276, 404] on button "Save Changes" at bounding box center [273, 407] width 77 height 26
click at [164, 67] on button "Contacts" at bounding box center [174, 63] width 40 height 44
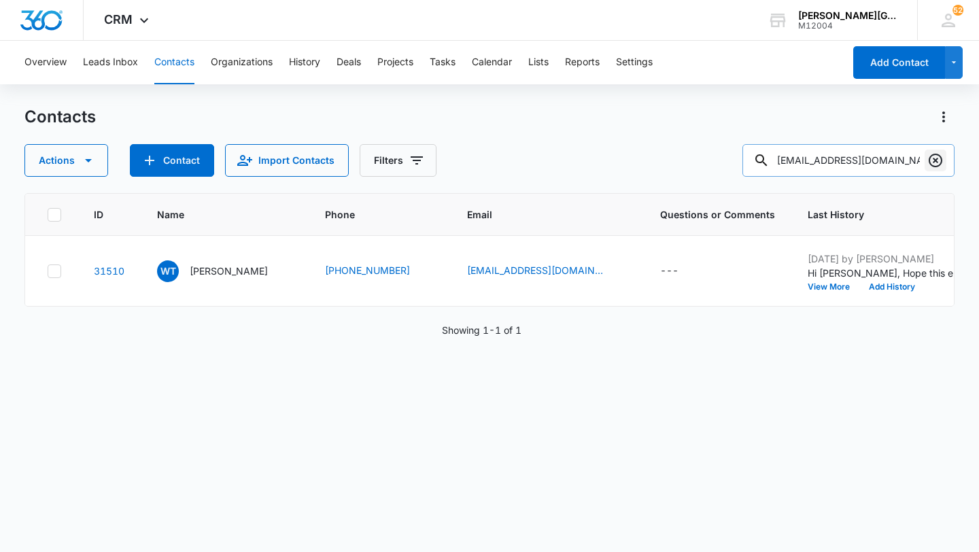
click at [929, 158] on icon "Clear" at bounding box center [935, 160] width 16 height 16
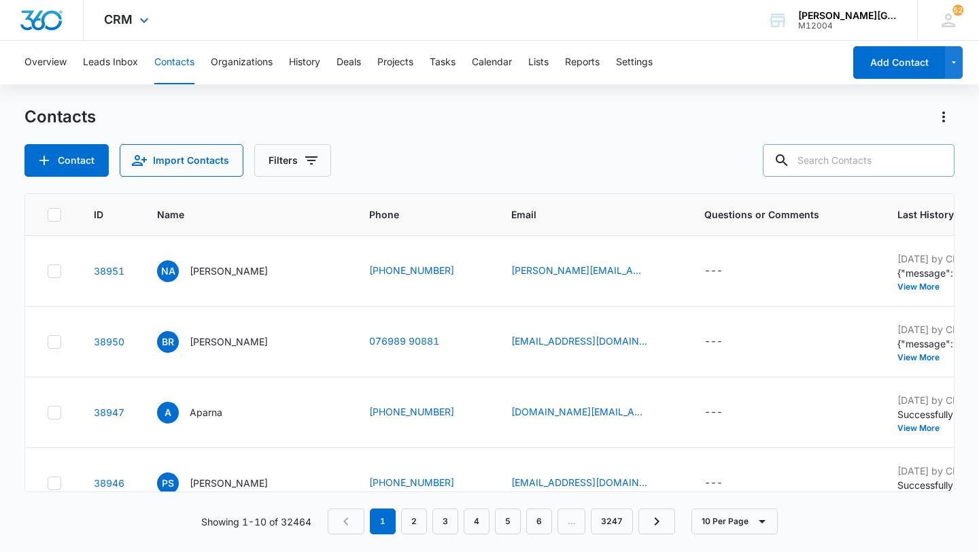
paste input "yuewu.wuyue@gmail.com"
type input "yuewu.wuyue@gmail.com"
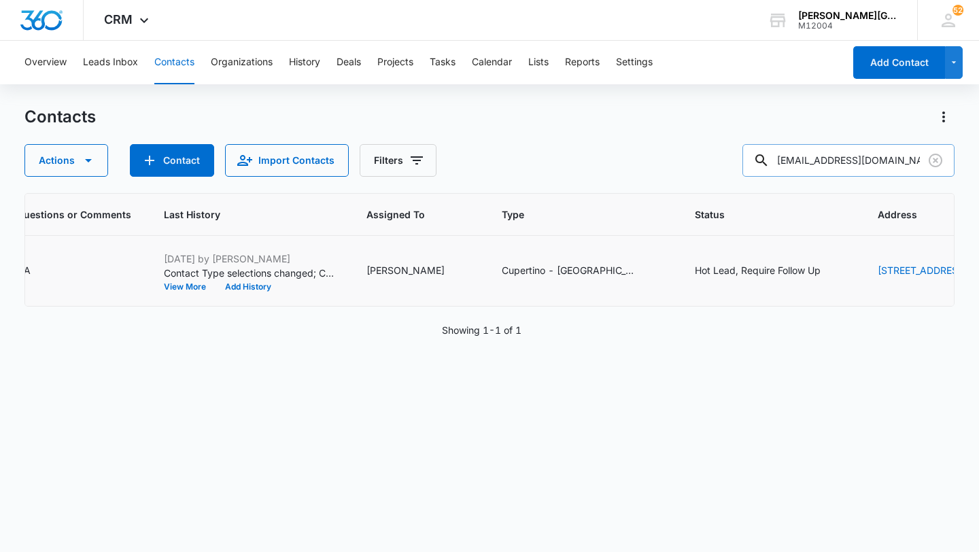
scroll to position [0, 645]
click at [693, 277] on div "Hot Lead, Require Follow Up" at bounding box center [756, 270] width 126 height 14
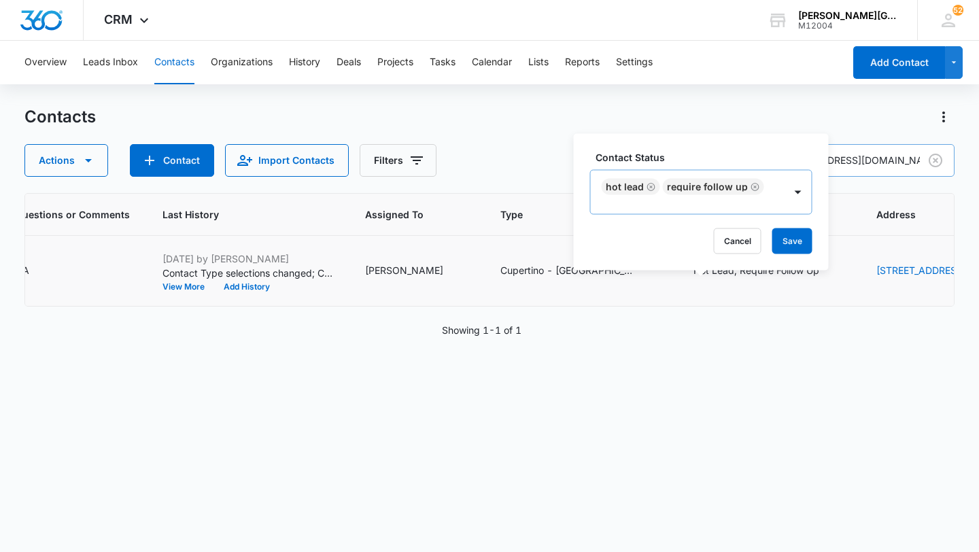
click at [650, 192] on icon "Remove Hot Lead" at bounding box center [651, 186] width 10 height 10
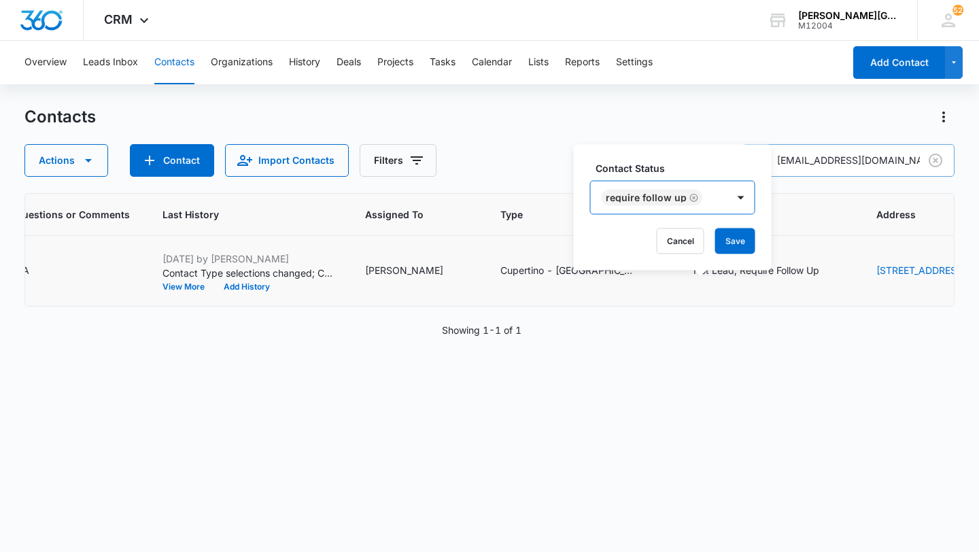
click at [716, 203] on div "Require Follow Up" at bounding box center [659, 197] width 137 height 33
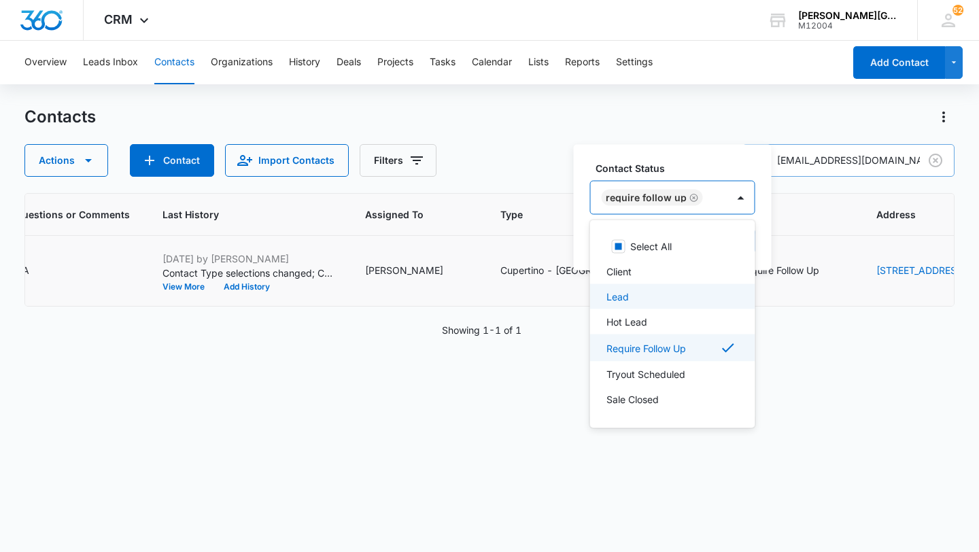
click at [652, 301] on div "Lead" at bounding box center [671, 297] width 130 height 14
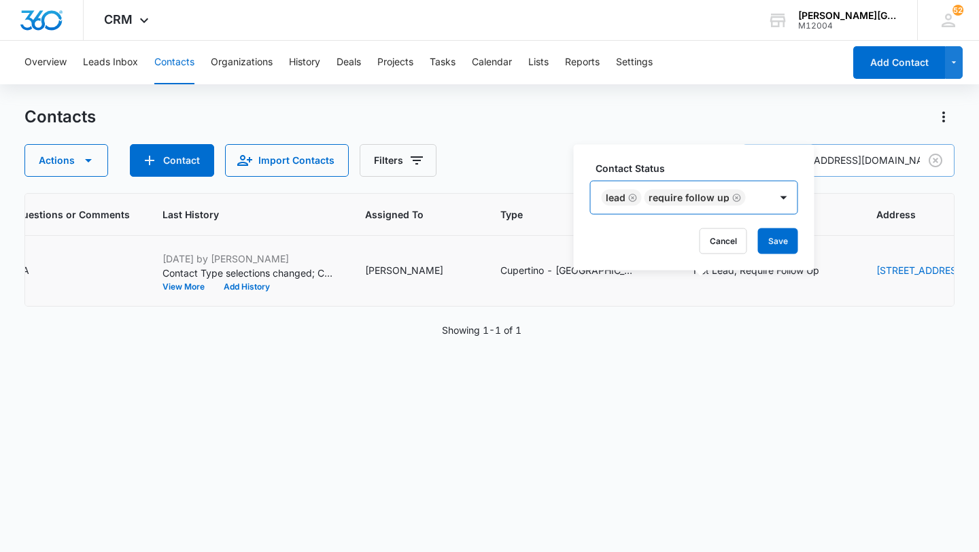
click at [770, 209] on div at bounding box center [783, 197] width 27 height 33
click at [769, 231] on button "Save" at bounding box center [778, 241] width 40 height 26
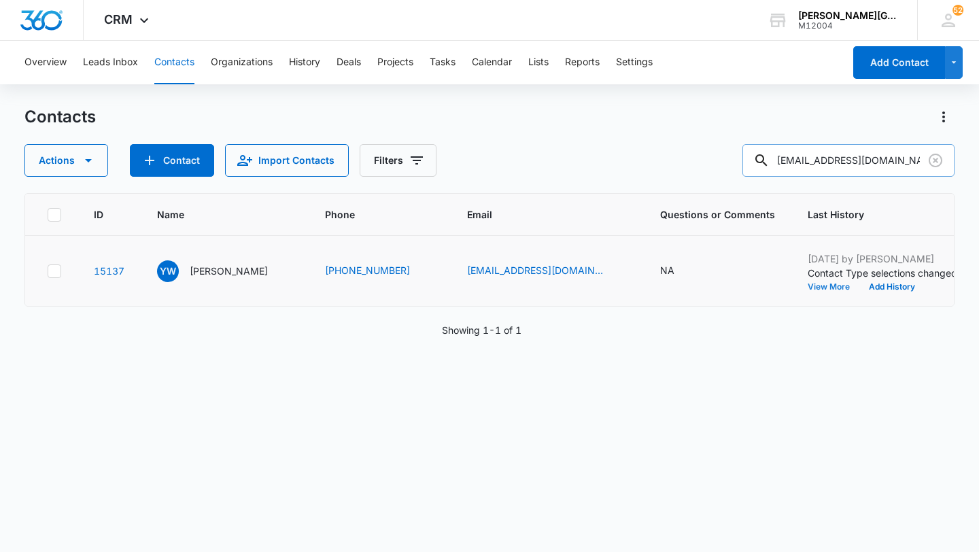
click at [808, 291] on button "View More" at bounding box center [834, 287] width 52 height 8
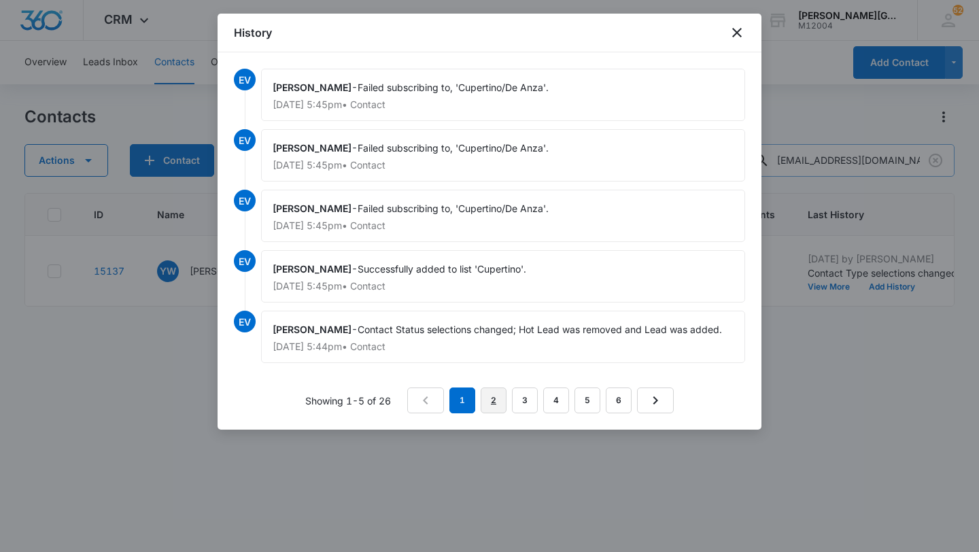
click at [496, 402] on link "2" at bounding box center [494, 400] width 26 height 26
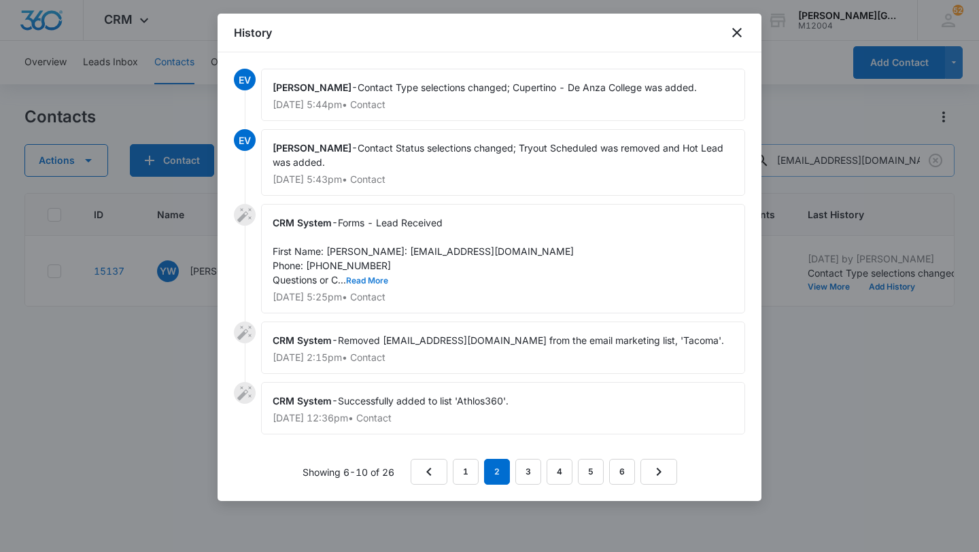
click at [378, 285] on button "Read More" at bounding box center [367, 281] width 42 height 8
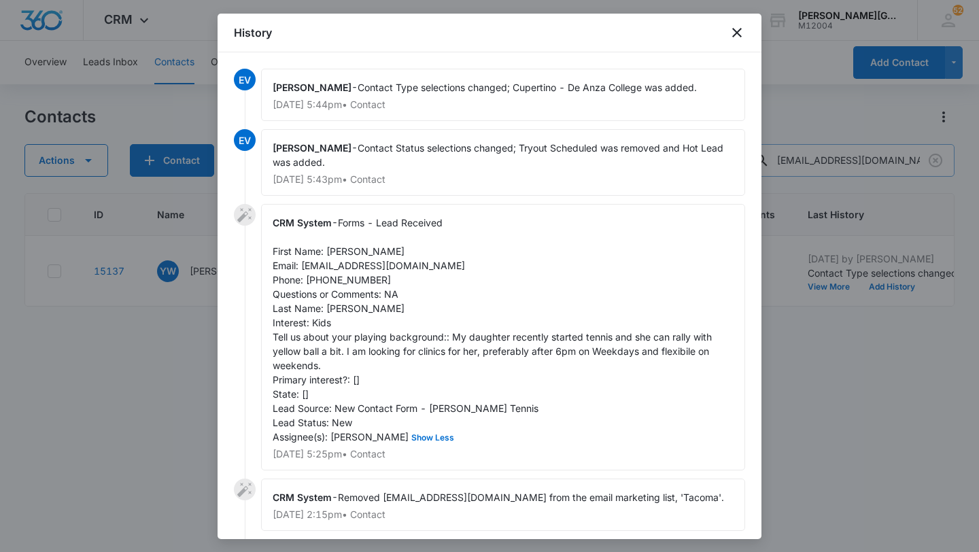
click at [799, 324] on div at bounding box center [489, 276] width 979 height 552
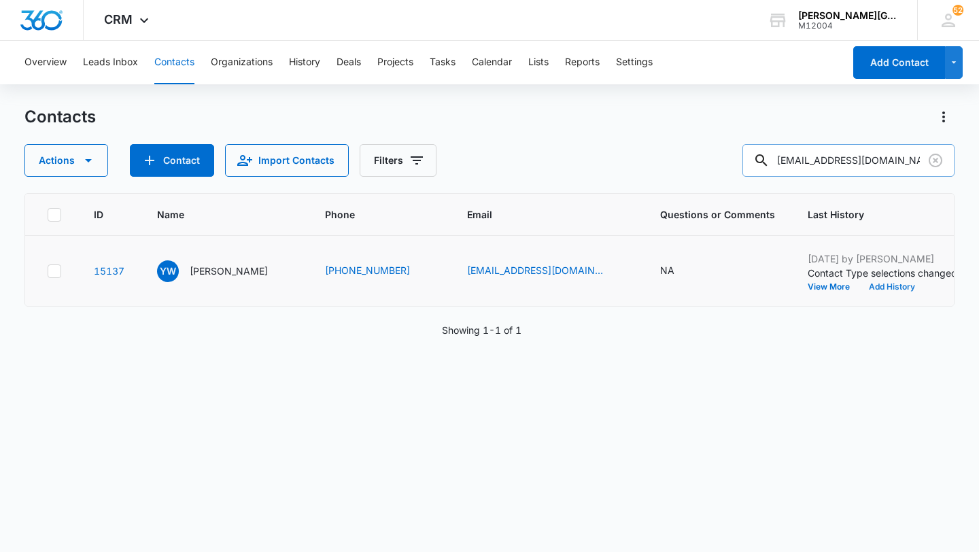
click at [859, 291] on button "Add History" at bounding box center [891, 287] width 65 height 8
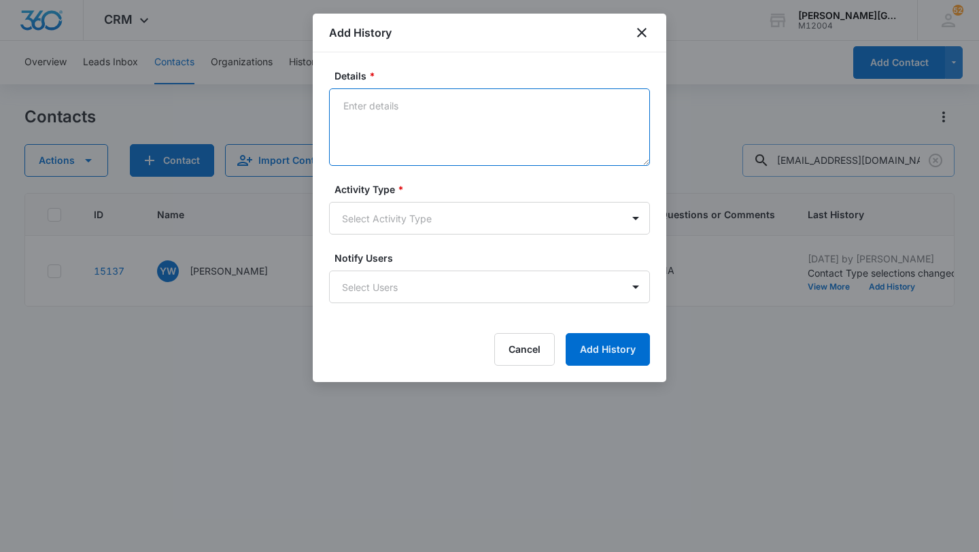
click at [417, 134] on textarea "Details *" at bounding box center [489, 126] width 321 height 77
paste textarea "Hello Yue, Thank you for your interest in Gorin Tennis Academy! We would love t…"
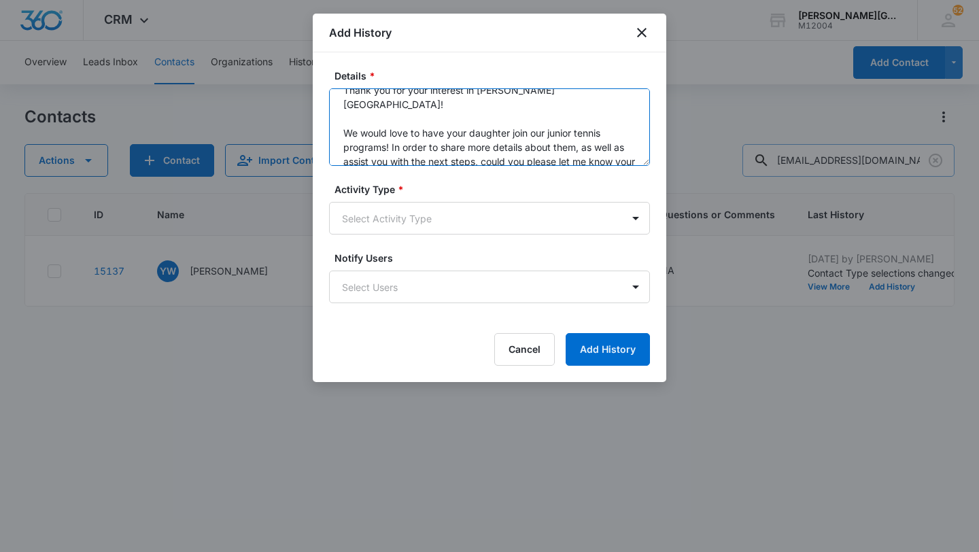
scroll to position [95, 0]
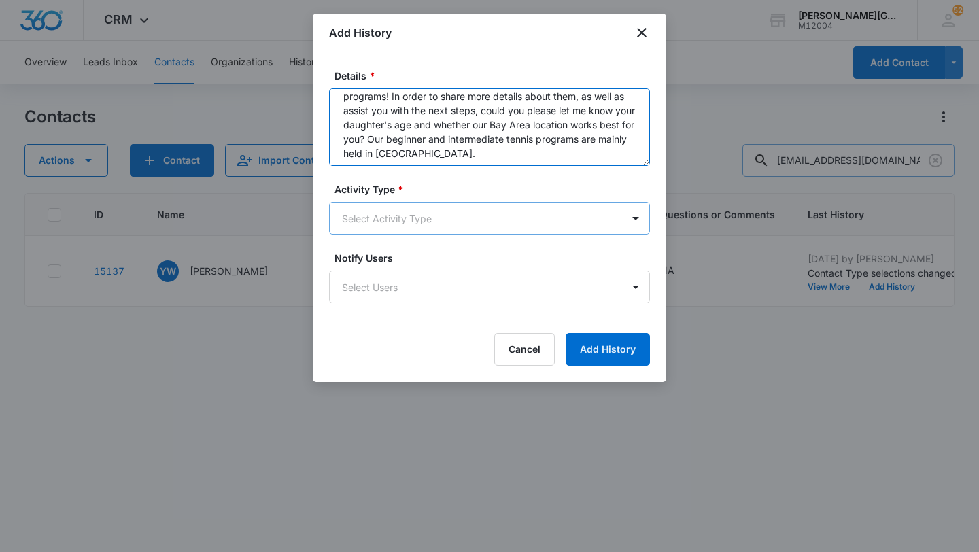
type textarea "Hello Yue, Thank you for your interest in Gorin Tennis Academy! We would love t…"
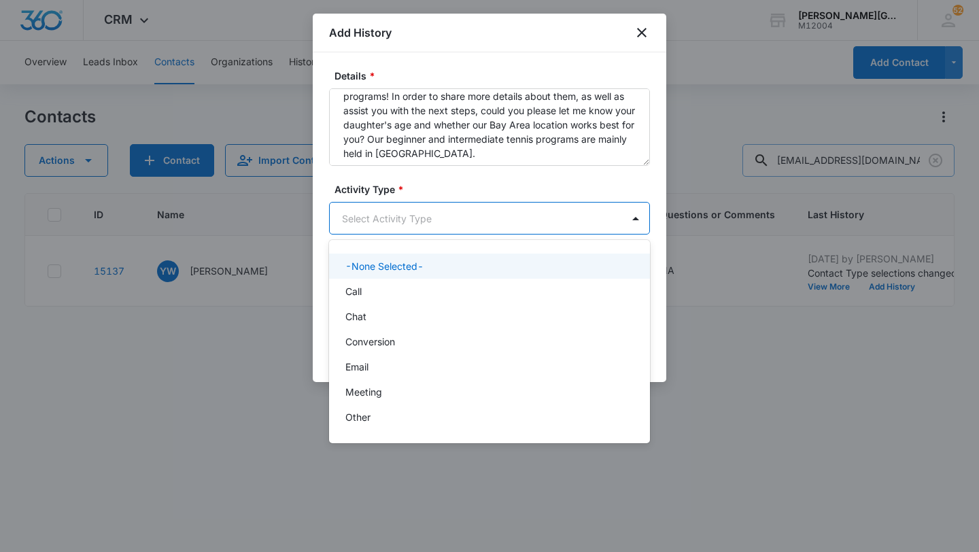
click at [404, 221] on body "CRM Apps Reputation Websites Forms CRM Email Social Shop Payments POS Content A…" at bounding box center [489, 276] width 979 height 552
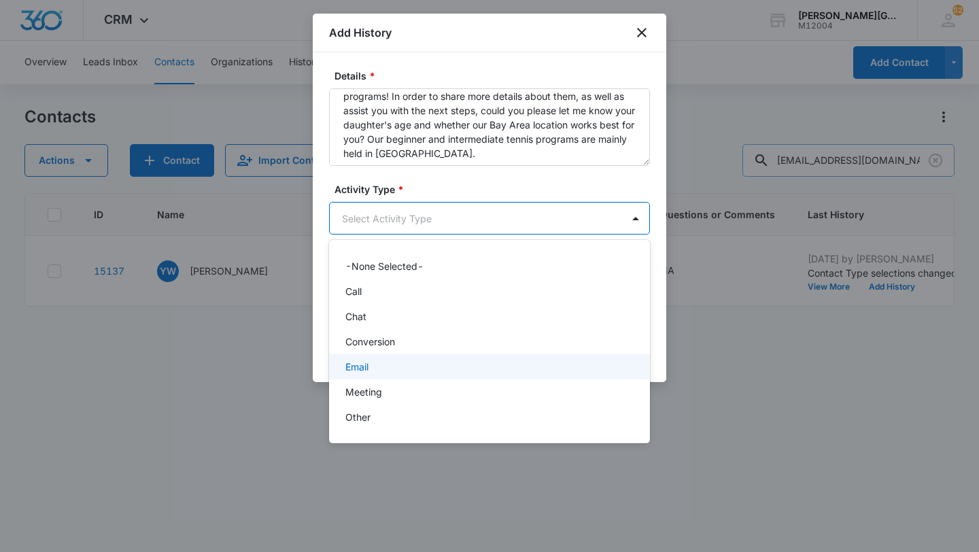
click at [379, 360] on div "Email" at bounding box center [488, 367] width 286 height 14
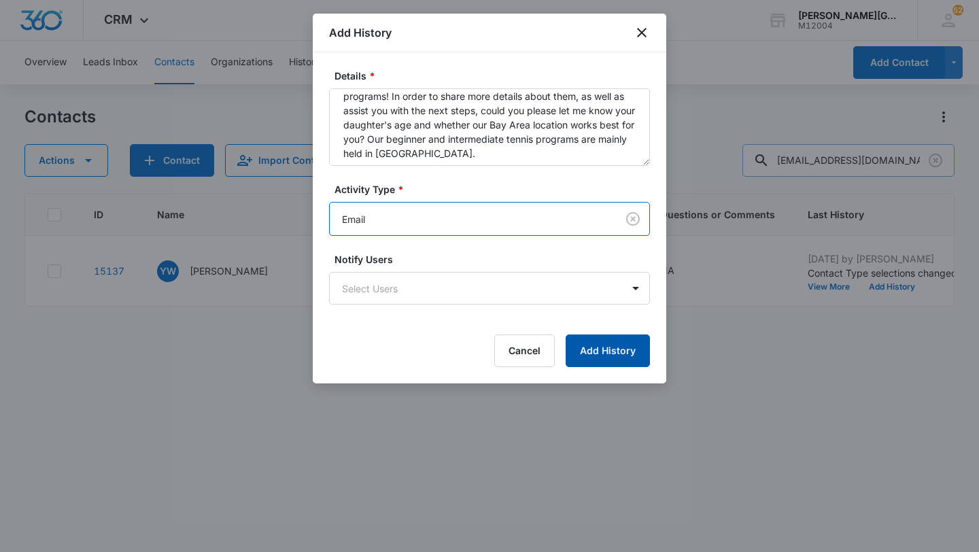
click at [578, 338] on button "Add History" at bounding box center [608, 350] width 84 height 33
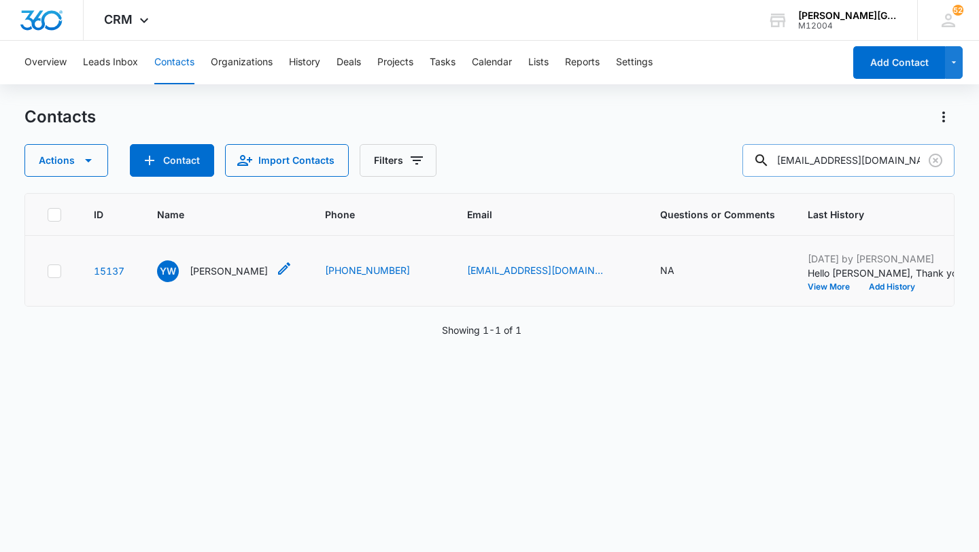
click at [211, 278] on p "Yue Wu" at bounding box center [229, 271] width 78 height 14
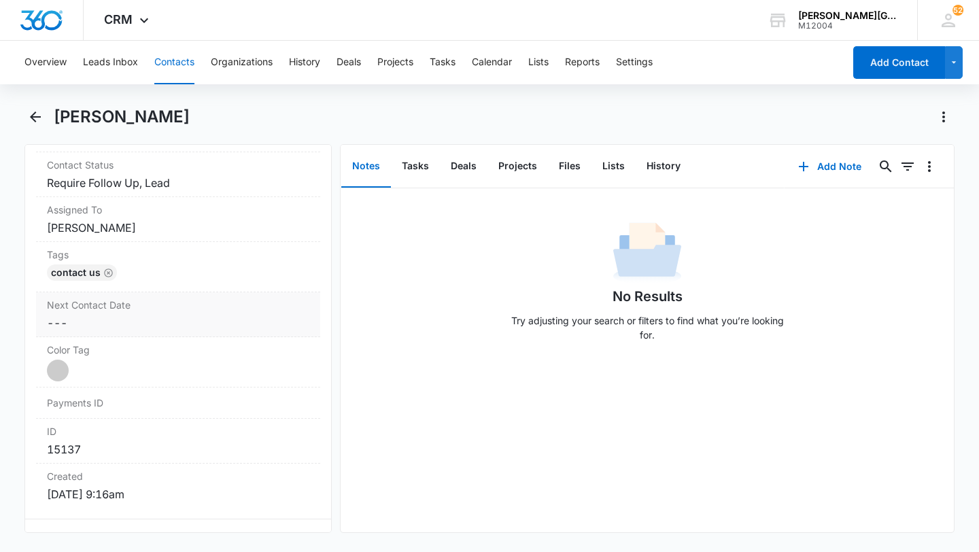
click at [158, 307] on label "Next Contact Date" at bounding box center [178, 305] width 262 height 14
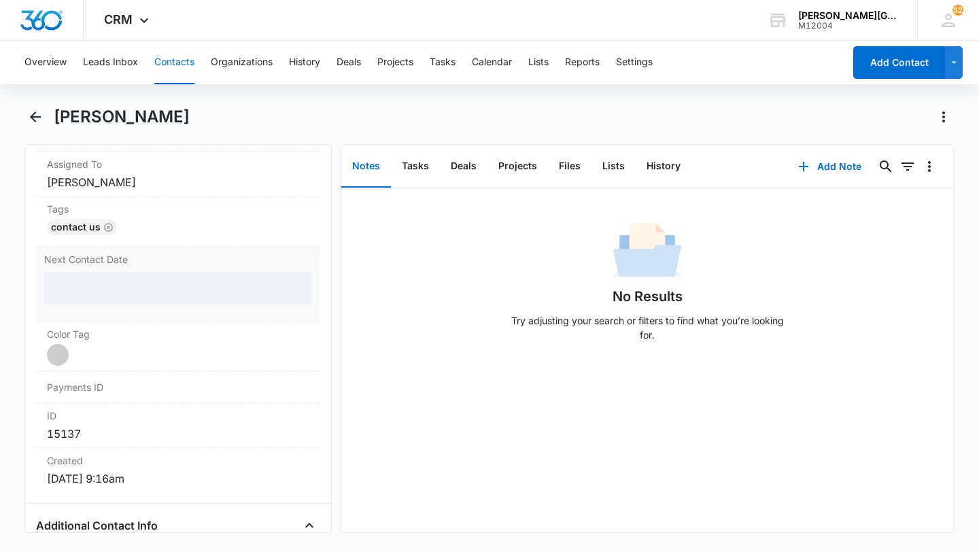
scroll to position [714, 0]
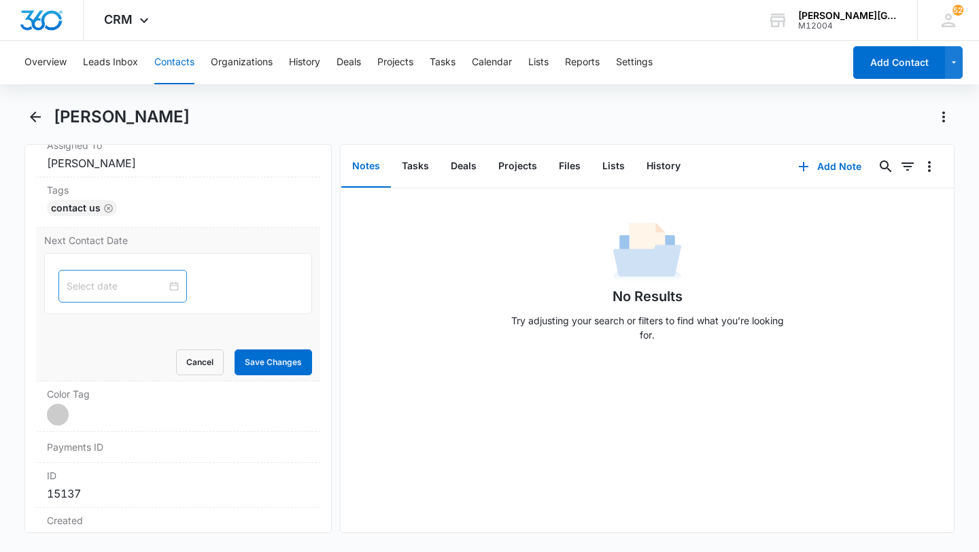
click at [111, 283] on input at bounding box center [117, 286] width 100 height 15
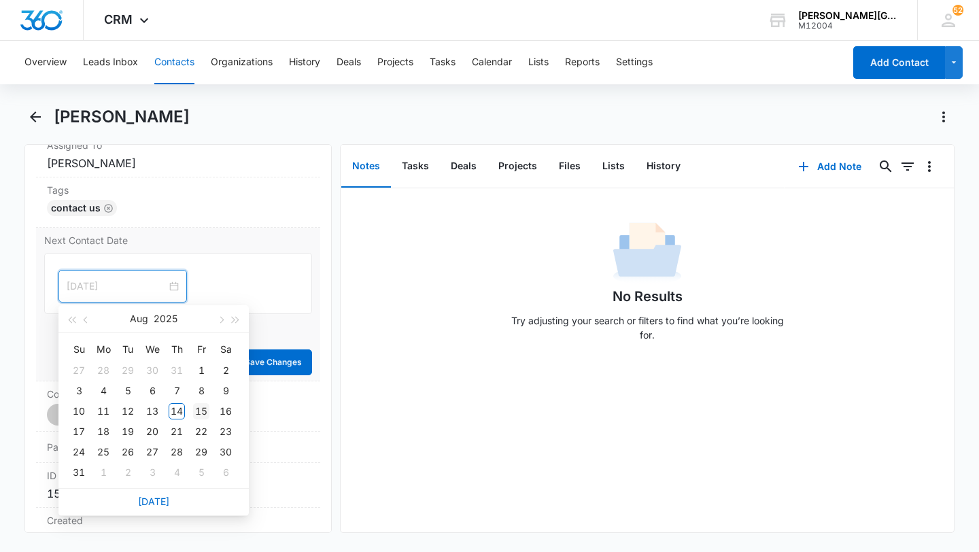
click at [198, 409] on div "15" at bounding box center [201, 411] width 16 height 16
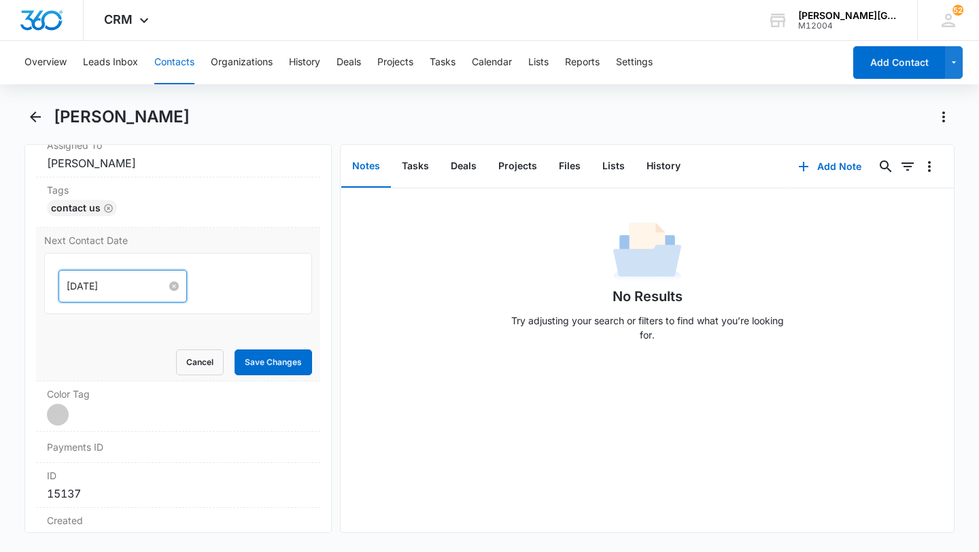
click at [116, 282] on input "Aug 16, 2025" at bounding box center [117, 286] width 100 height 15
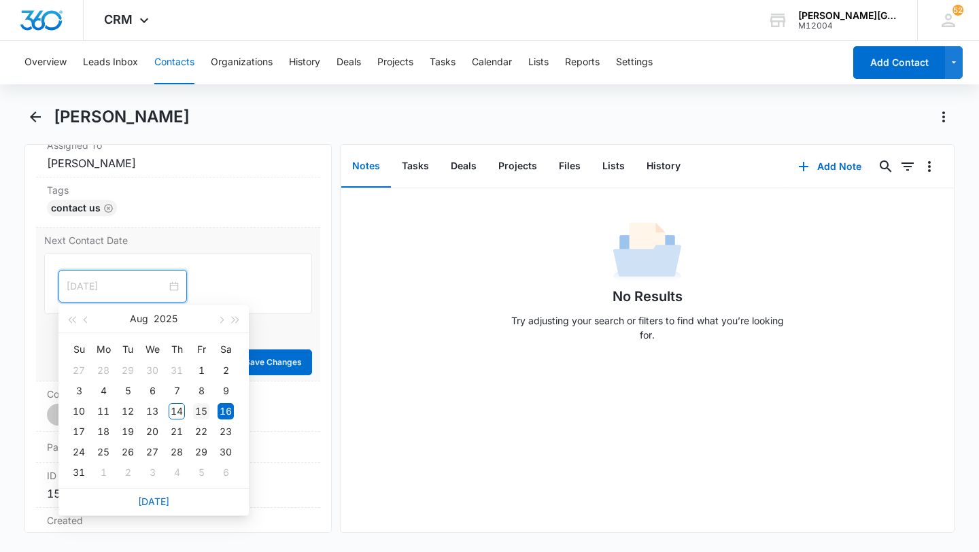
type input "Aug 15, 2025"
click at [200, 409] on div "15" at bounding box center [201, 411] width 16 height 16
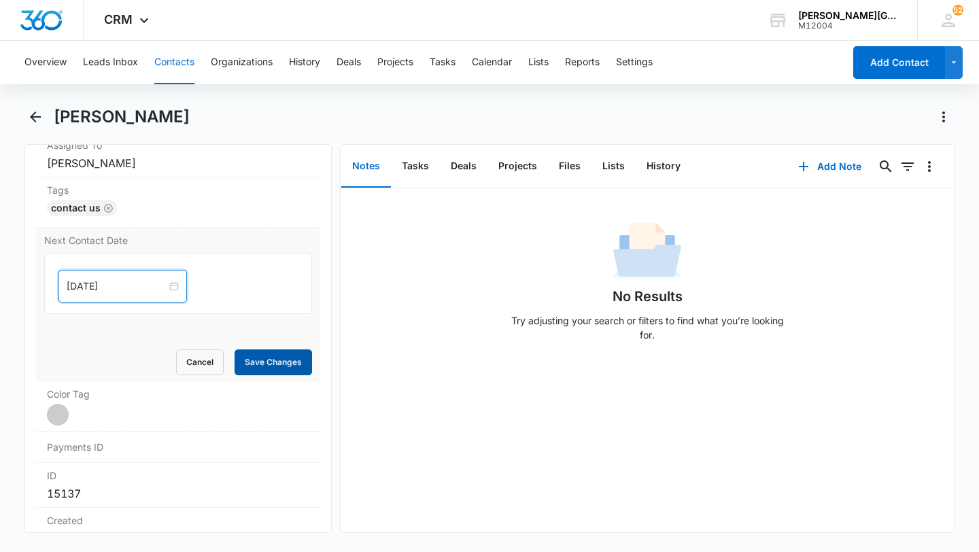
click at [281, 360] on button "Save Changes" at bounding box center [273, 362] width 77 height 26
click at [169, 47] on button "Contacts" at bounding box center [174, 63] width 40 height 44
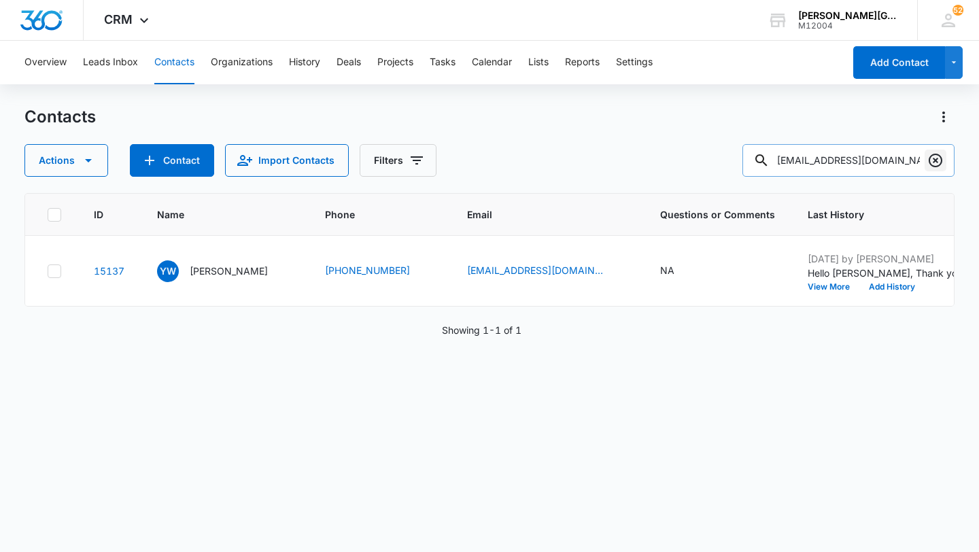
click at [930, 160] on icon "Clear" at bounding box center [935, 160] width 16 height 16
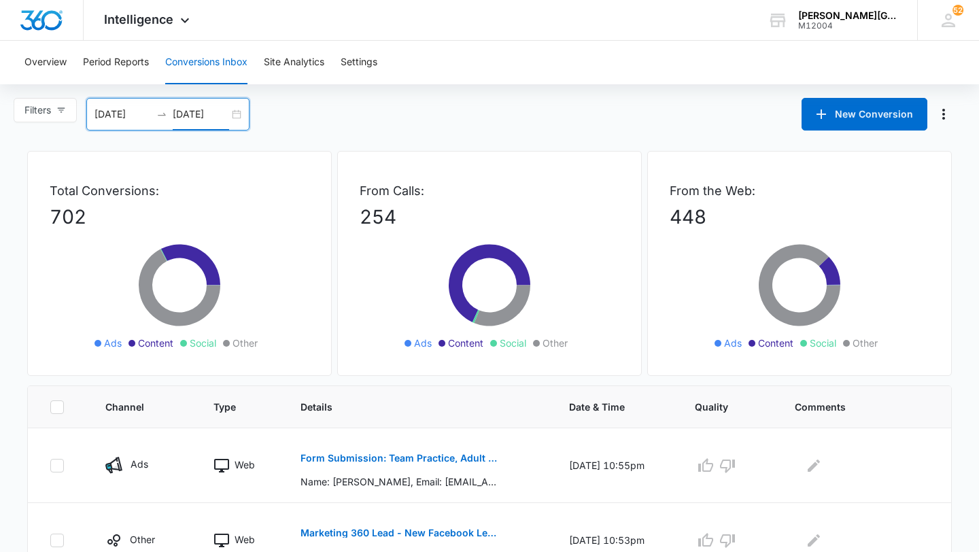
click at [209, 116] on input "[DATE]" at bounding box center [201, 114] width 56 height 15
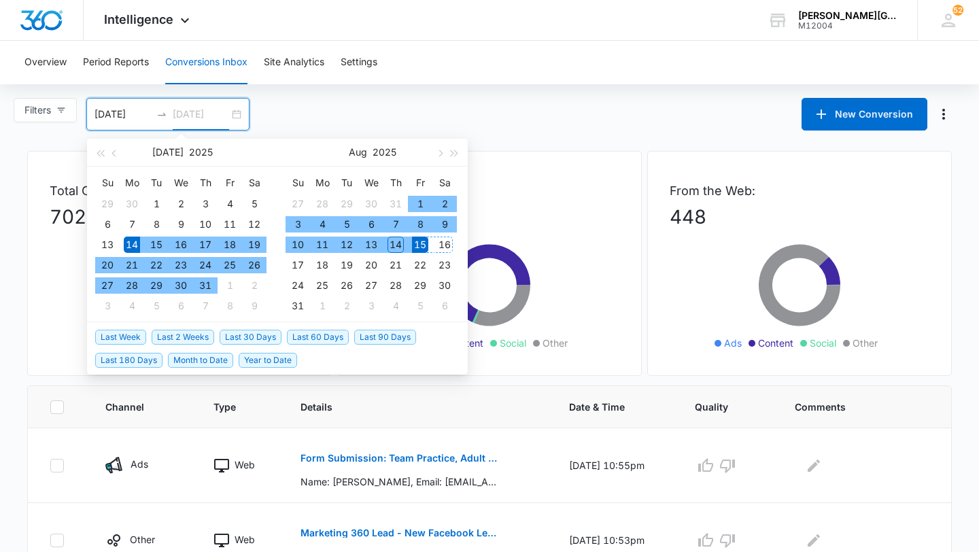
type input "[DATE]"
click at [446, 243] on div "16" at bounding box center [444, 245] width 16 height 16
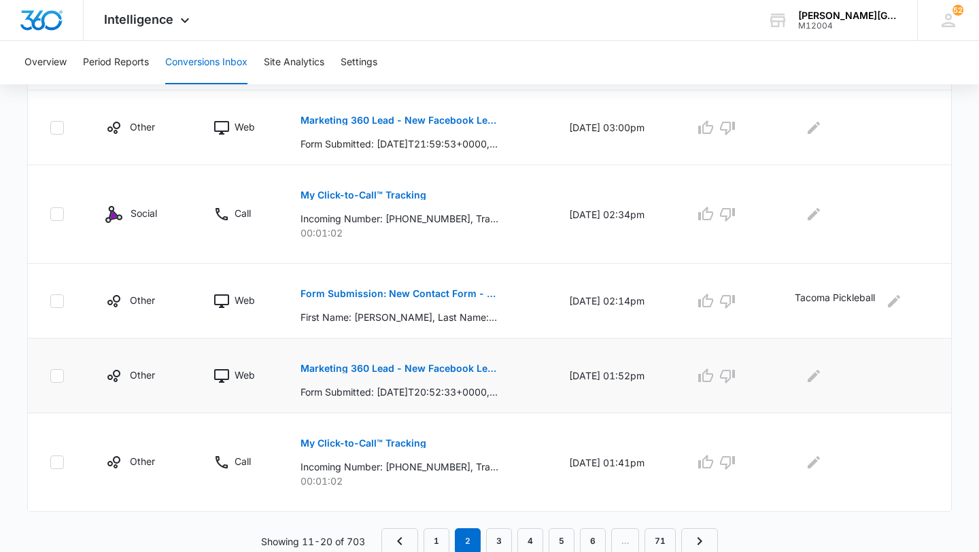
scroll to position [738, 0]
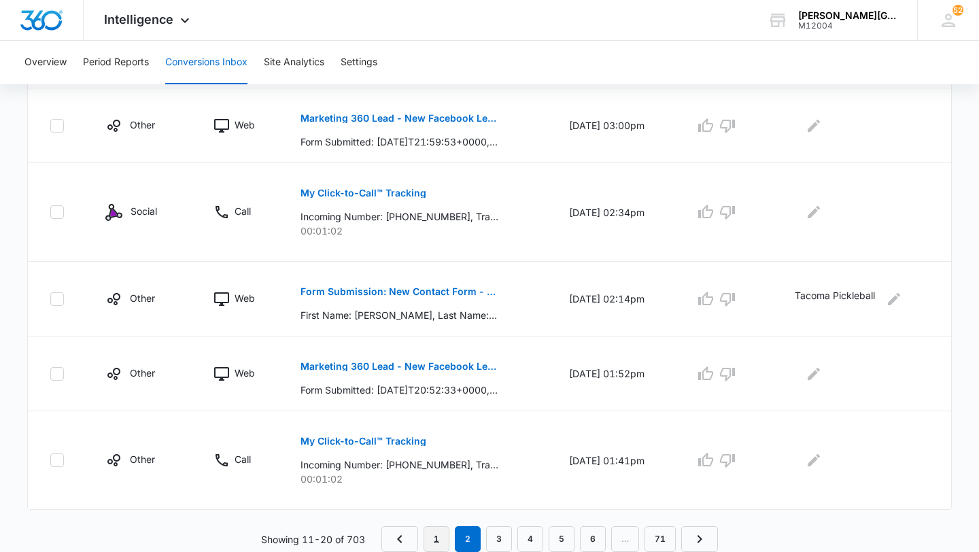
click at [433, 527] on link "1" at bounding box center [436, 539] width 26 height 26
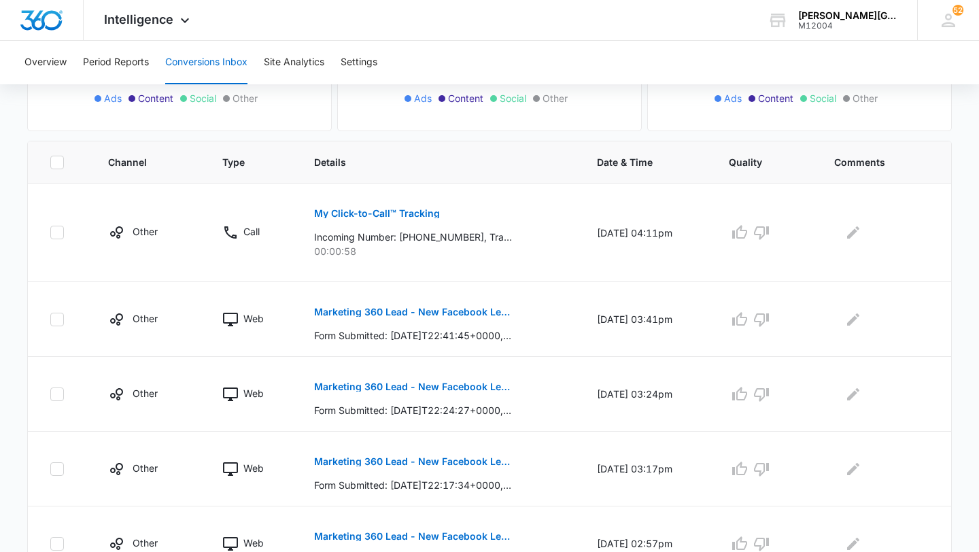
scroll to position [0, 0]
